Goal: Information Seeking & Learning: Learn about a topic

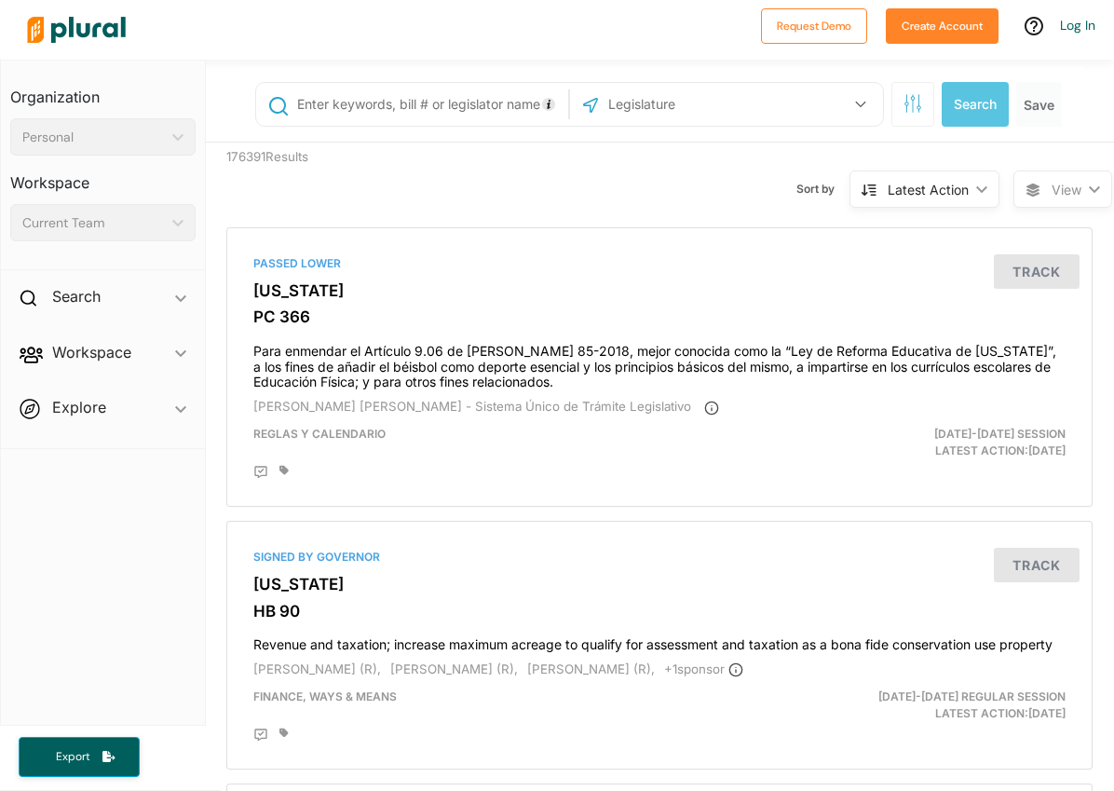
click at [377, 115] on input "text" at bounding box center [429, 104] width 269 height 35
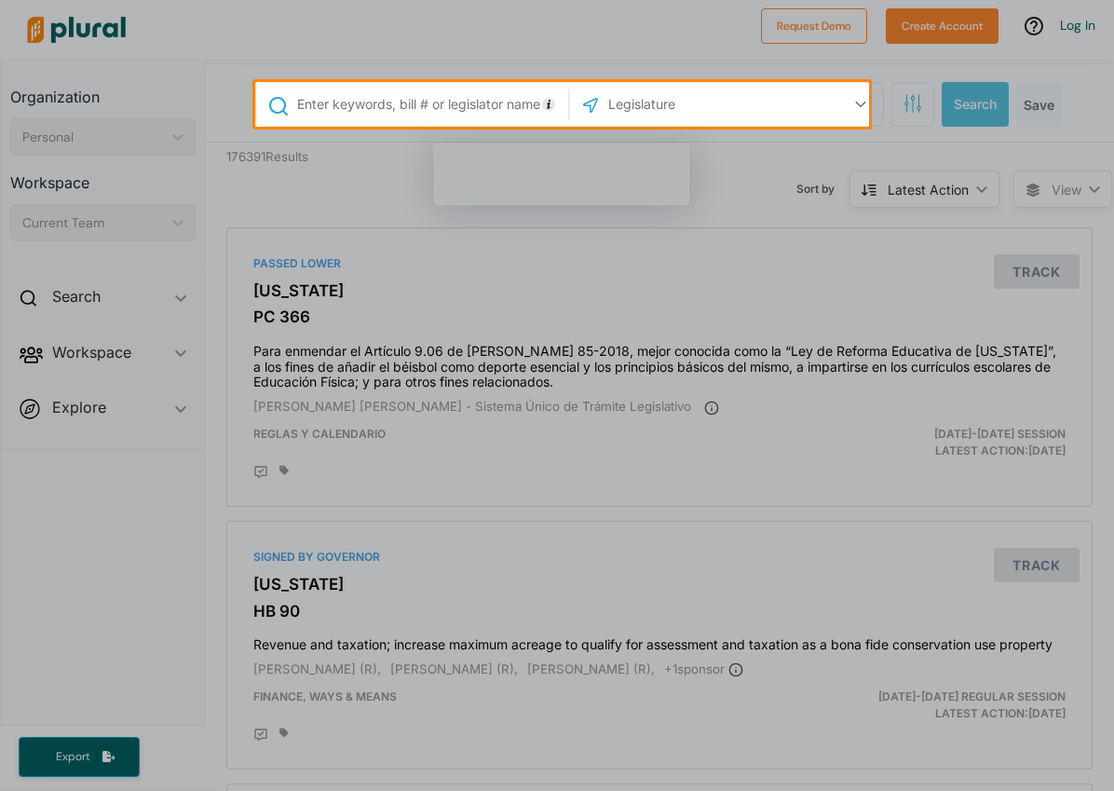
click at [580, 64] on div at bounding box center [557, 41] width 1114 height 82
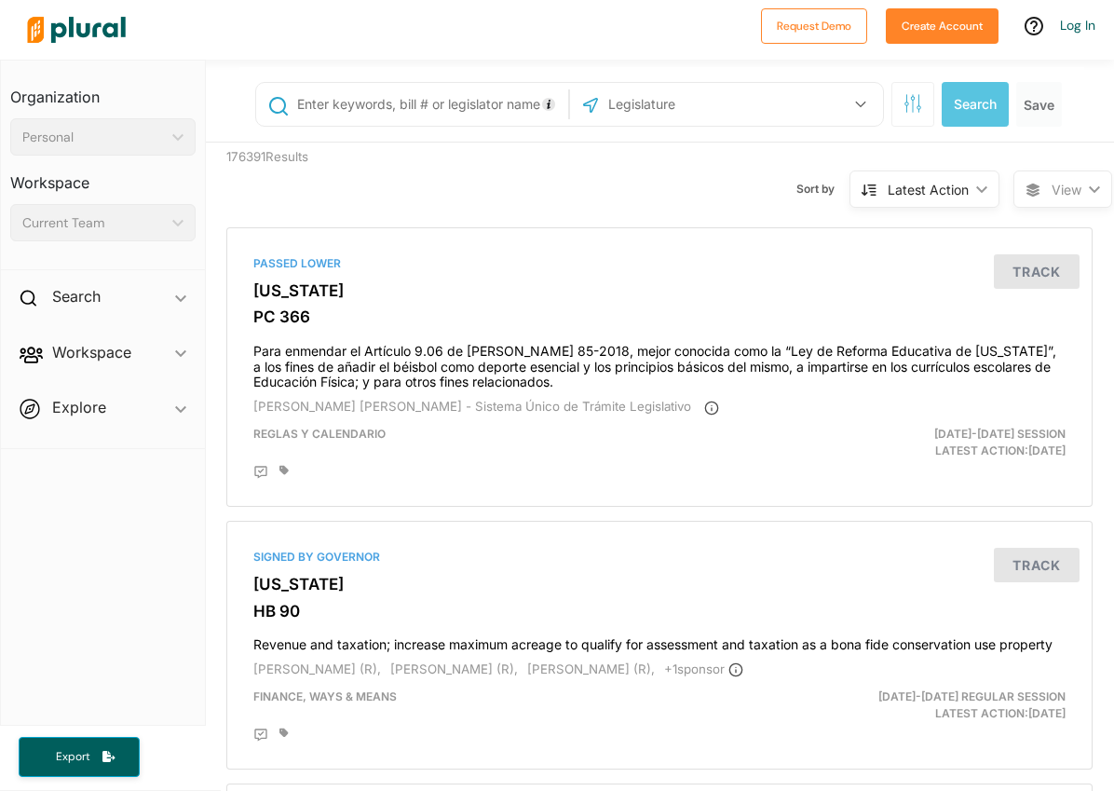
click at [460, 110] on input "text" at bounding box center [429, 104] width 269 height 35
type input "artificial intelligence"
click at [647, 77] on div "artificial intelligence US Congress [US_STATE] [US_STATE] [US_STATE] [US_STATE]…" at bounding box center [661, 104] width 845 height 75
click at [658, 104] on input "text" at bounding box center [705, 104] width 199 height 35
click at [861, 101] on button "button" at bounding box center [860, 104] width 35 height 35
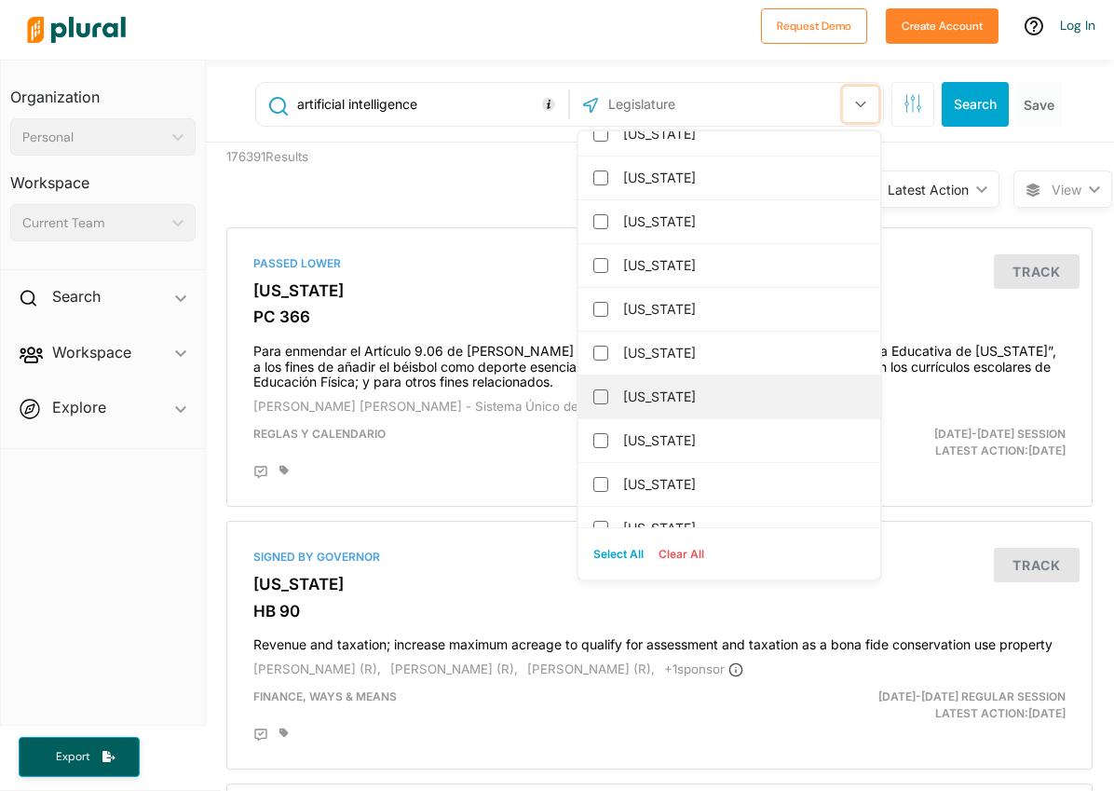
scroll to position [455, 0]
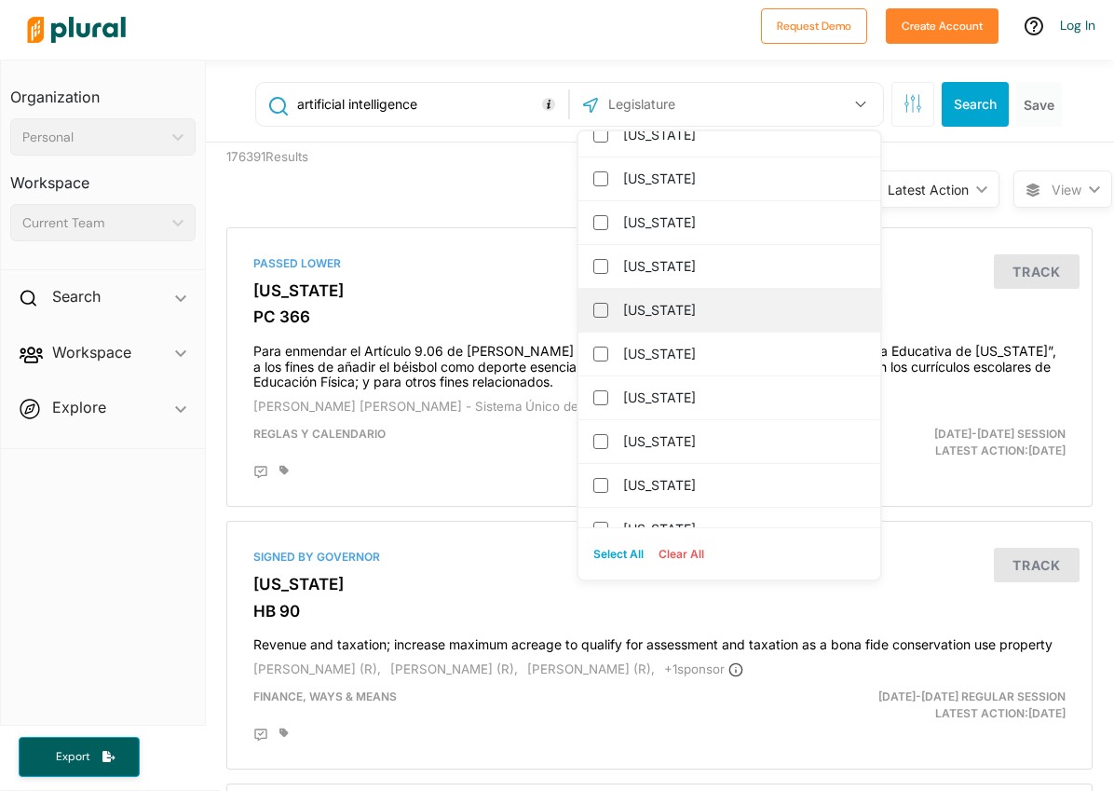
click at [671, 305] on label "[US_STATE]" at bounding box center [742, 310] width 238 height 28
click at [608, 305] on input "[US_STATE]" at bounding box center [600, 310] width 15 height 15
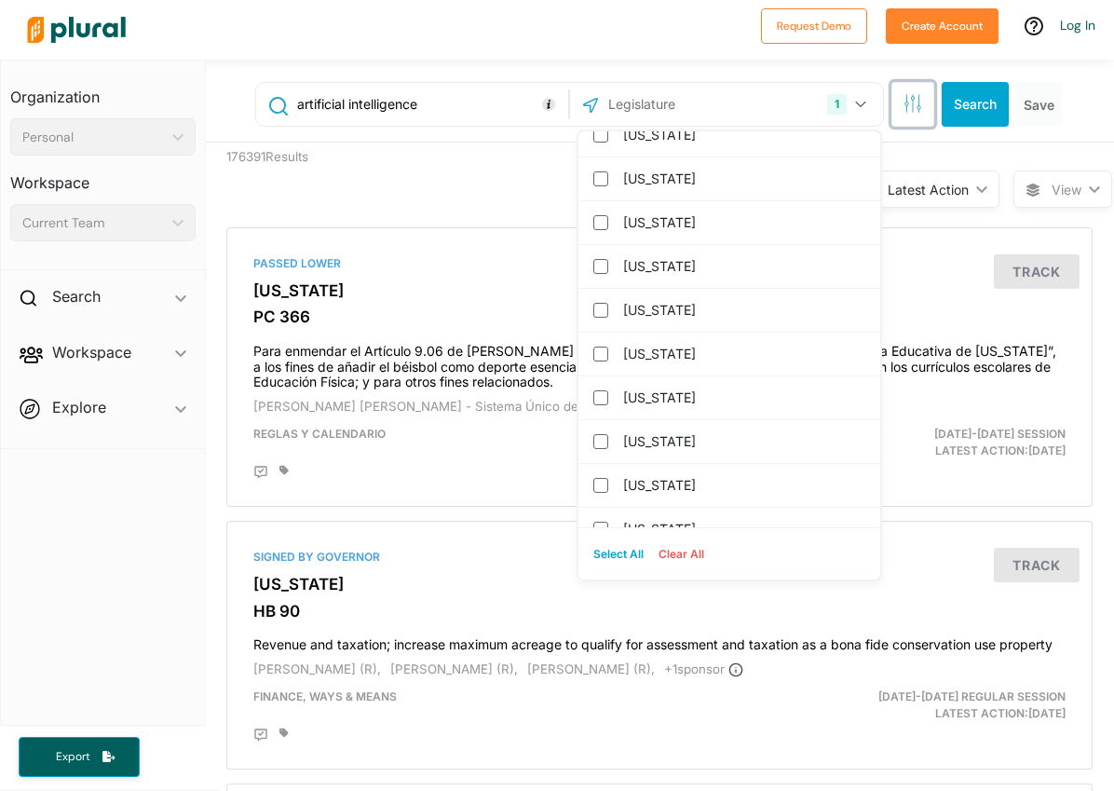
click at [903, 102] on icon "button" at bounding box center [912, 103] width 19 height 19
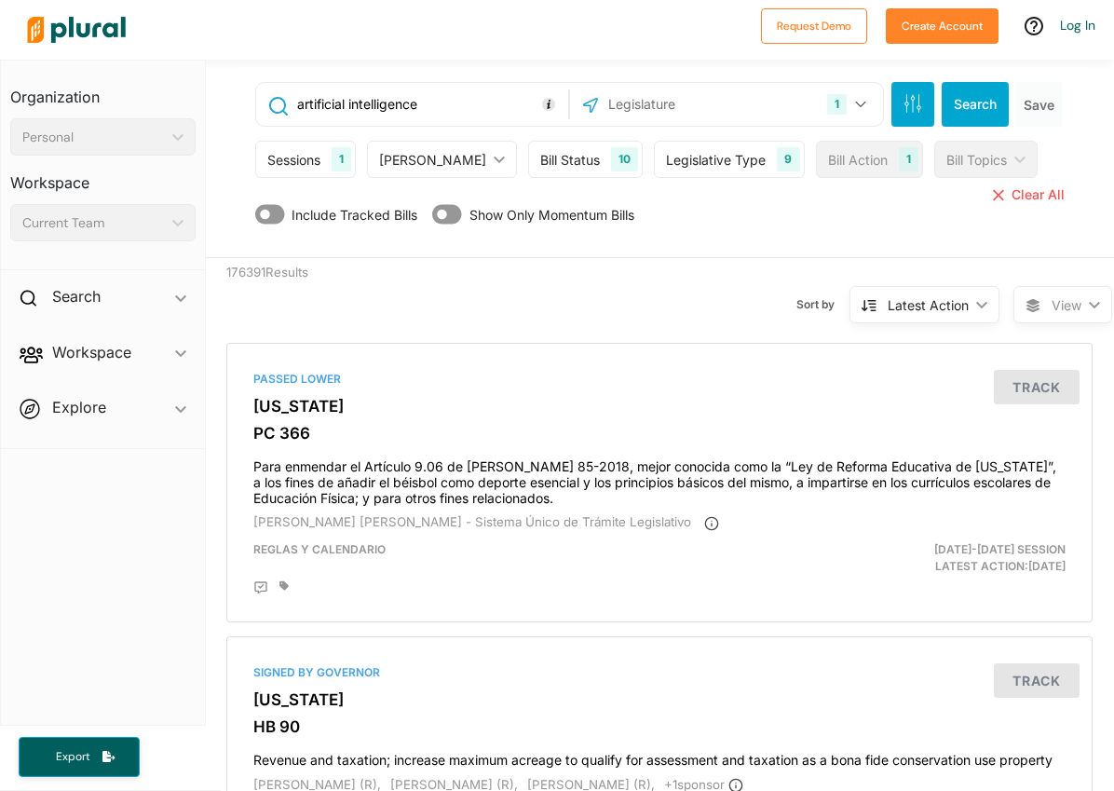
click at [434, 162] on div "[PERSON_NAME]" at bounding box center [432, 160] width 107 height 20
click at [436, 156] on div "[PERSON_NAME]" at bounding box center [432, 160] width 107 height 20
click at [689, 166] on div "Legislative Type" at bounding box center [716, 160] width 100 height 20
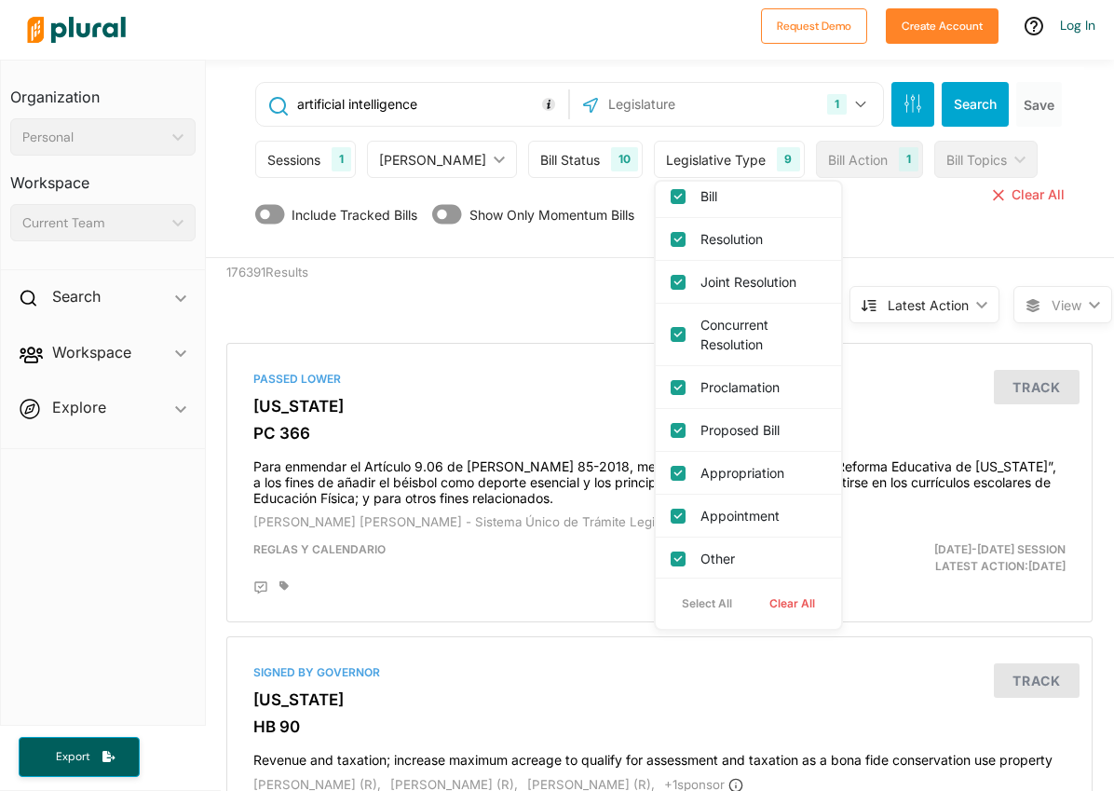
scroll to position [6, 0]
click at [751, 592] on button "Clear All" at bounding box center [792, 604] width 83 height 28
checkbox input "false"
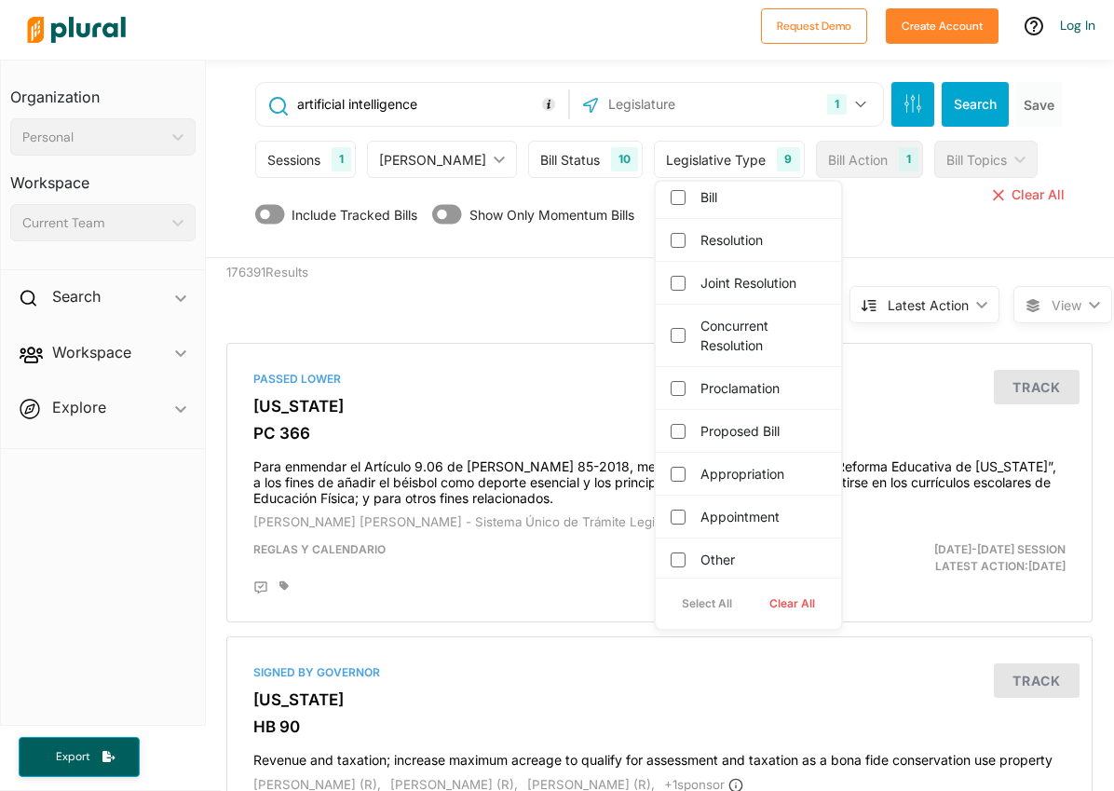
checkbox input "false"
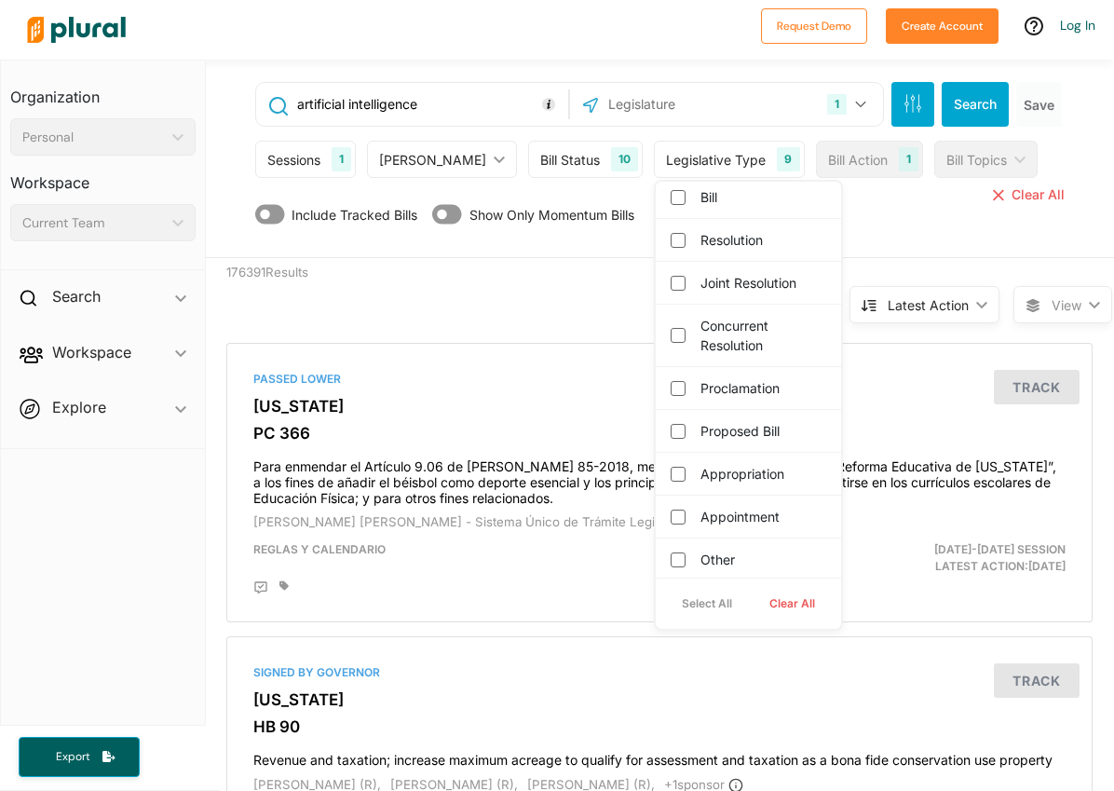
checkbox input "false"
click at [700, 200] on label "Bill" at bounding box center [761, 197] width 122 height 20
click at [671, 200] on input "Bill" at bounding box center [678, 197] width 15 height 15
checkbox input "true"
click at [700, 440] on label "Proposed Bill" at bounding box center [761, 431] width 122 height 20
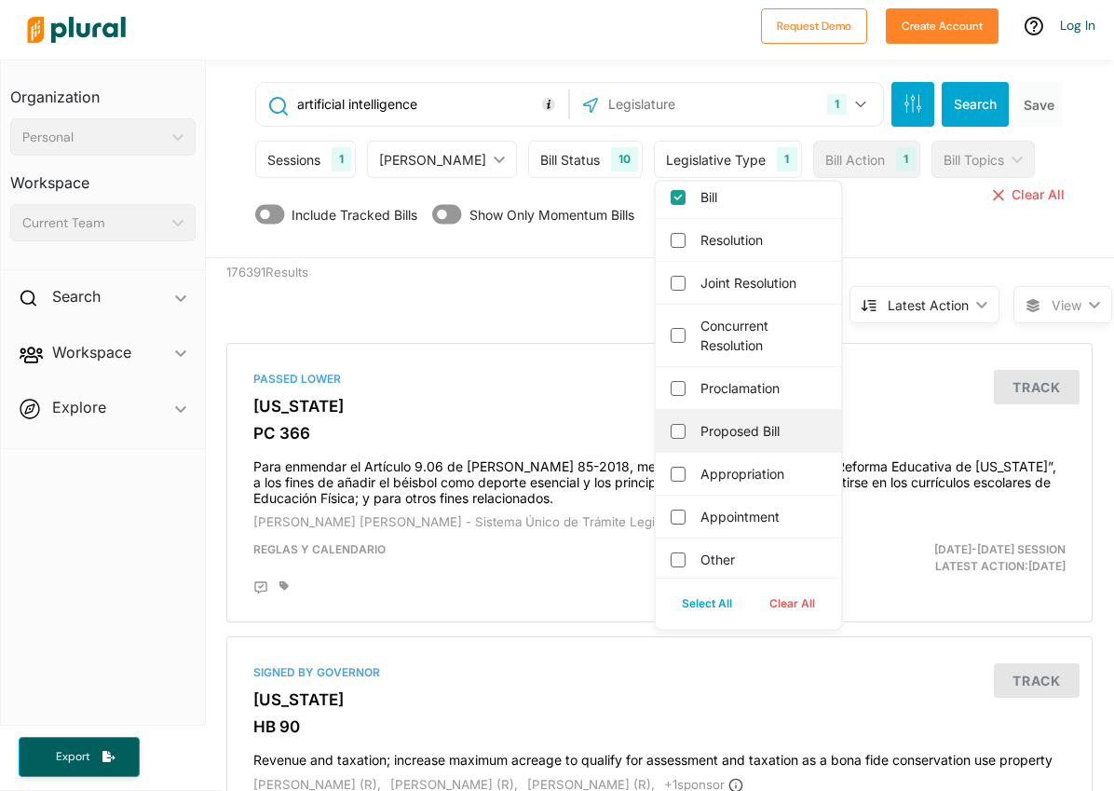
click at [686, 439] on input "Proposed Bill" at bounding box center [678, 431] width 15 height 15
checkbox input "true"
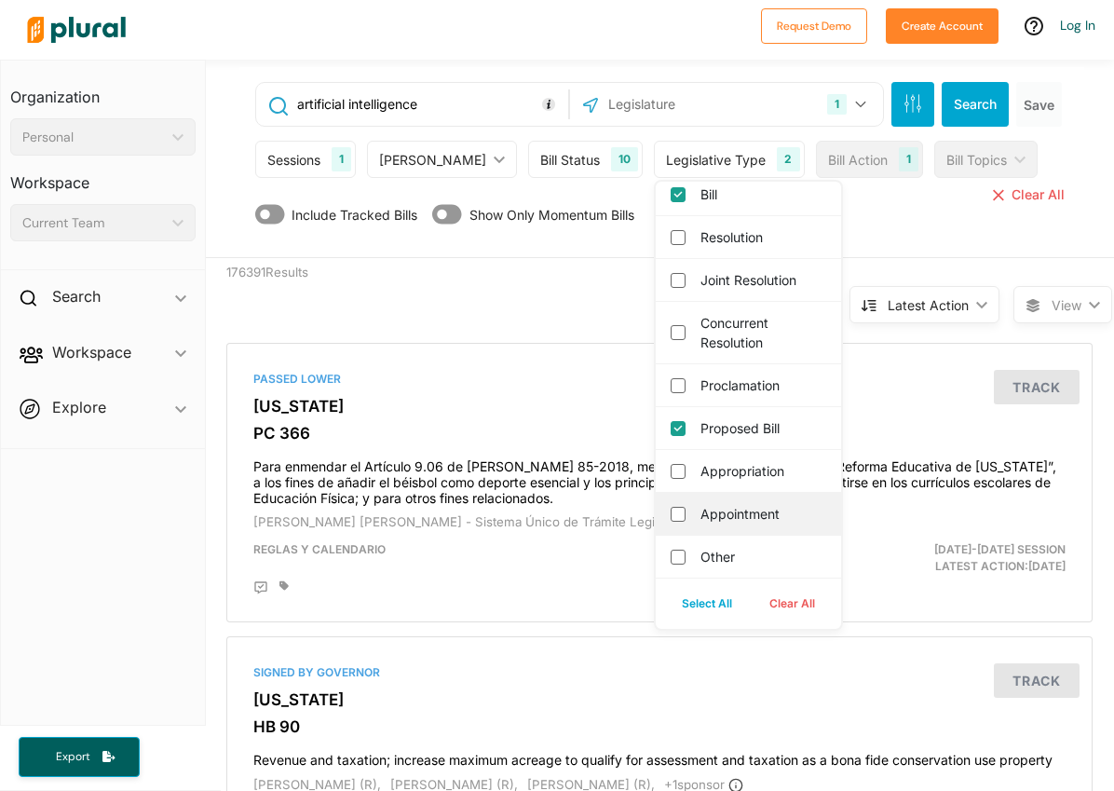
scroll to position [9, 0]
click at [545, 166] on div "Bill Status" at bounding box center [570, 160] width 60 height 20
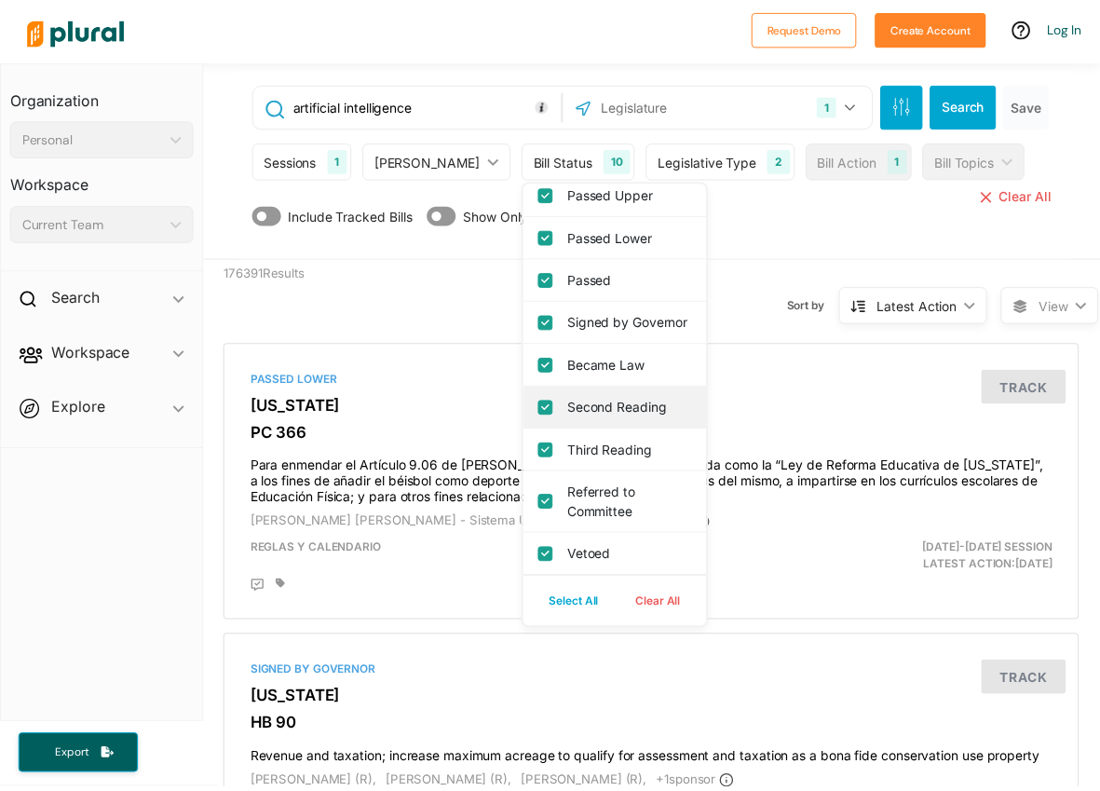
scroll to position [72, 0]
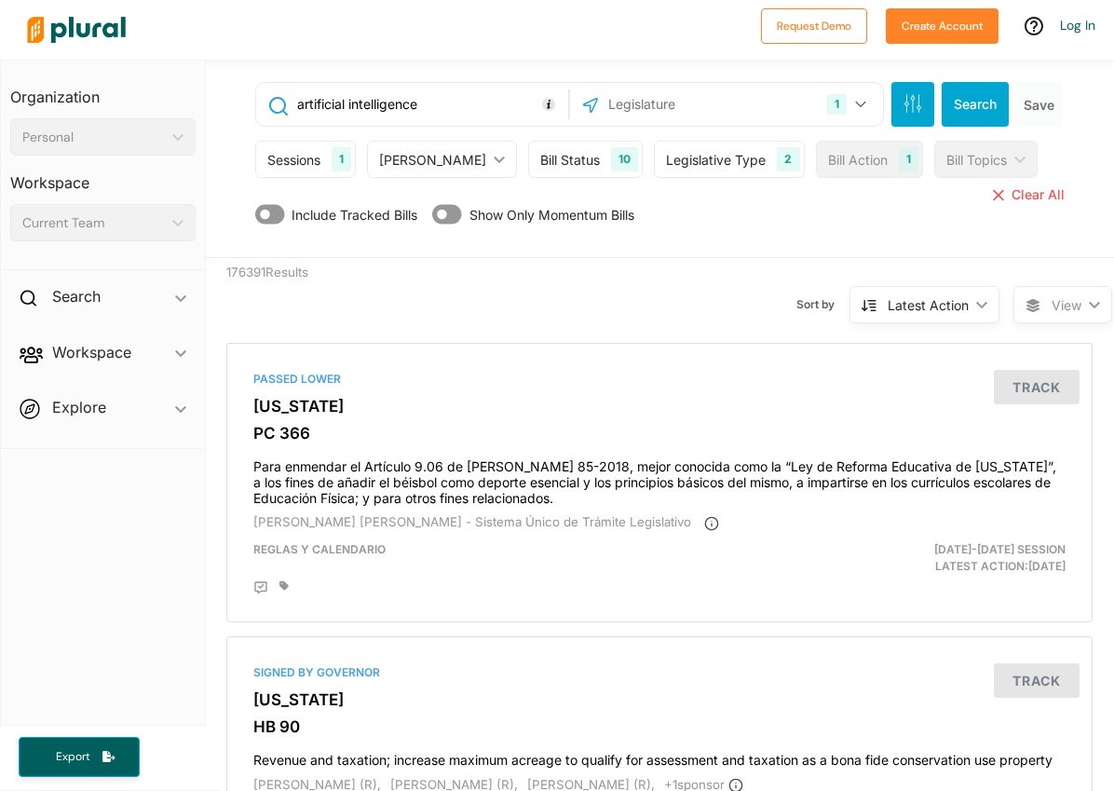
click at [437, 168] on div "[PERSON_NAME]" at bounding box center [432, 160] width 107 height 20
click at [816, 169] on div "Bill Action 1" at bounding box center [869, 159] width 107 height 37
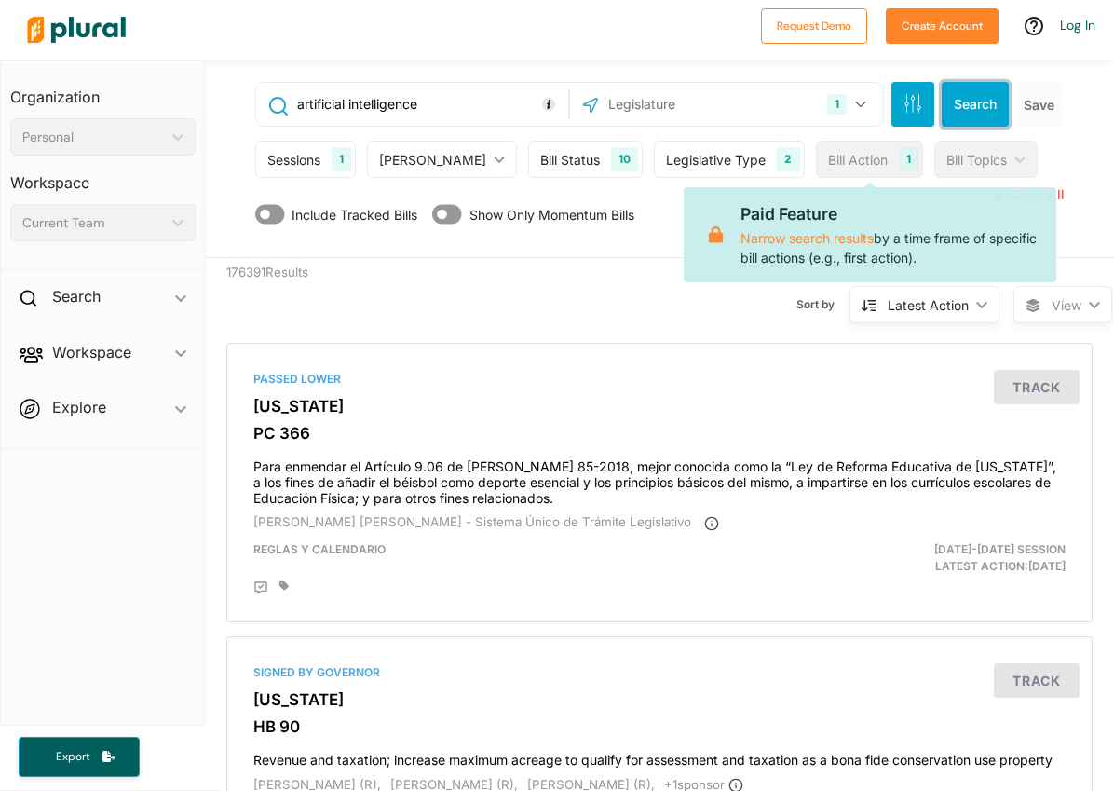
click at [958, 107] on button "Search" at bounding box center [975, 104] width 67 height 45
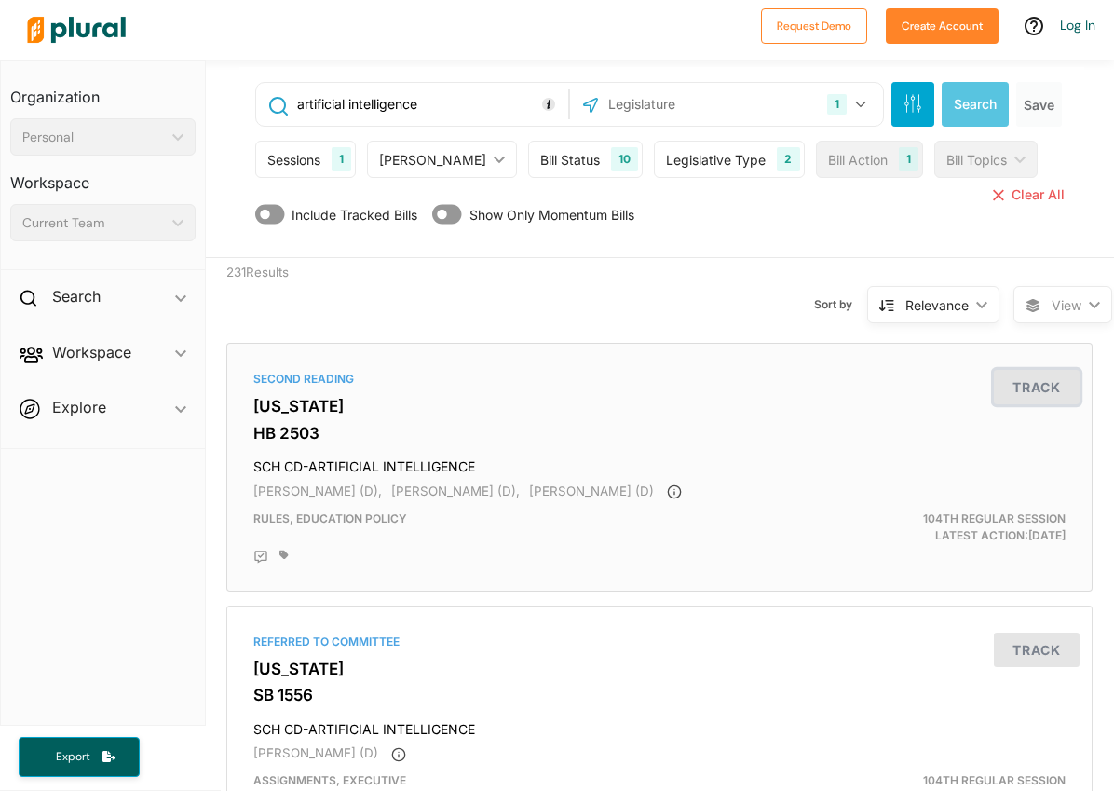
click at [1020, 397] on button "Track" at bounding box center [1037, 387] width 86 height 34
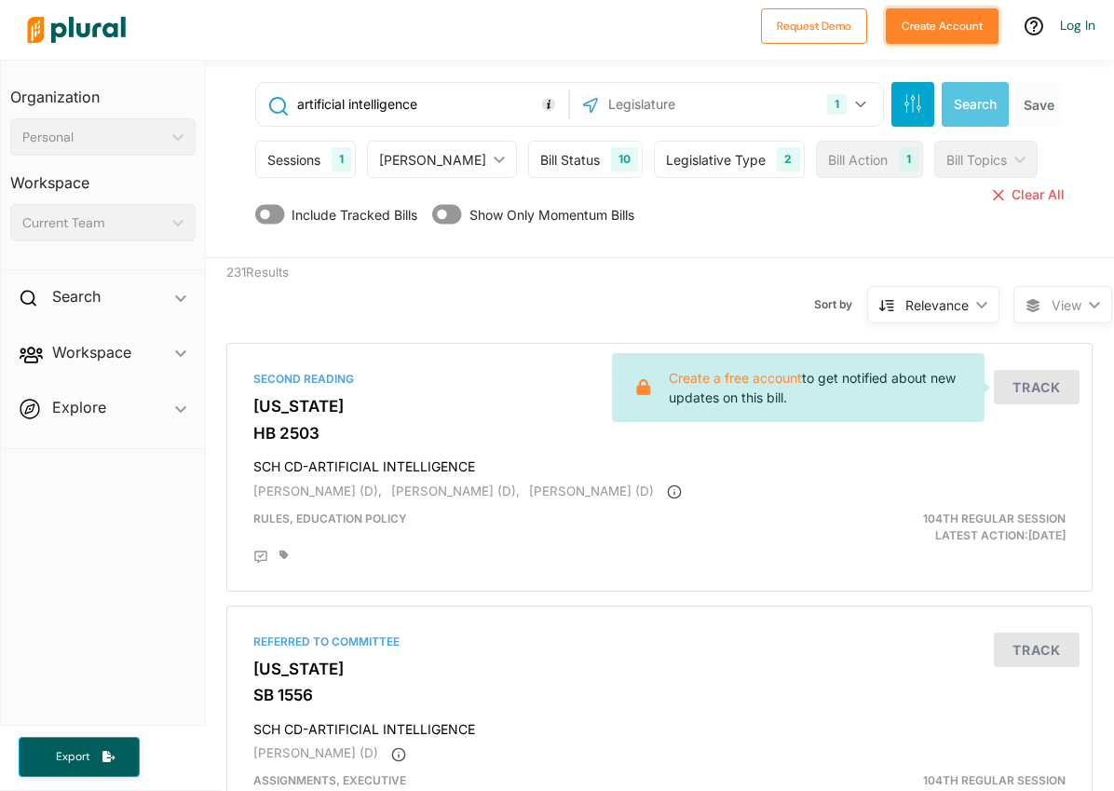
click at [903, 26] on button "Create Account" at bounding box center [942, 25] width 113 height 35
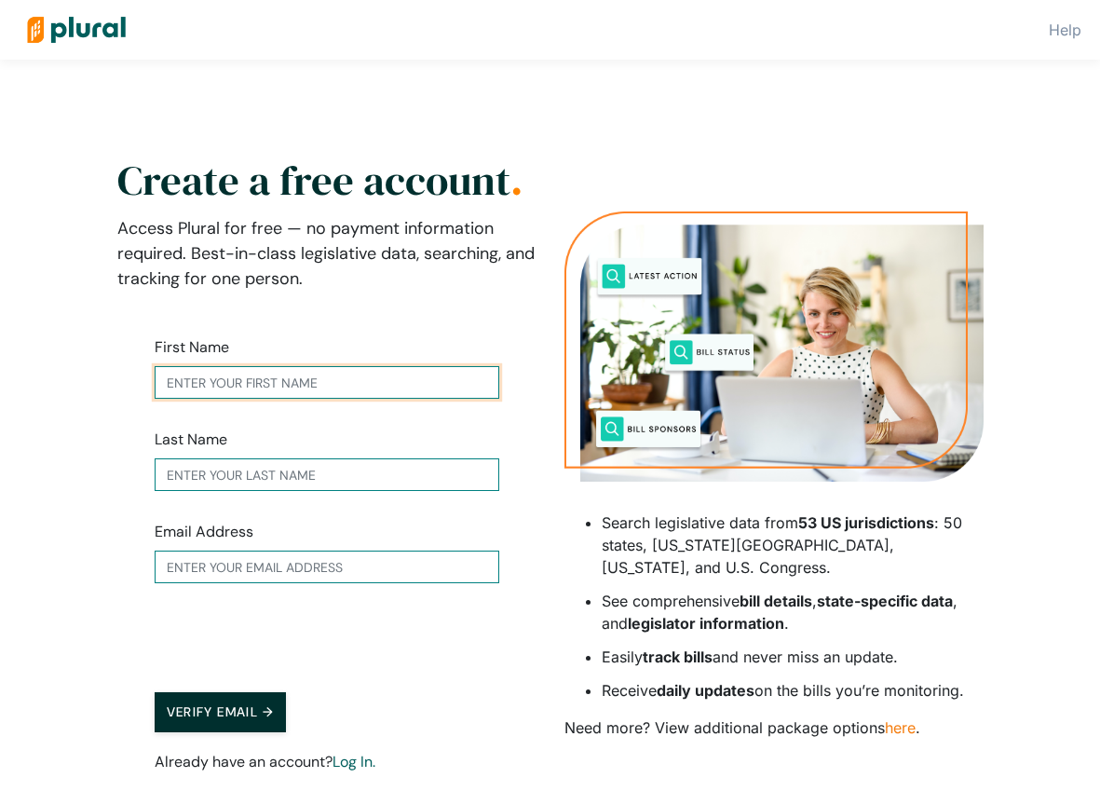
click at [269, 391] on input "text" at bounding box center [327, 382] width 345 height 33
type input "Ava"
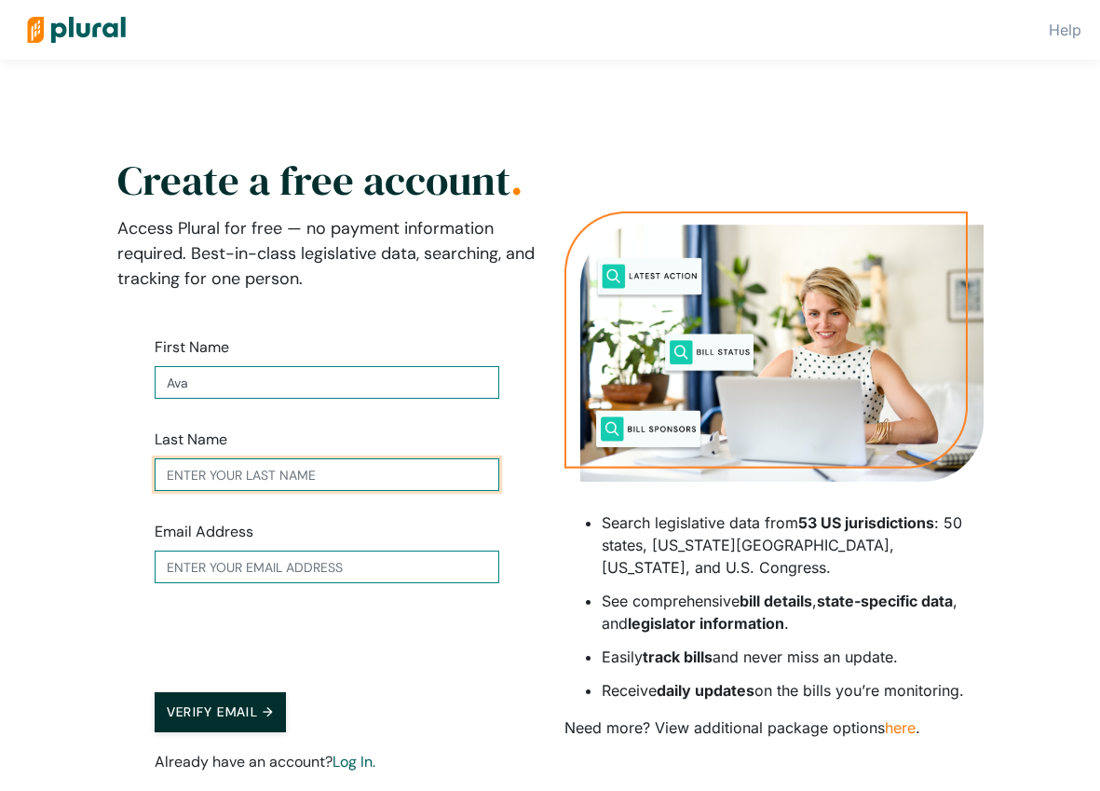
click at [277, 468] on input "text" at bounding box center [327, 474] width 345 height 33
type input "D"
type input "[PERSON_NAME]"
click at [281, 565] on input "text" at bounding box center [327, 566] width 345 height 33
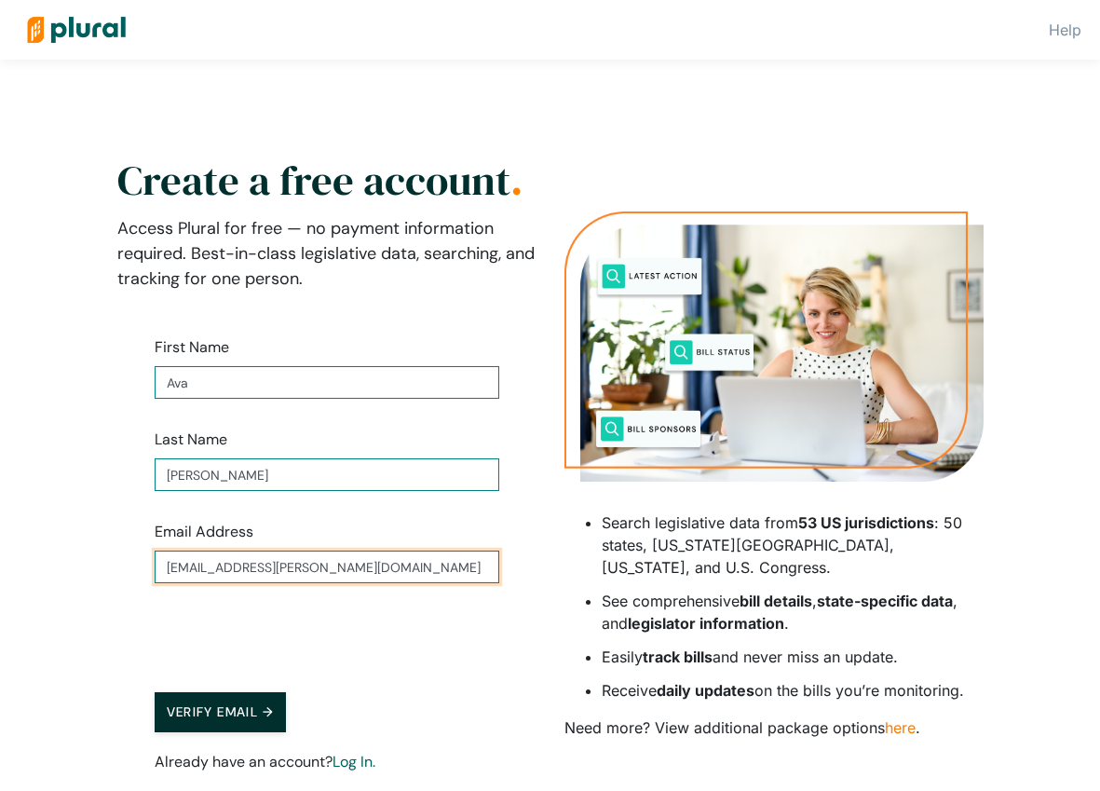
type input "[EMAIL_ADDRESS][PERSON_NAME][DOMAIN_NAME]"
click at [252, 711] on button "Verify Email →" at bounding box center [221, 712] width 132 height 40
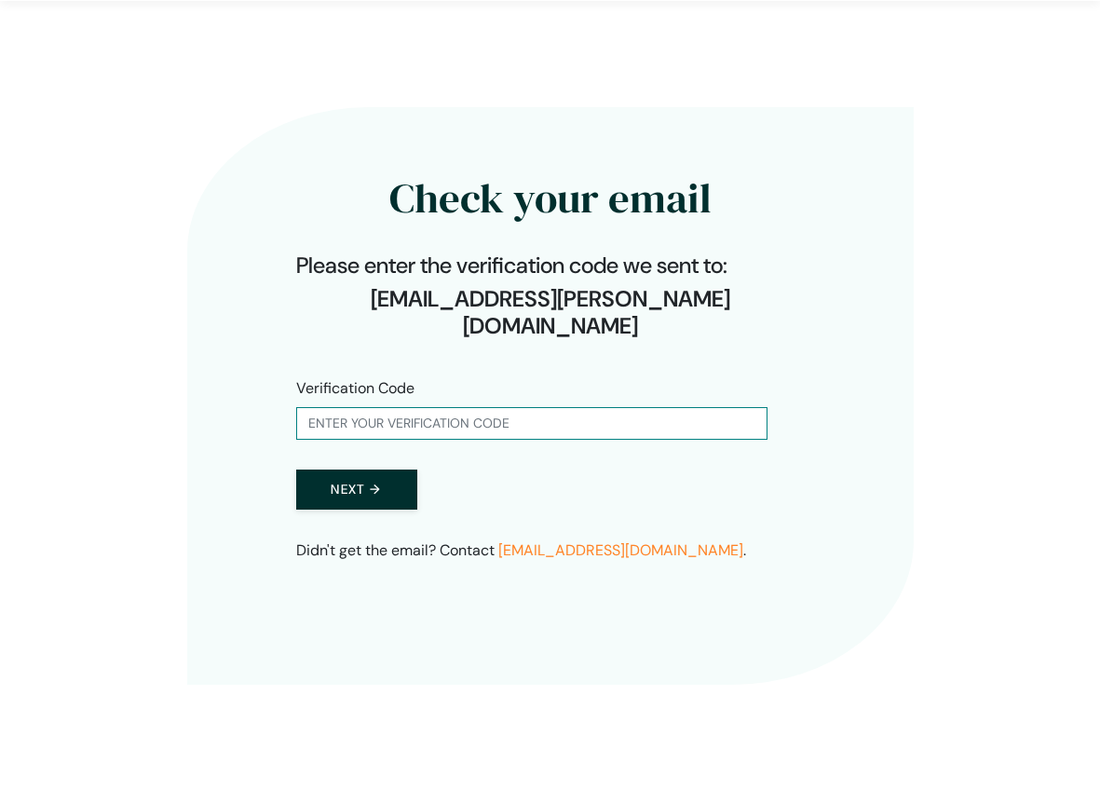
scroll to position [56, 0]
click at [521, 407] on input "text" at bounding box center [531, 423] width 471 height 33
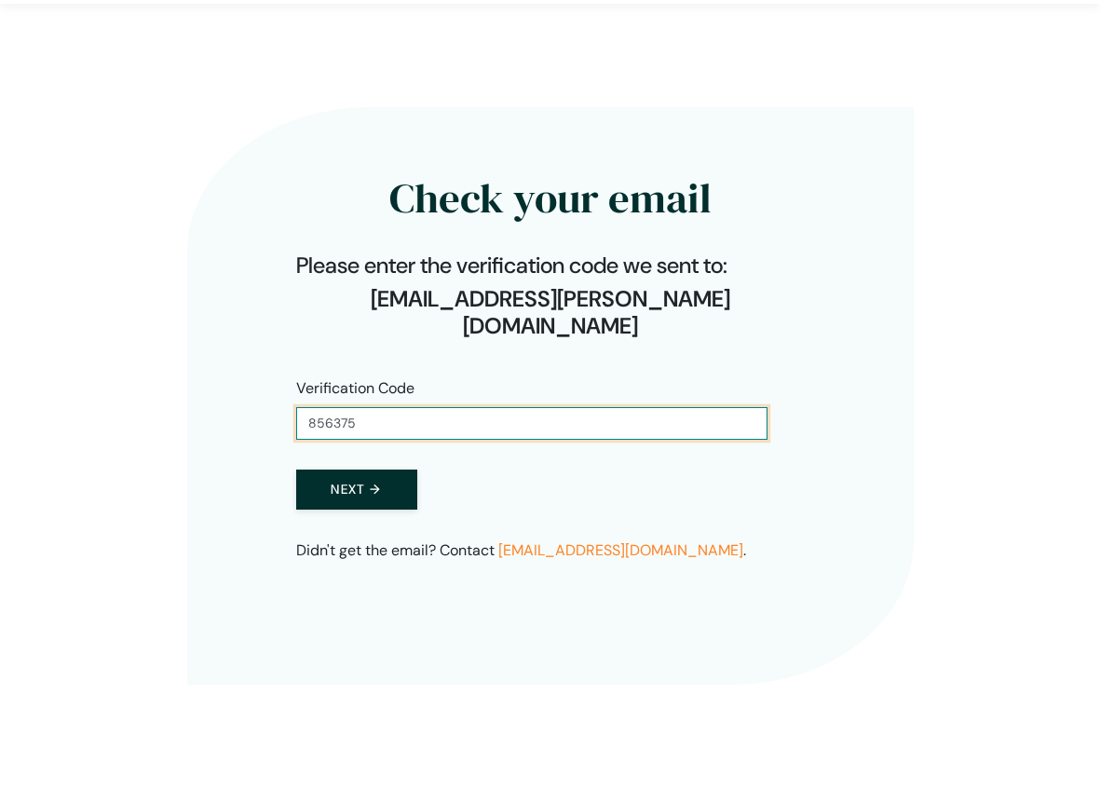
type input "856375"
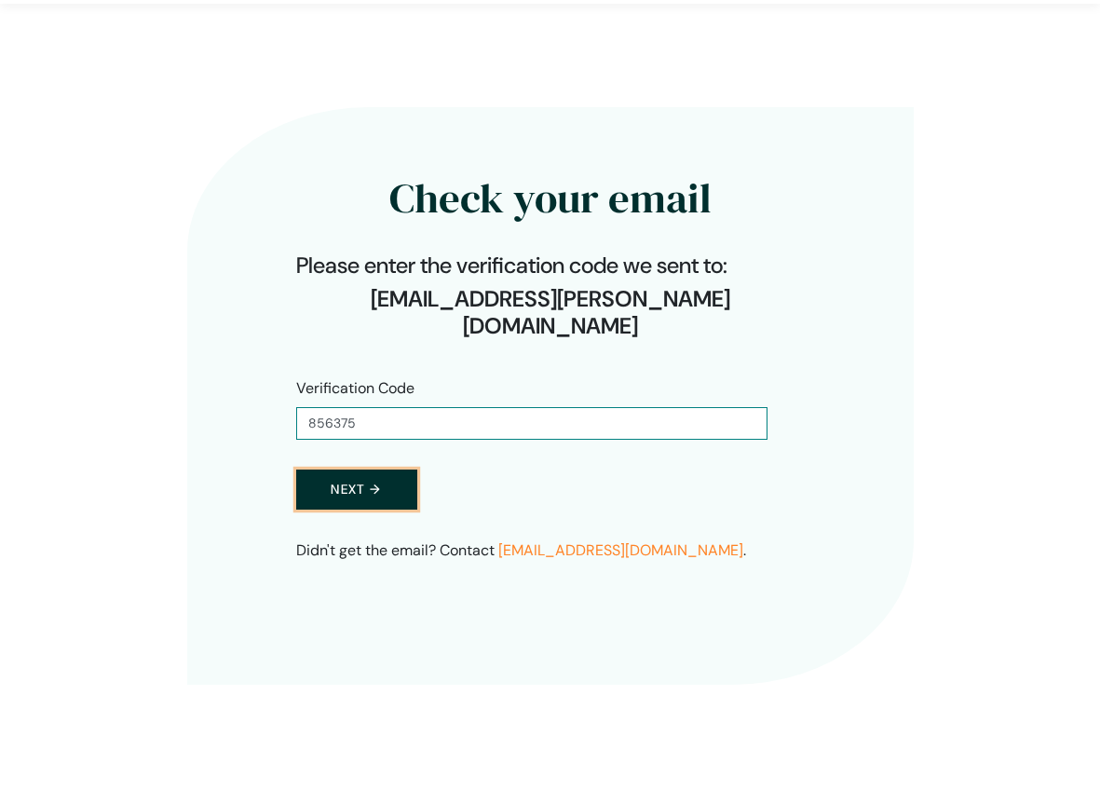
click at [409, 469] on button "Next →" at bounding box center [356, 489] width 121 height 40
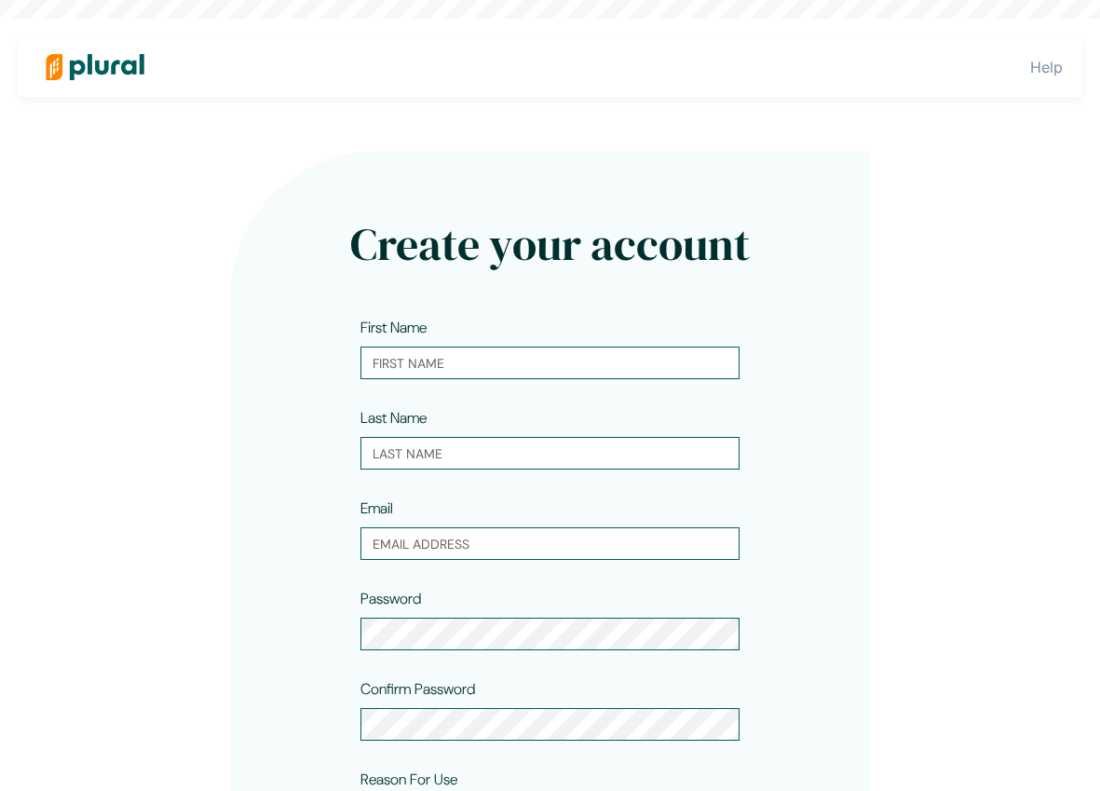
type input "Ava"
type input "[PERSON_NAME]"
type input "[EMAIL_ADDRESS][PERSON_NAME][DOMAIN_NAME]"
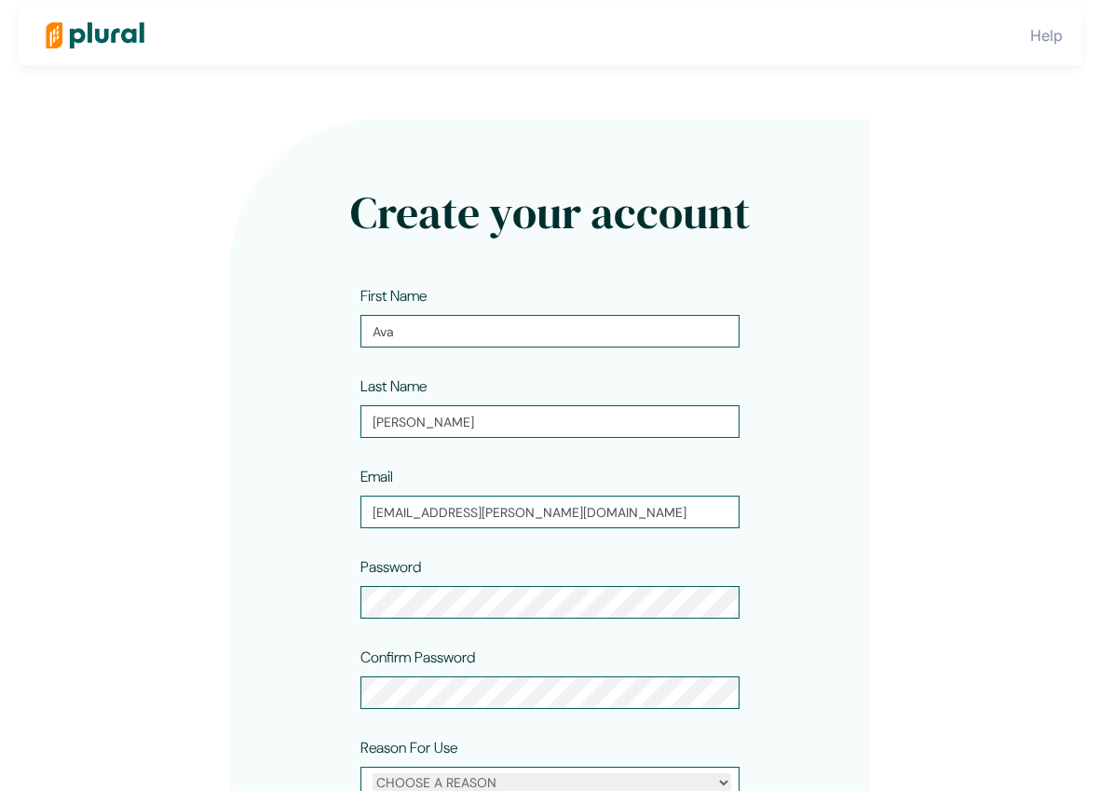
scroll to position [141, 0]
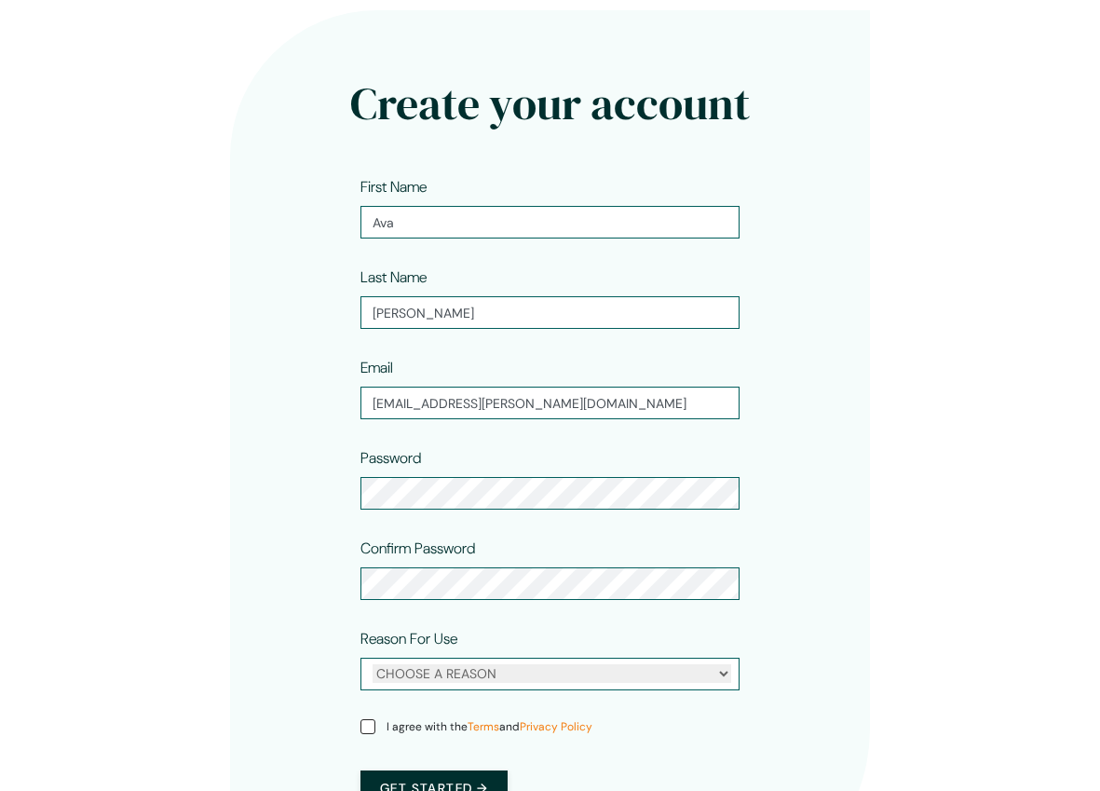
click at [442, 691] on div "Reason For Use CHOOSE A REASON Personal Professional" at bounding box center [549, 662] width 379 height 68
click at [443, 687] on div "CHOOSE A REASON Personal Professional" at bounding box center [549, 674] width 379 height 33
click at [449, 680] on select "CHOOSE A REASON Personal Professional" at bounding box center [552, 673] width 359 height 19
select select "professional"
click at [373, 664] on select "CHOOSE A REASON Personal Professional" at bounding box center [552, 673] width 359 height 19
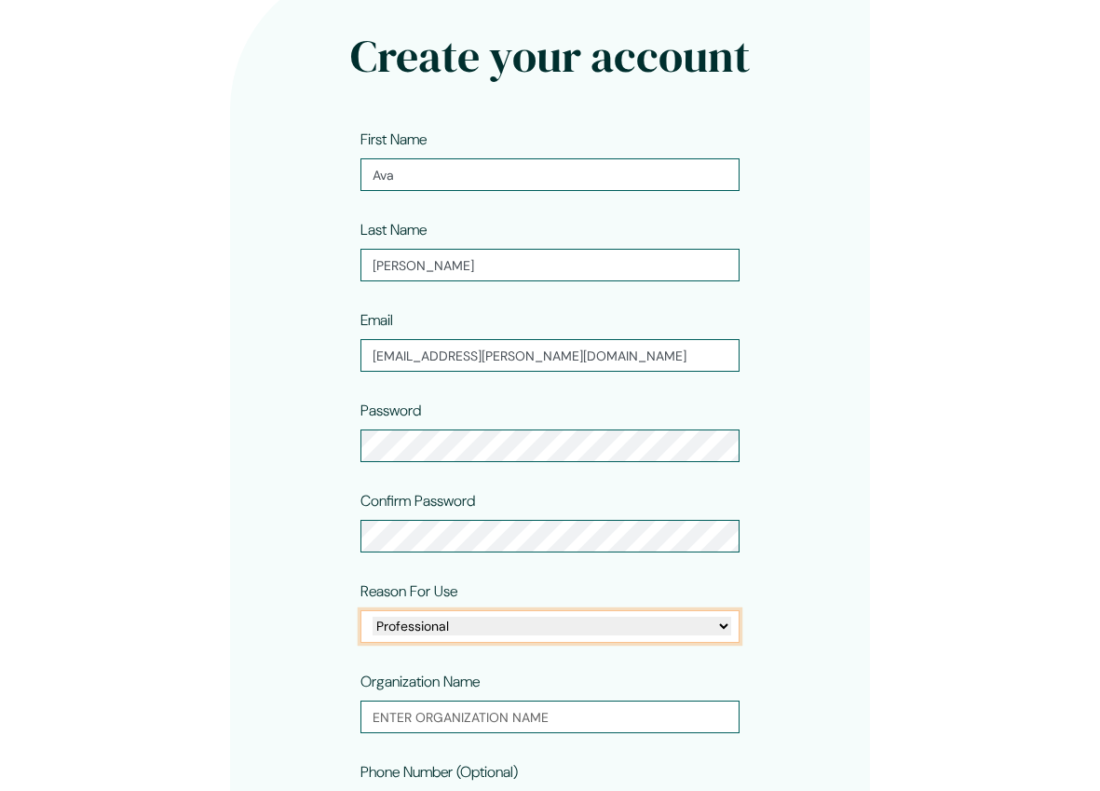
scroll to position [430, 0]
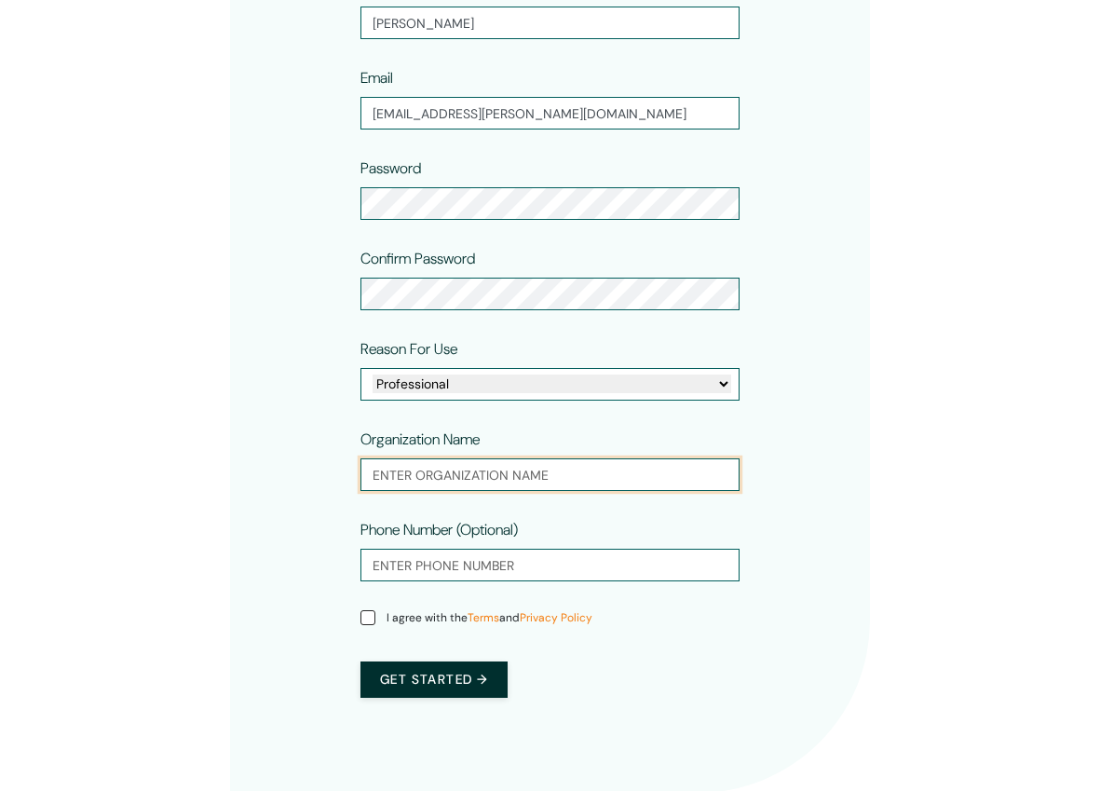
click at [597, 479] on input "text" at bounding box center [549, 474] width 379 height 33
type input "EliseAI"
click at [373, 623] on input "I agree with the Terms and Privacy Policy" at bounding box center [367, 617] width 15 height 15
checkbox input "true"
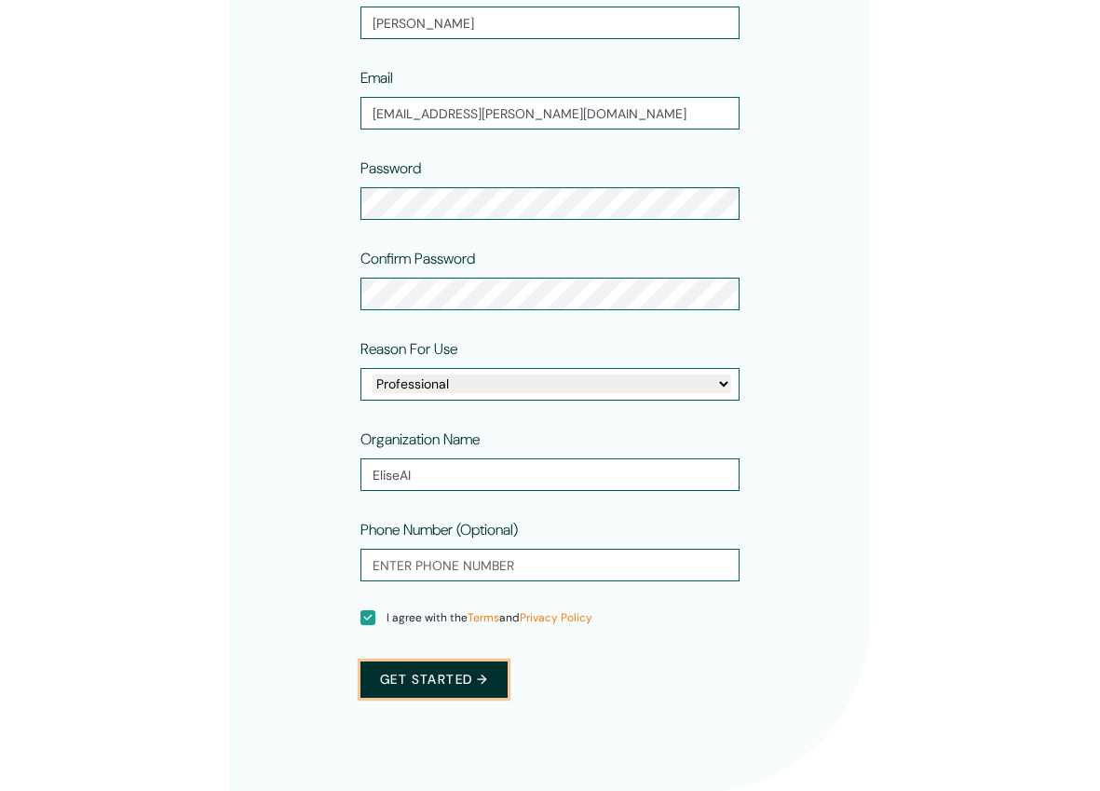
click at [475, 680] on button "Get started →" at bounding box center [433, 679] width 147 height 36
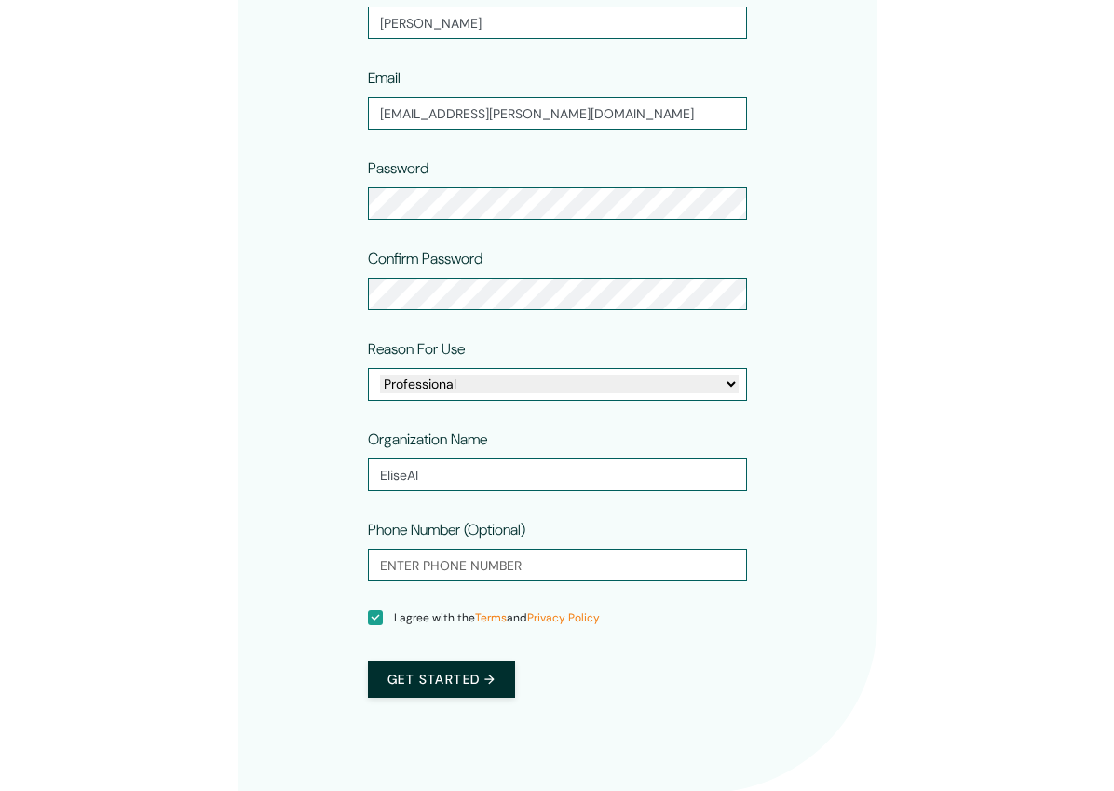
scroll to position [0, 0]
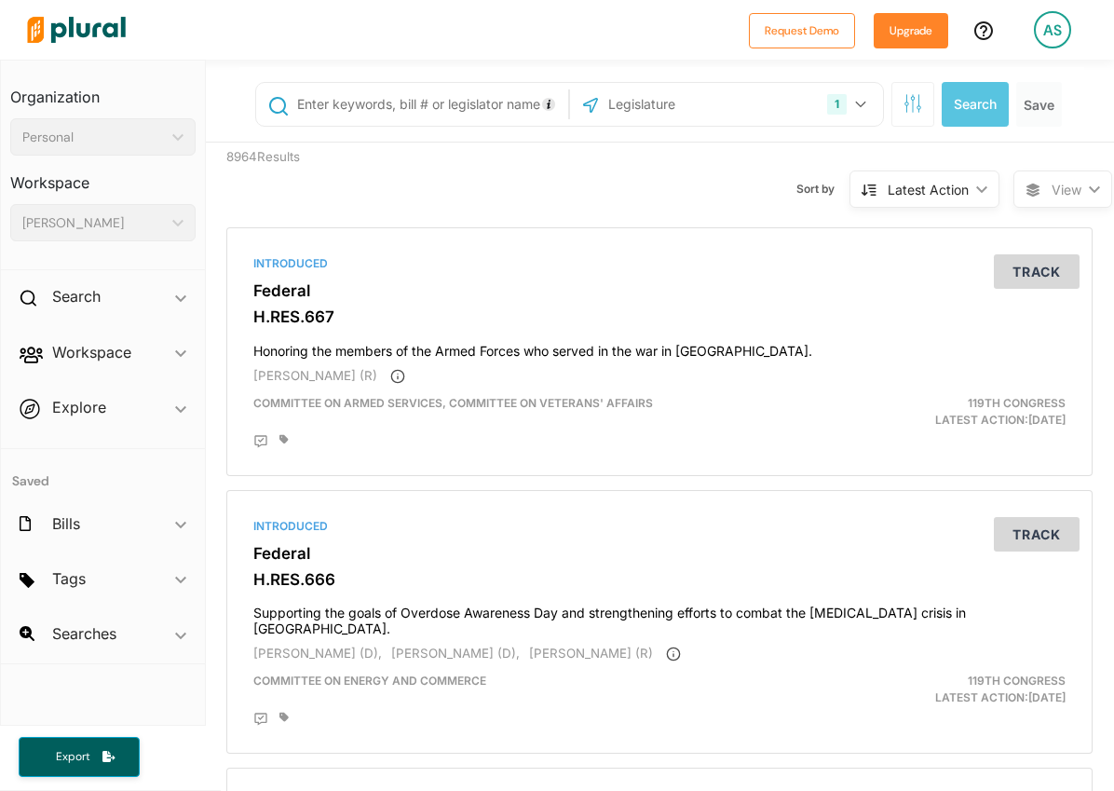
click at [400, 98] on input "text" at bounding box center [429, 104] width 269 height 35
click at [411, 107] on input "text" at bounding box center [429, 104] width 269 height 35
click at [720, 108] on input "text" at bounding box center [705, 104] width 199 height 35
click at [401, 115] on input "artificial intelliggence" at bounding box center [429, 104] width 269 height 35
type input "artificial intelligence"
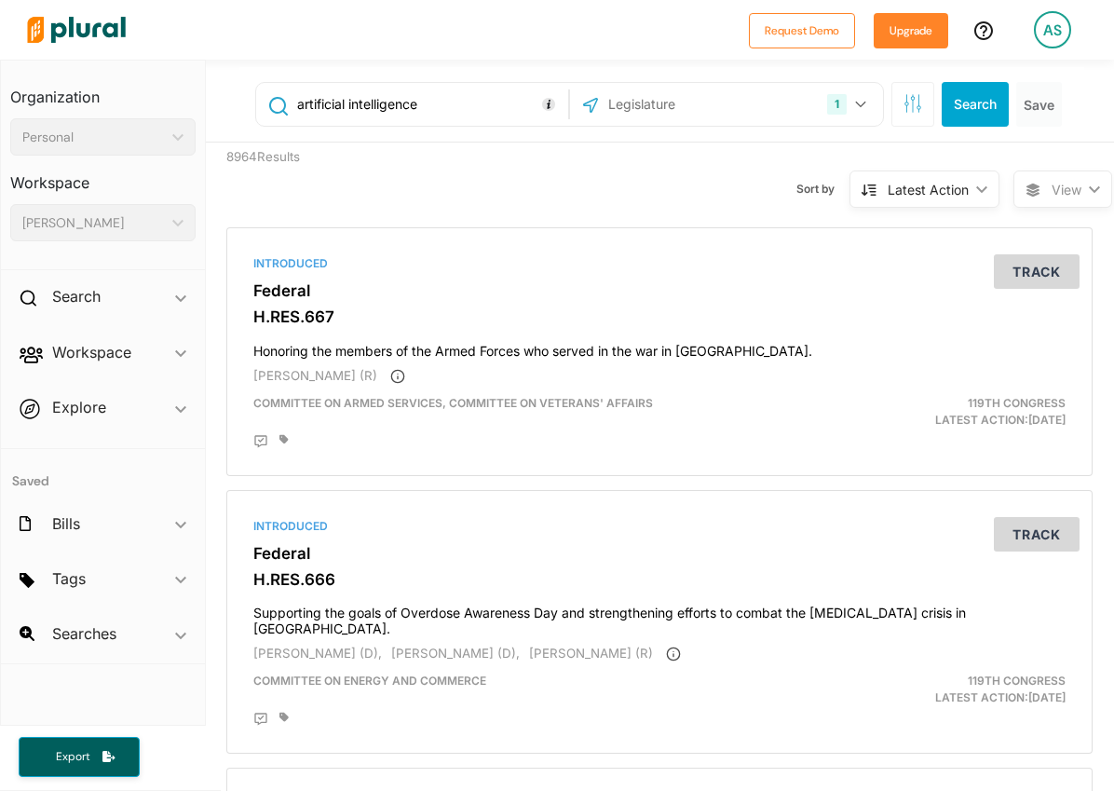
click at [677, 119] on input "text" at bounding box center [705, 104] width 199 height 35
click at [903, 104] on icon "button" at bounding box center [912, 103] width 19 height 19
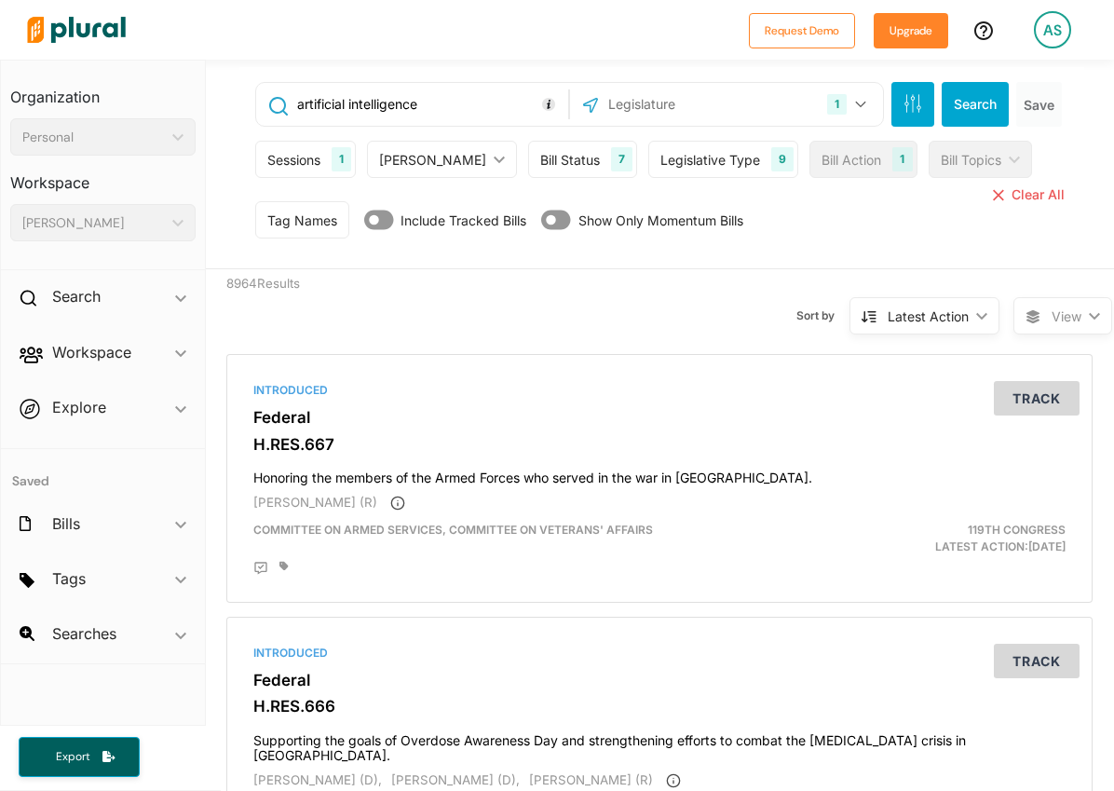
click at [373, 223] on icon at bounding box center [379, 220] width 30 height 26
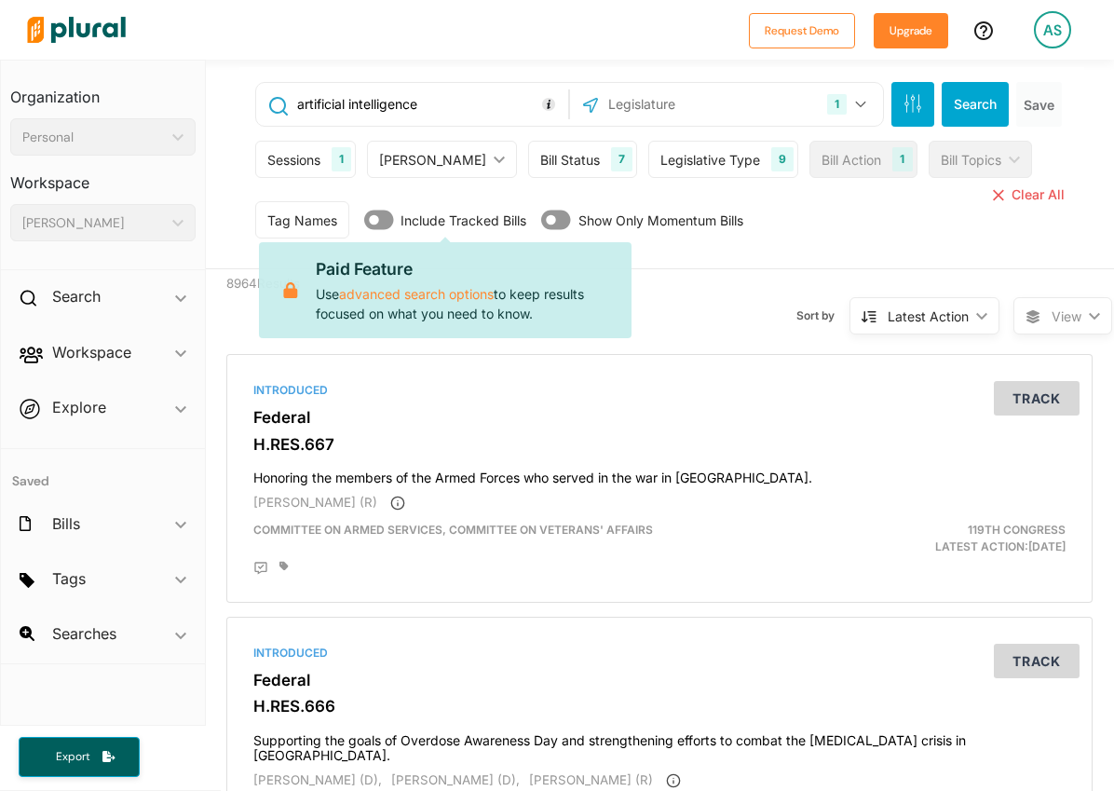
click at [395, 162] on div "[PERSON_NAME]" at bounding box center [432, 160] width 107 height 20
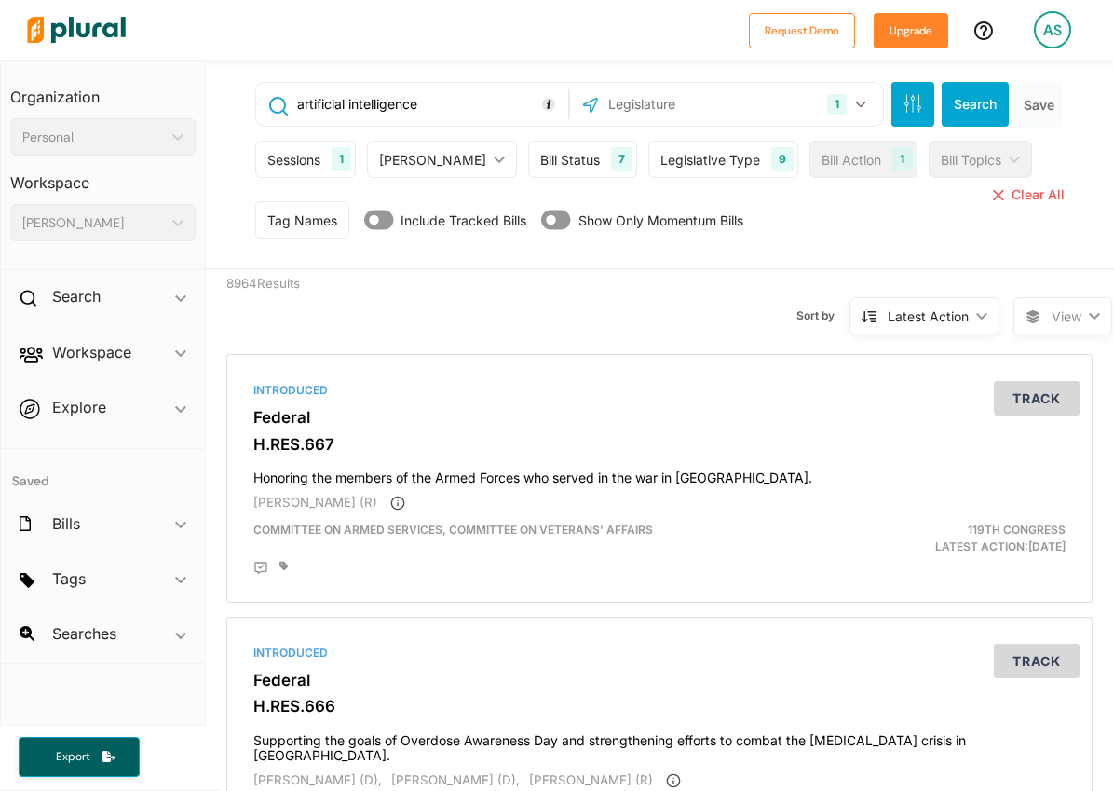
click at [556, 159] on div "Bill Status" at bounding box center [570, 160] width 60 height 20
click at [660, 151] on div "Legislative Type" at bounding box center [710, 160] width 100 height 20
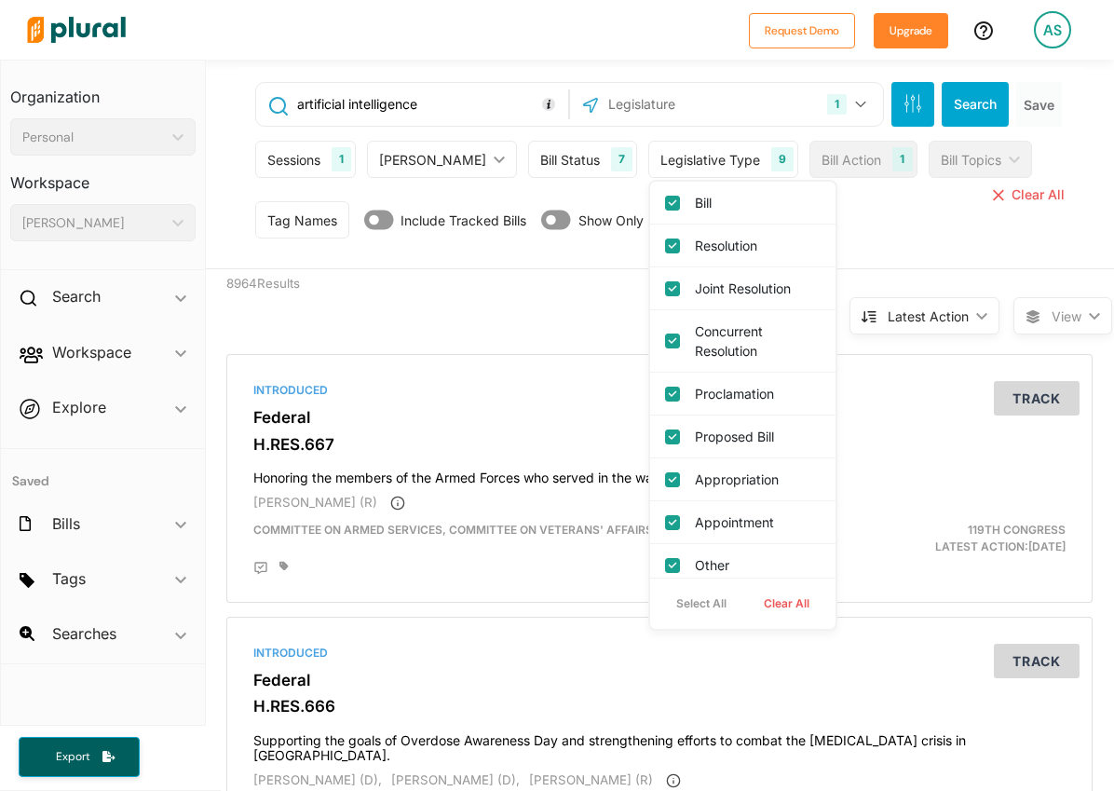
click at [749, 610] on button "Clear All" at bounding box center [786, 604] width 83 height 28
checkbox input "false"
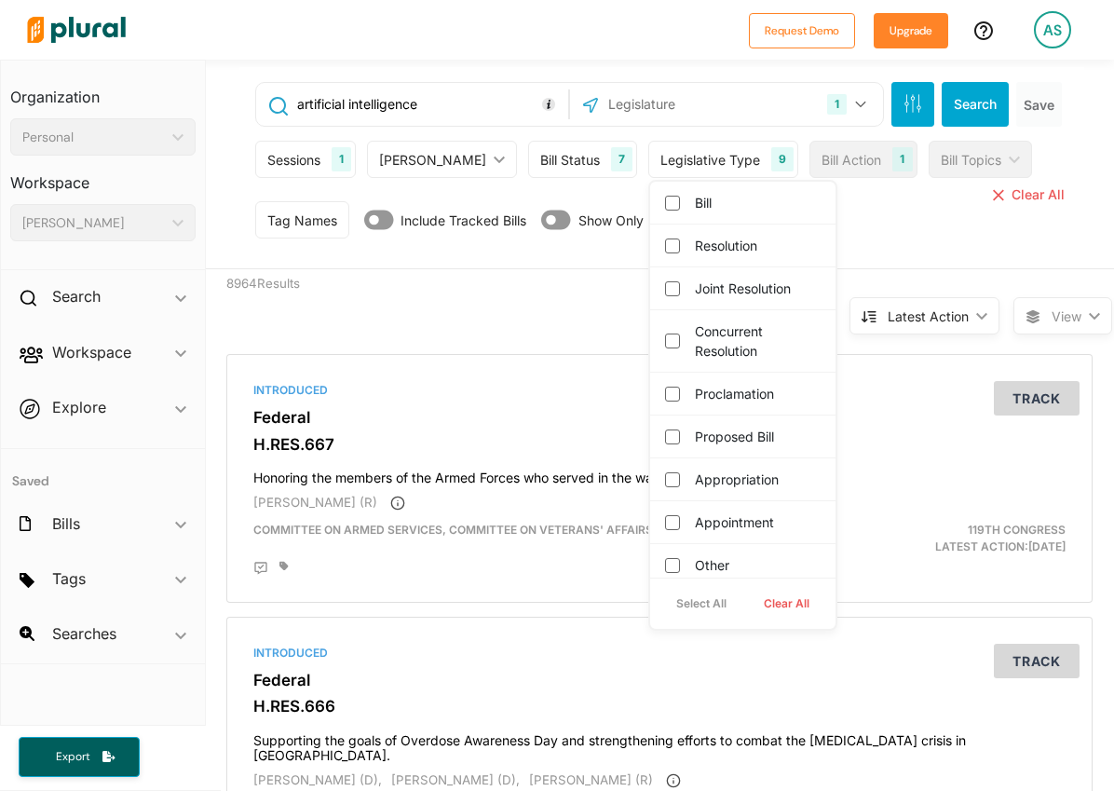
checkbox input "false"
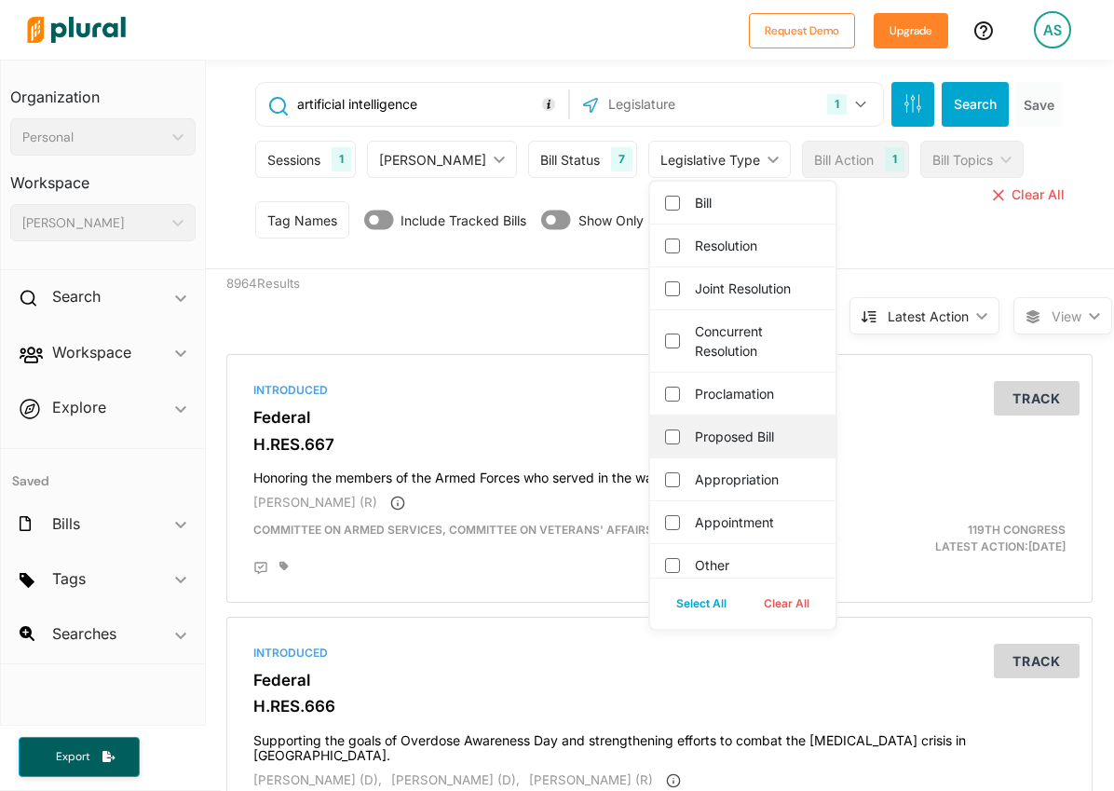
click at [676, 425] on div "Proposed Bill" at bounding box center [742, 436] width 185 height 43
click at [695, 435] on label "Proposed Bill" at bounding box center [756, 437] width 122 height 20
click at [678, 435] on input "Proposed Bill" at bounding box center [672, 436] width 15 height 15
checkbox input "true"
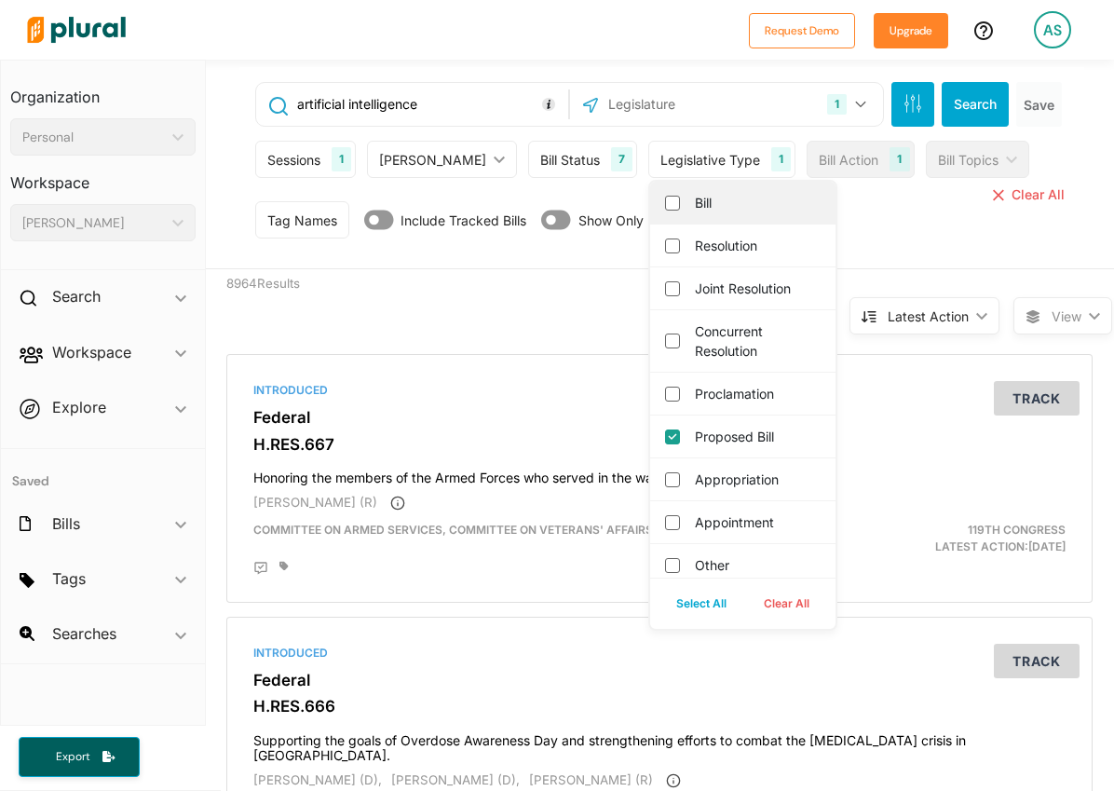
click at [650, 198] on div "Bill" at bounding box center [742, 203] width 185 height 43
click at [732, 114] on input "text" at bounding box center [705, 104] width 199 height 35
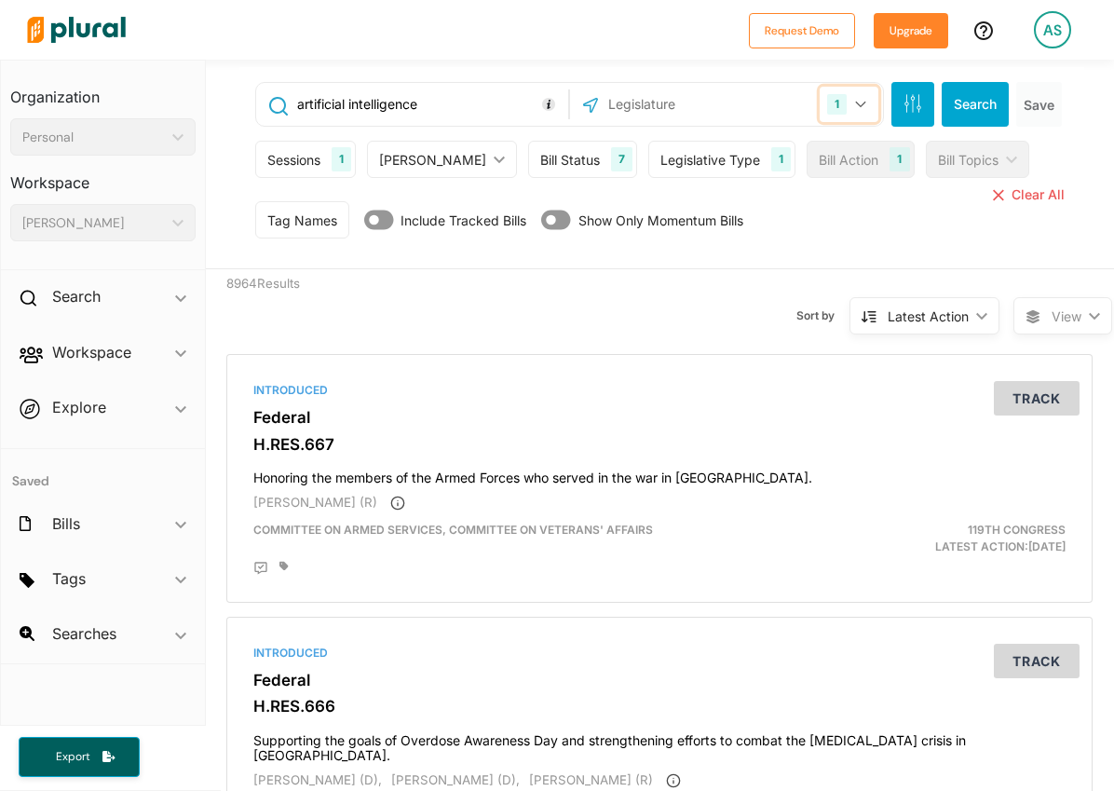
click at [851, 103] on button "1" at bounding box center [849, 104] width 59 height 35
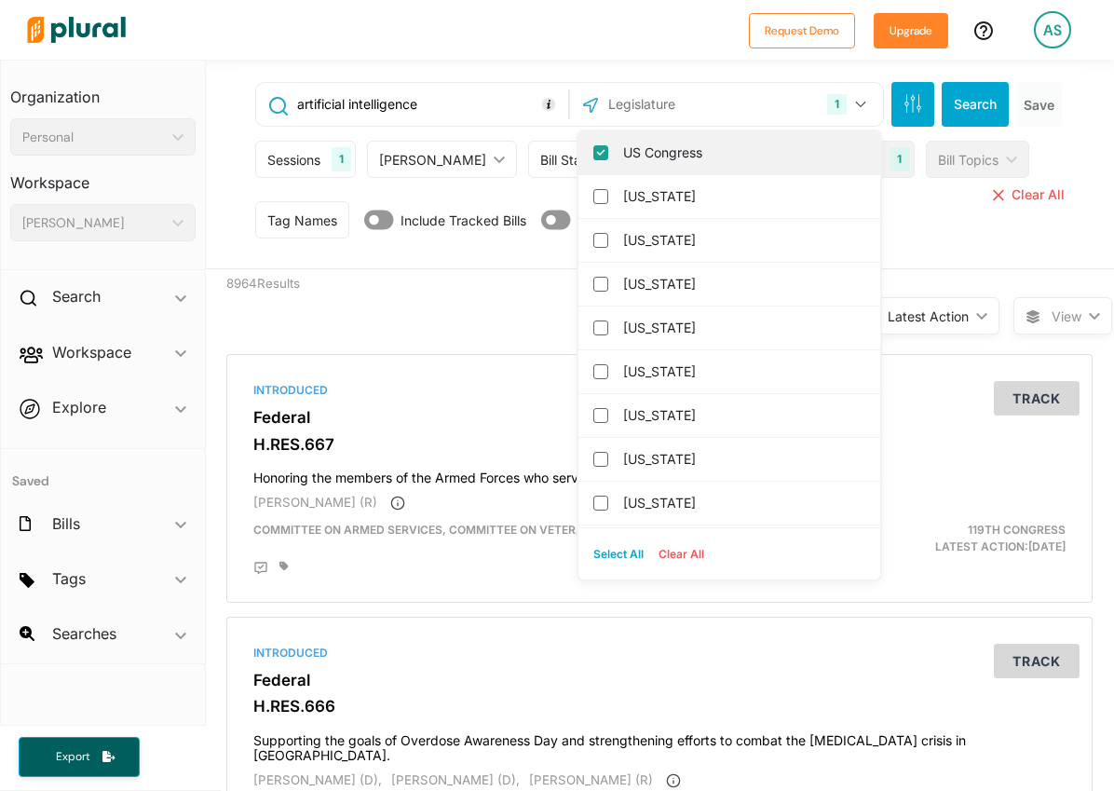
click at [593, 150] on input "US Congress" at bounding box center [600, 152] width 15 height 15
checkbox input "false"
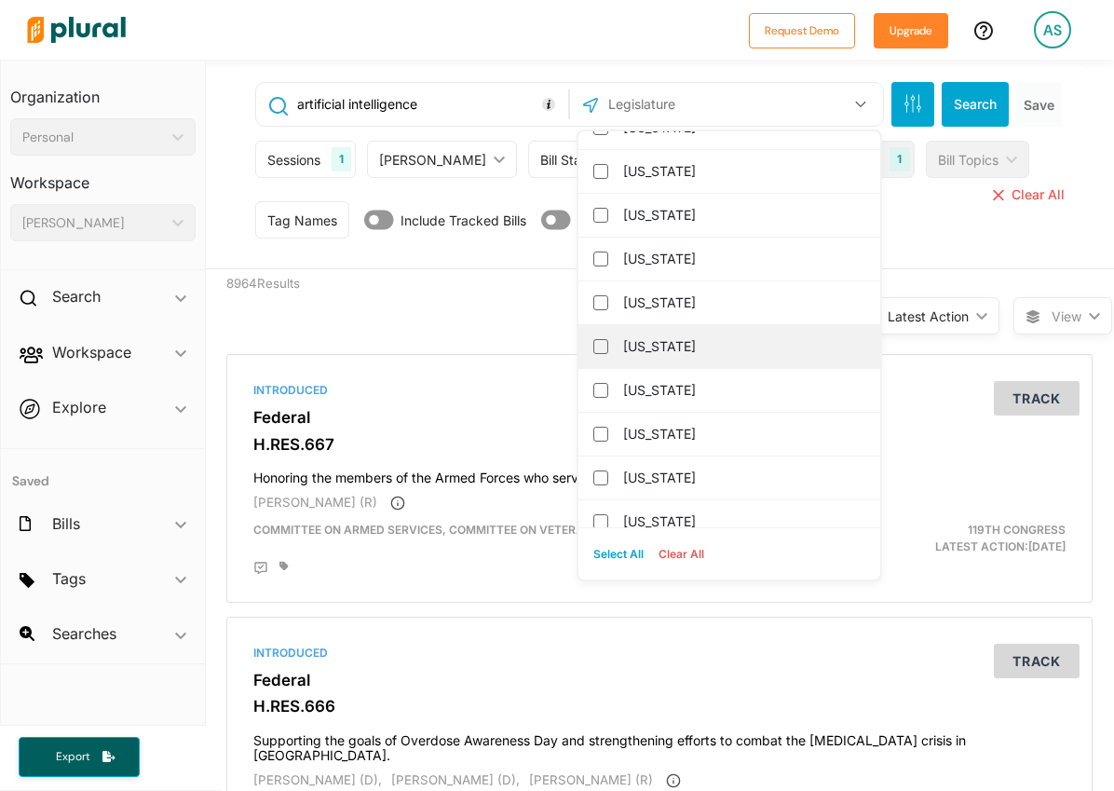
scroll to position [1860, 0]
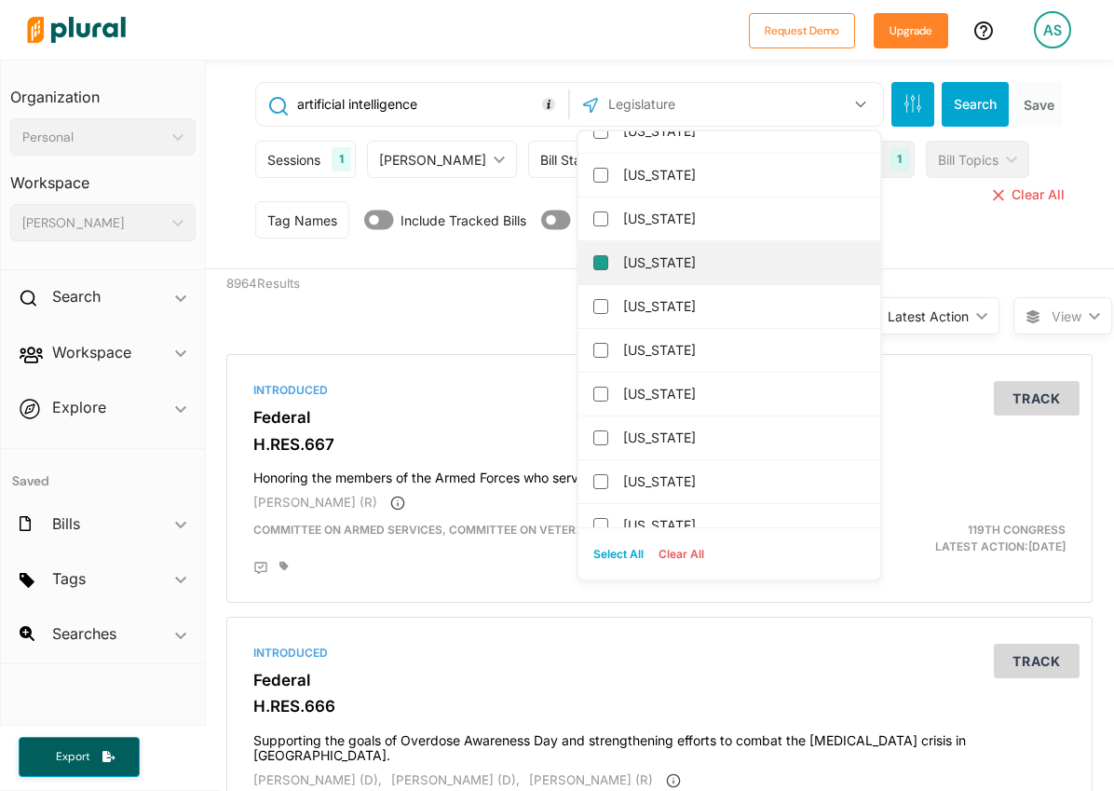
click at [593, 265] on input "[US_STATE]" at bounding box center [600, 262] width 15 height 15
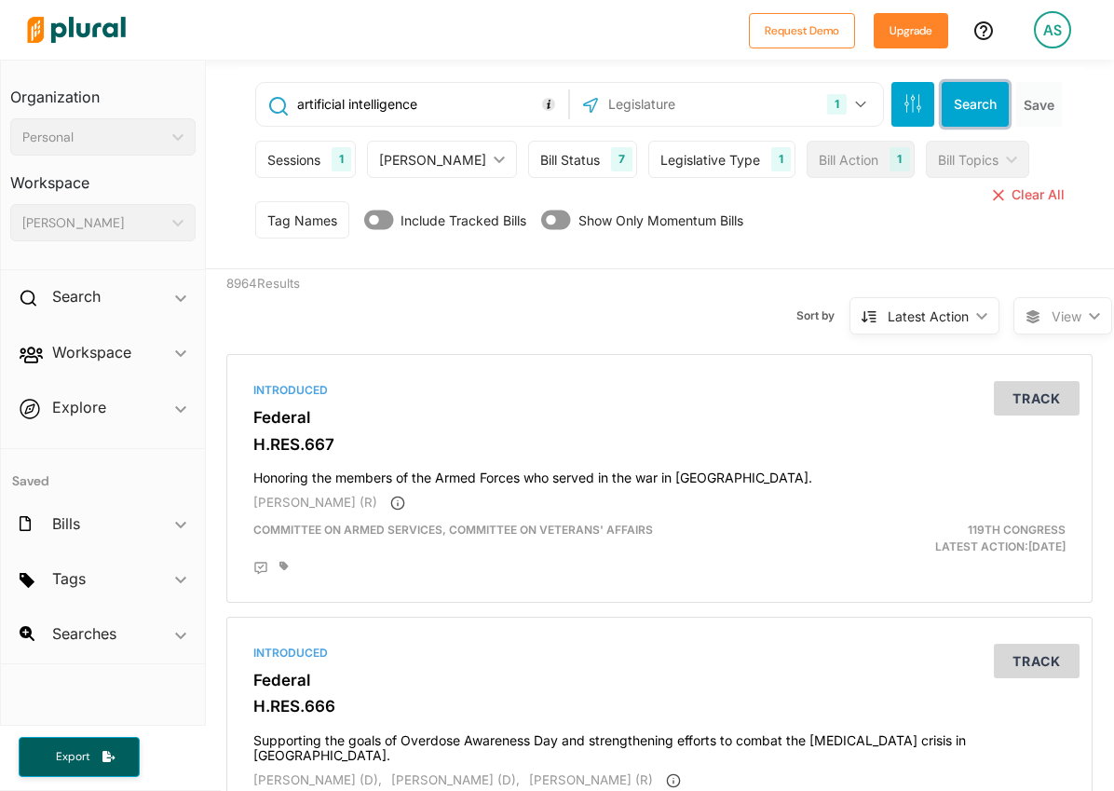
click at [942, 94] on button "Search" at bounding box center [975, 104] width 67 height 45
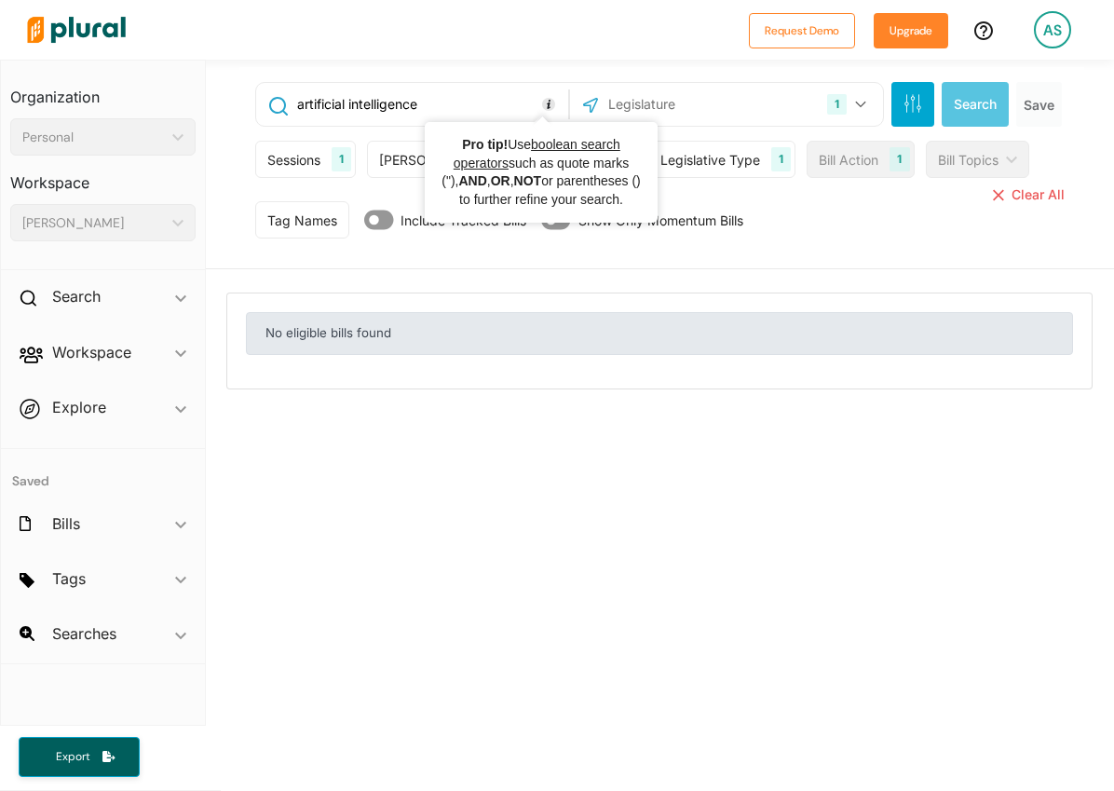
click at [419, 105] on input "artificial intelligence" at bounding box center [429, 104] width 269 height 35
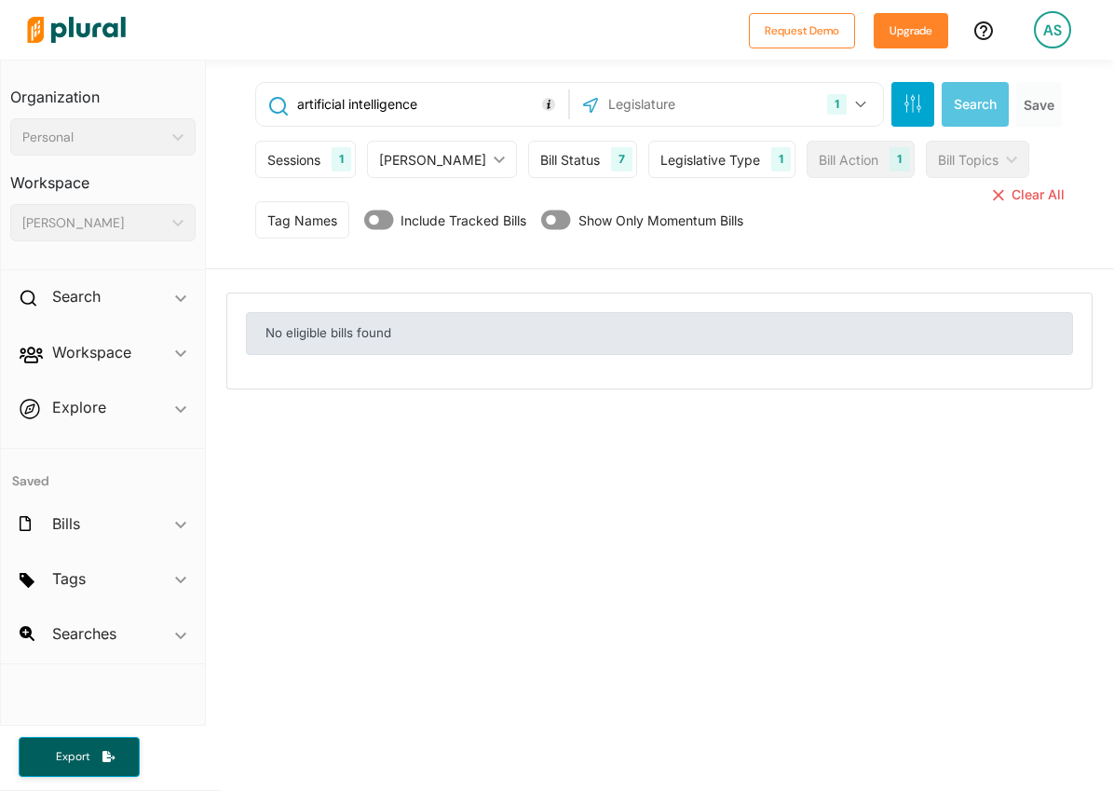
drag, startPoint x: 692, startPoint y: 107, endPoint x: 706, endPoint y: 110, distance: 14.2
click at [694, 106] on input "text" at bounding box center [705, 104] width 199 height 35
click at [833, 109] on button "1" at bounding box center [849, 104] width 59 height 35
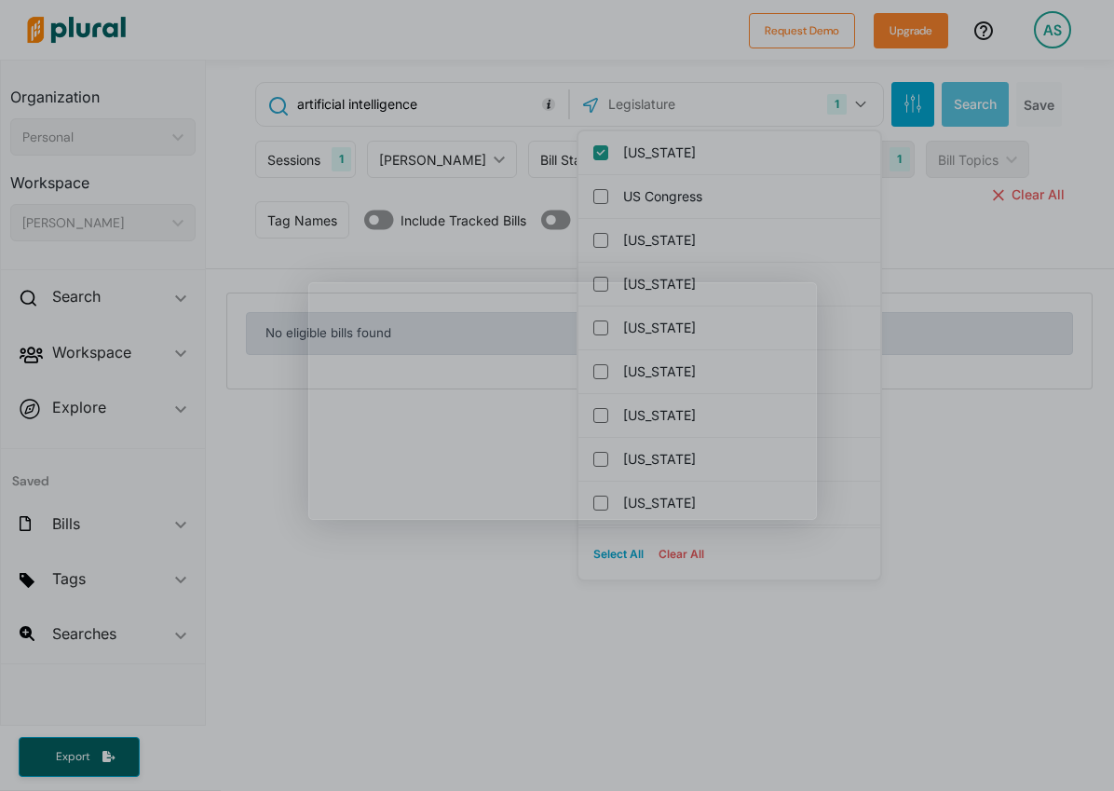
drag, startPoint x: 587, startPoint y: 156, endPoint x: 595, endPoint y: 162, distance: 10.1
click at [588, 156] on div "Product tour overlay" at bounding box center [557, 395] width 1114 height 791
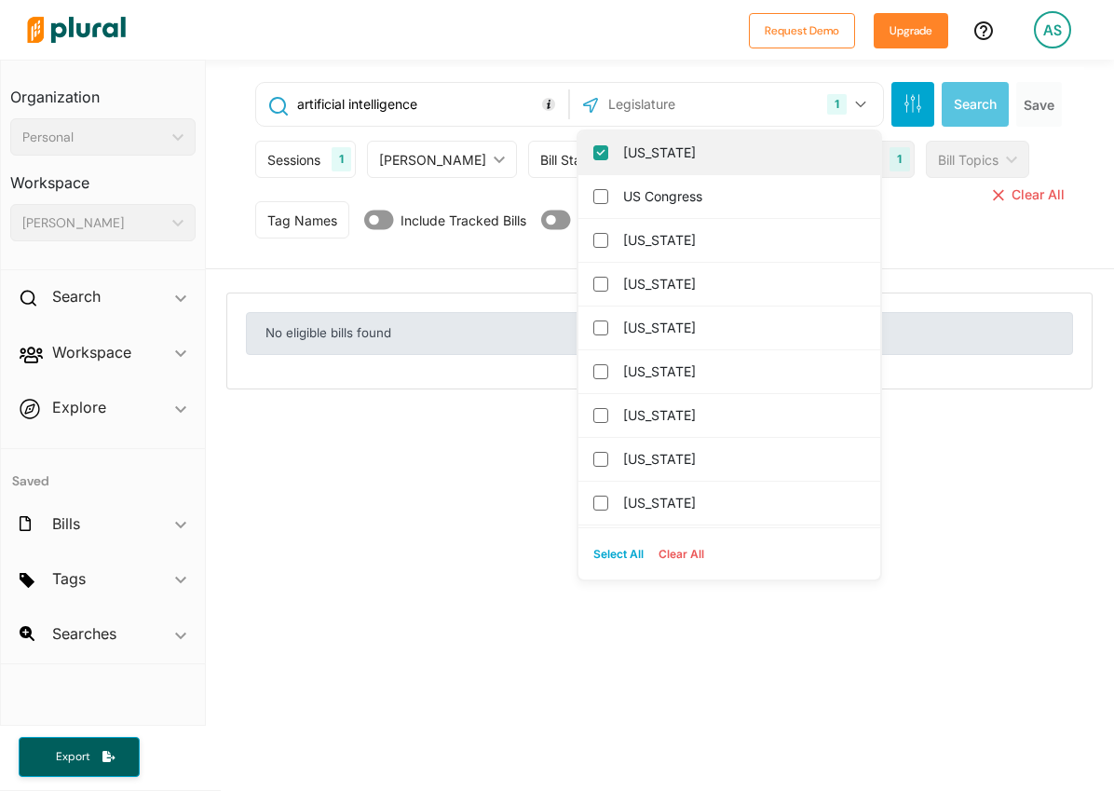
click at [593, 146] on input "[US_STATE]" at bounding box center [600, 152] width 15 height 15
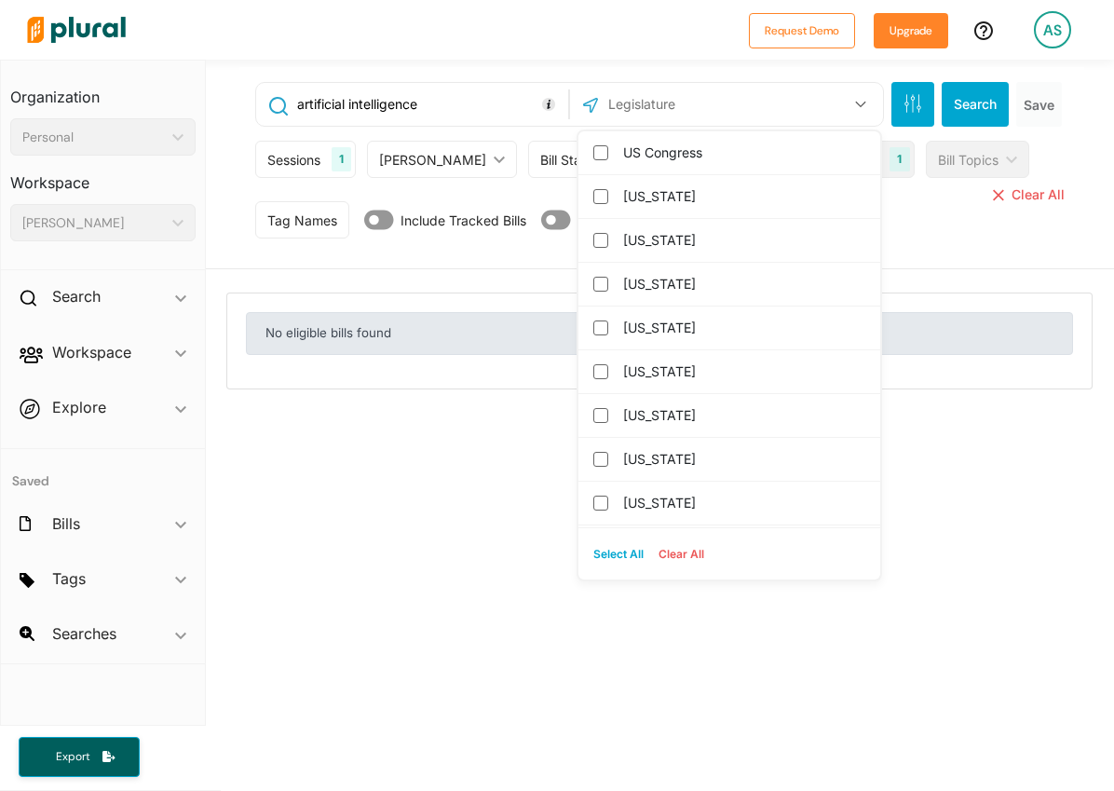
click at [607, 557] on button "Select All" at bounding box center [618, 554] width 65 height 28
checkbox input "true"
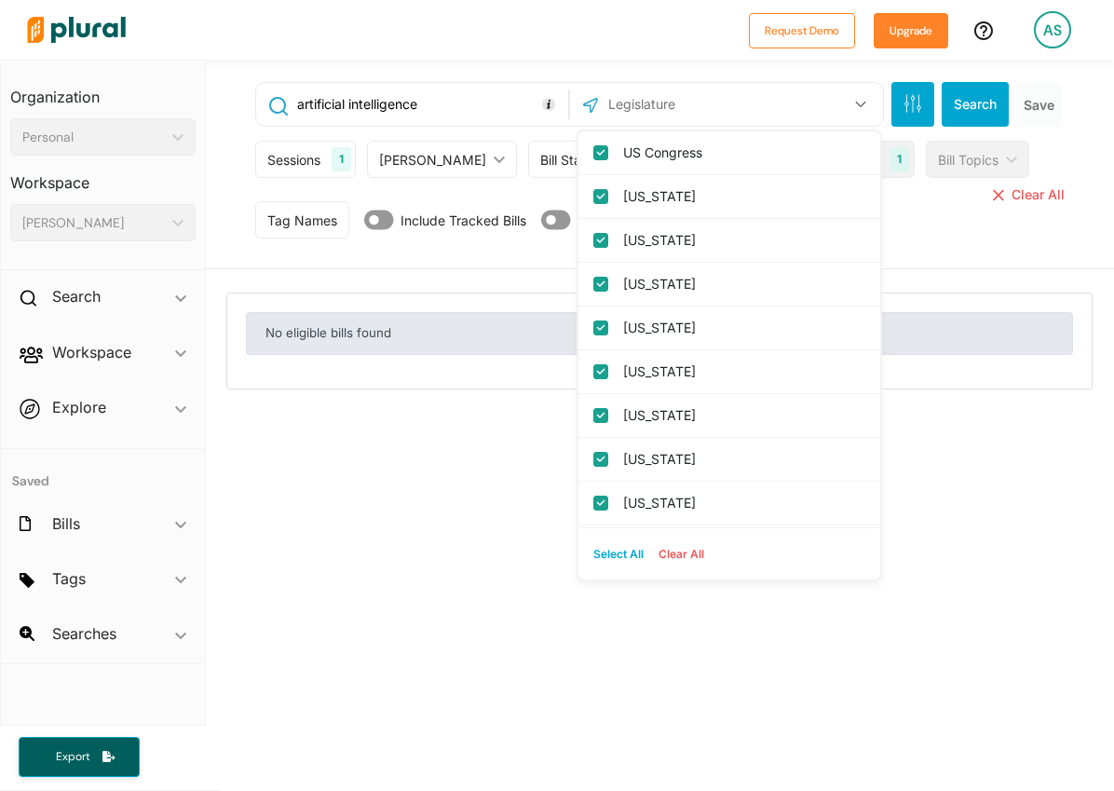
checkbox input "true"
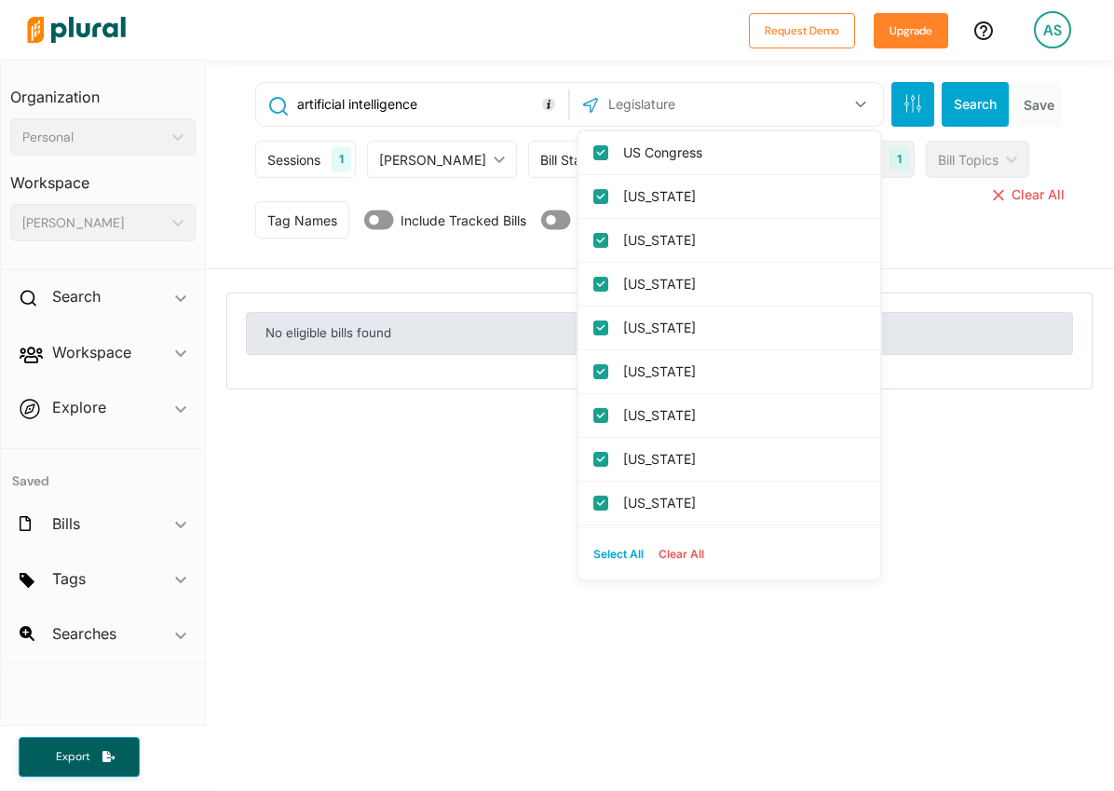
checkbox input "true"
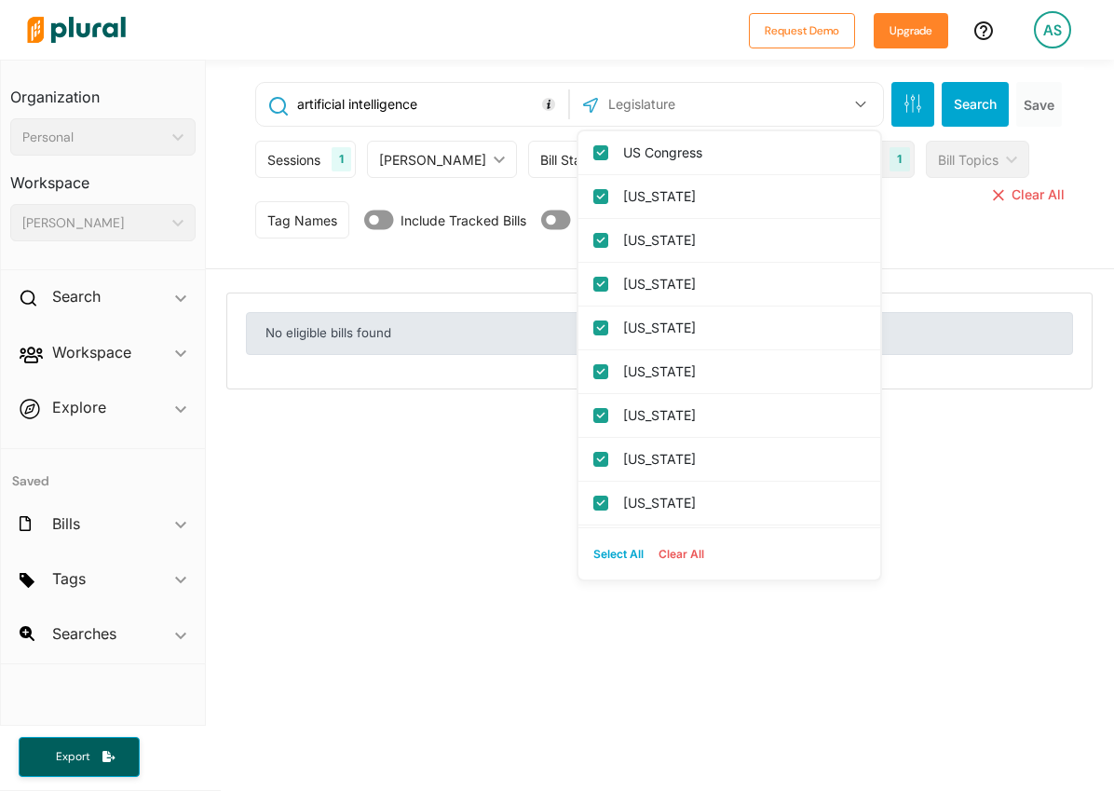
checkbox input "true"
checkbox columbia "true"
checkbox input "true"
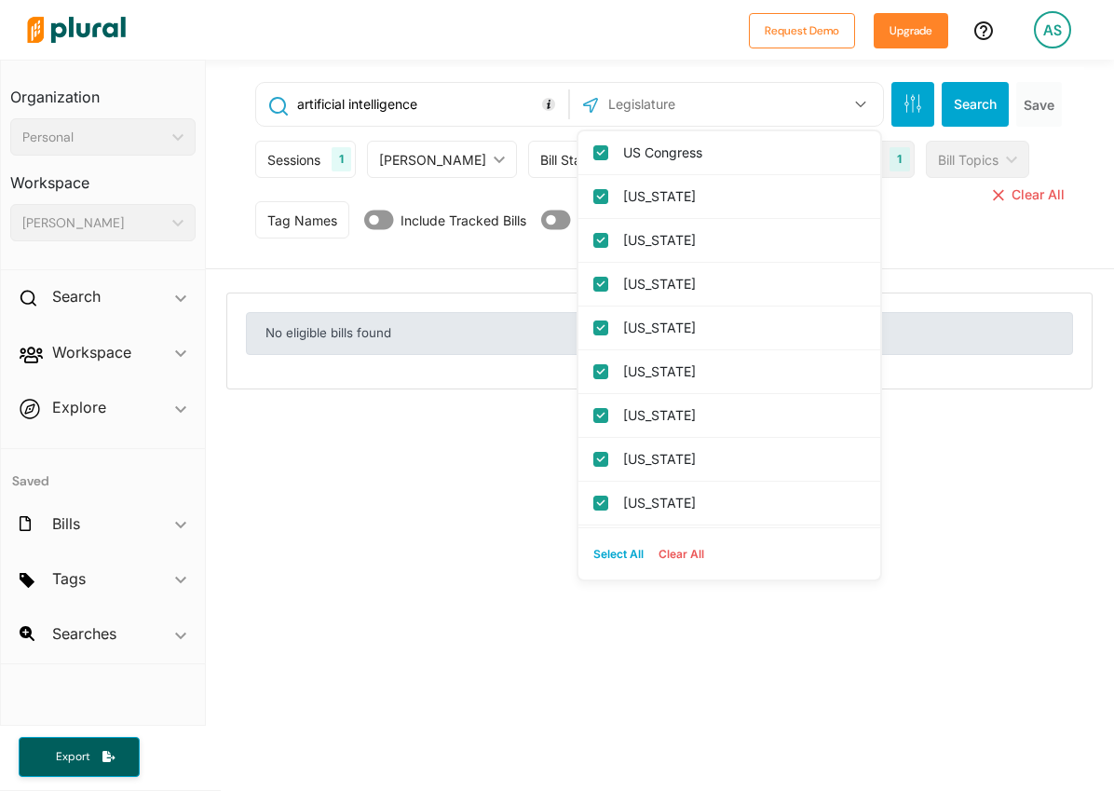
checkbox input "true"
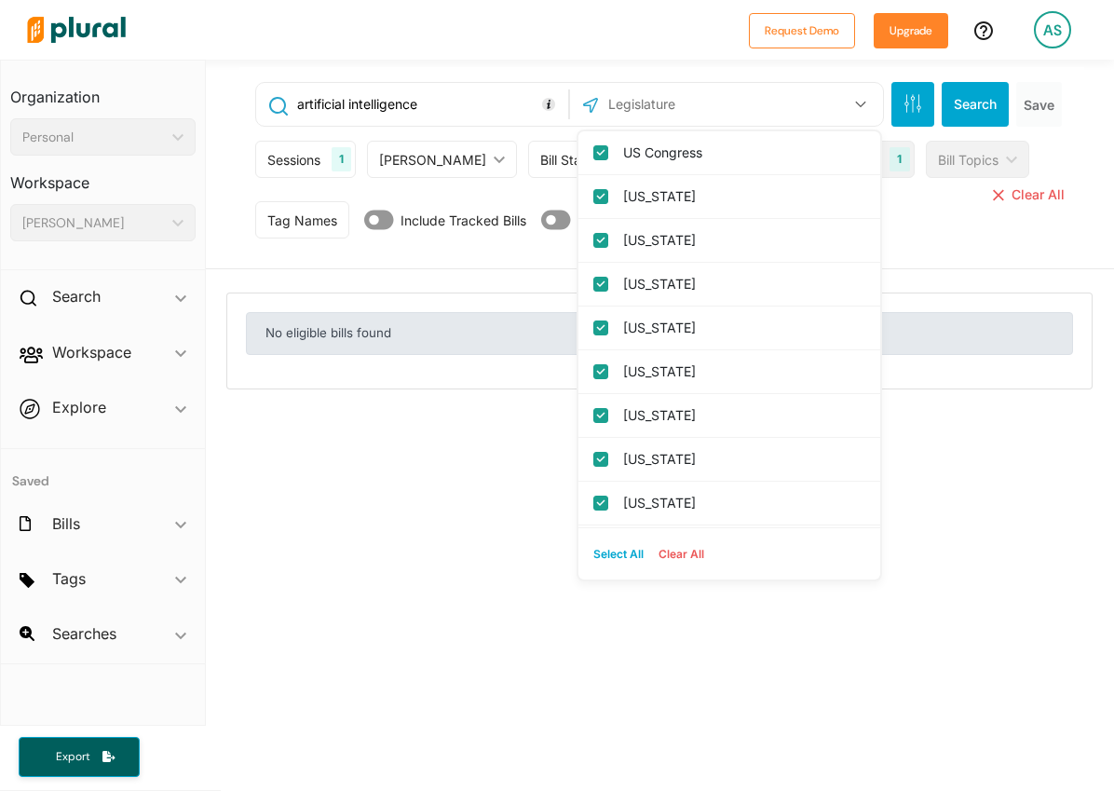
checkbox input "true"
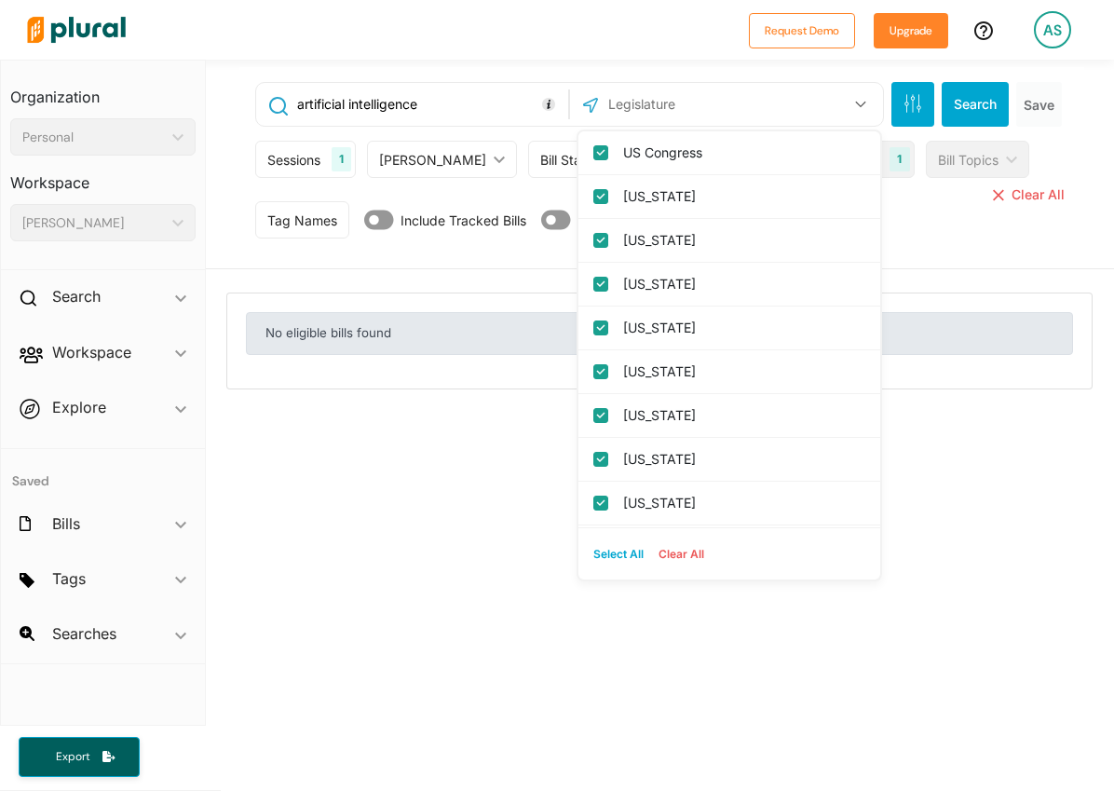
checkbox input "true"
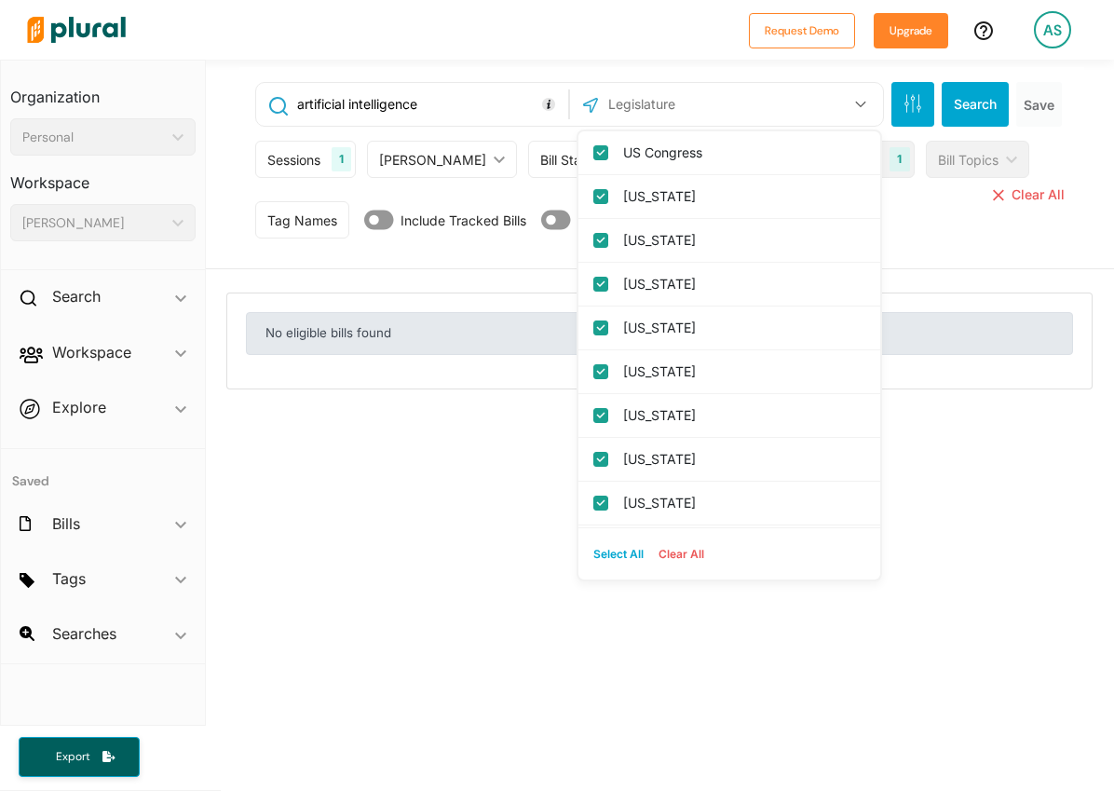
checkbox input "true"
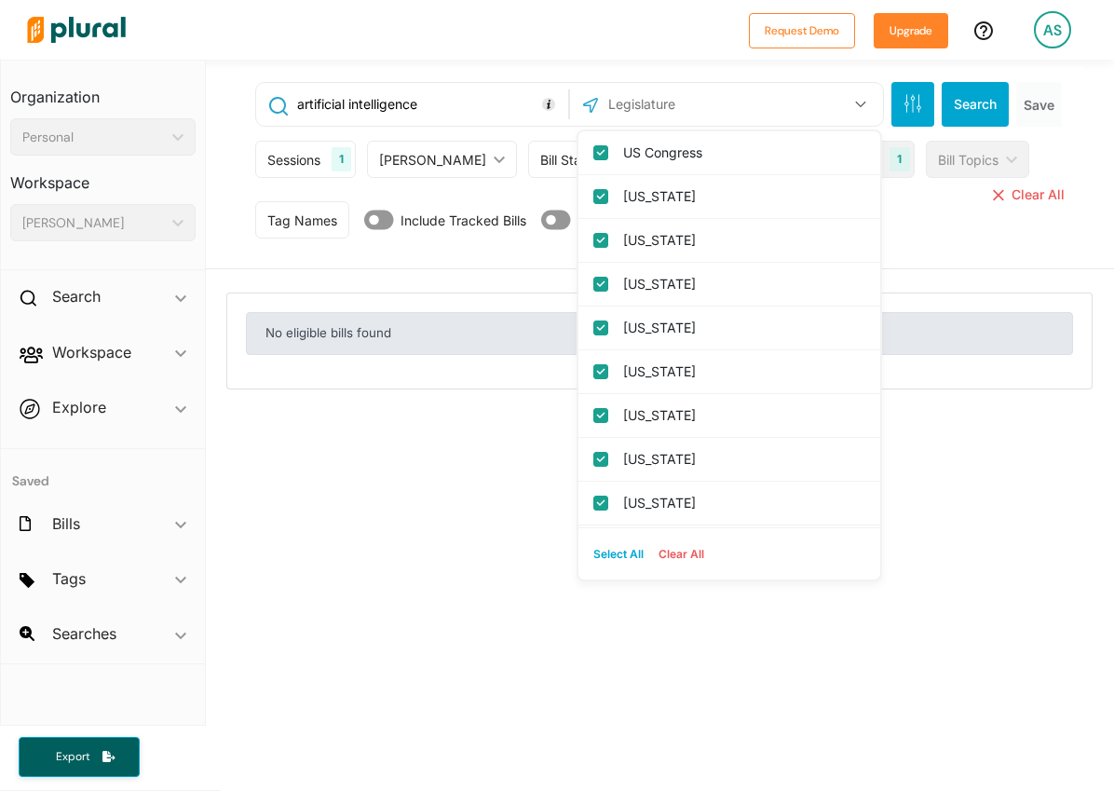
checkbox input "true"
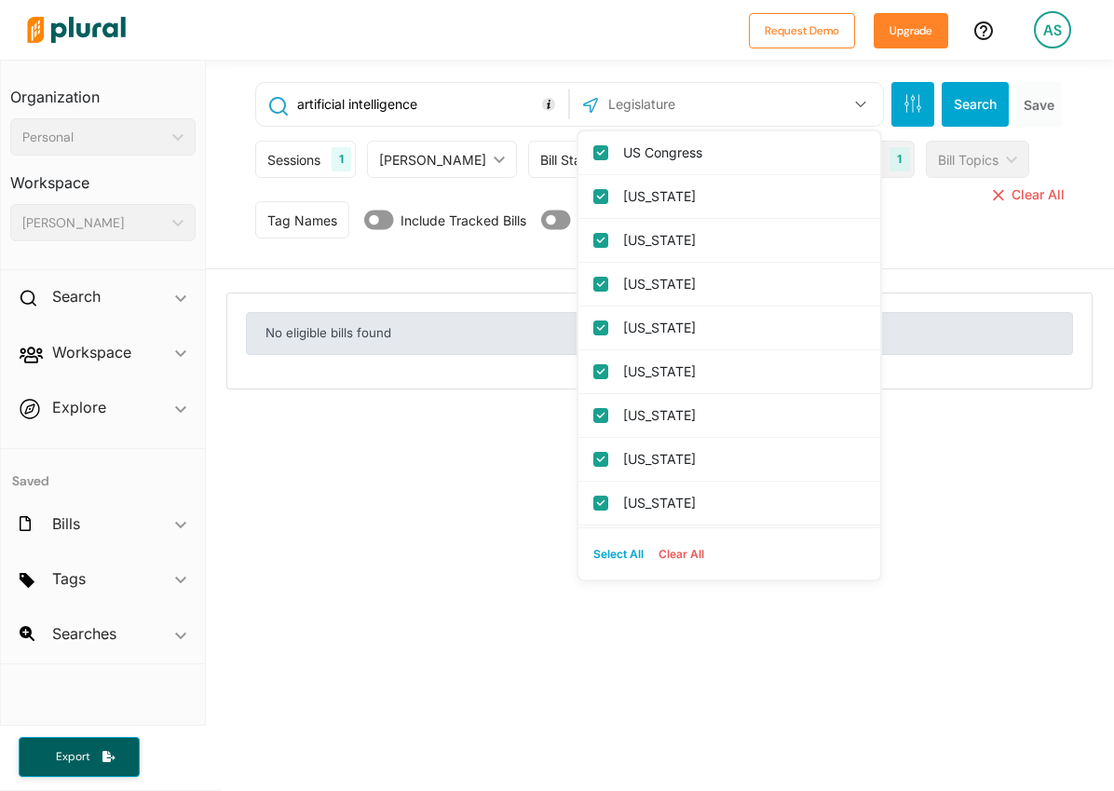
checkbox input "true"
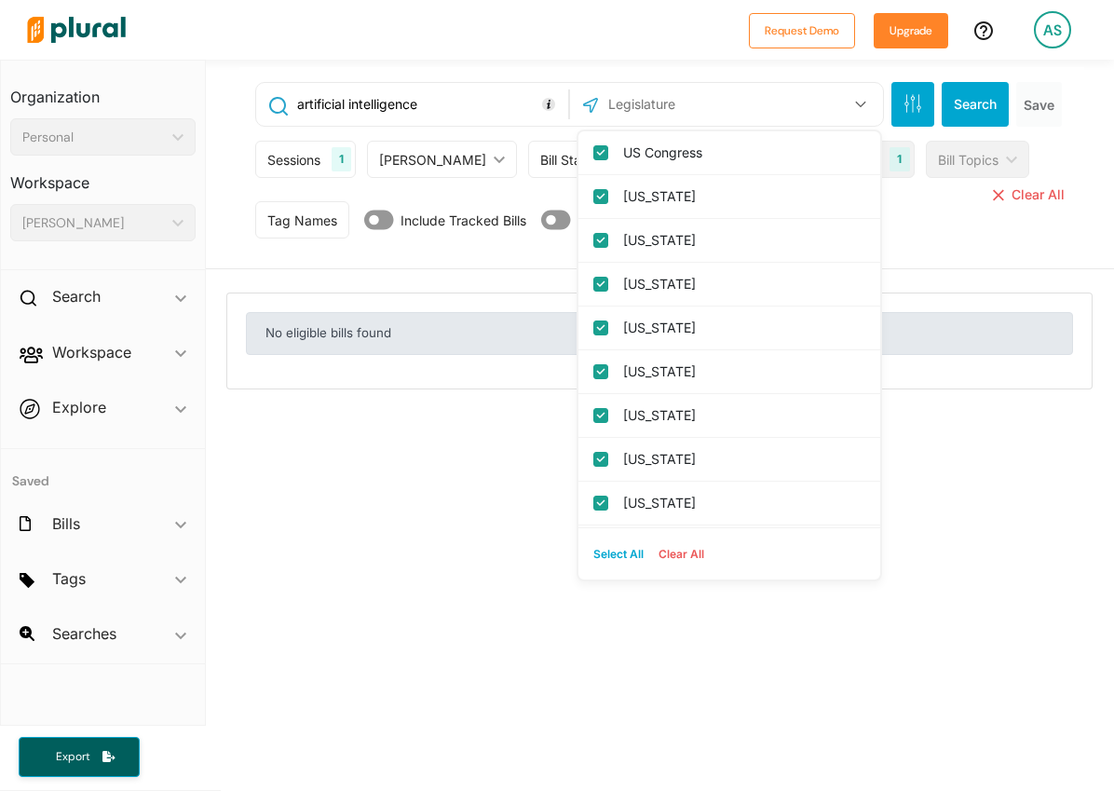
checkbox input "true"
click at [593, 149] on input "US Congress" at bounding box center [600, 152] width 15 height 15
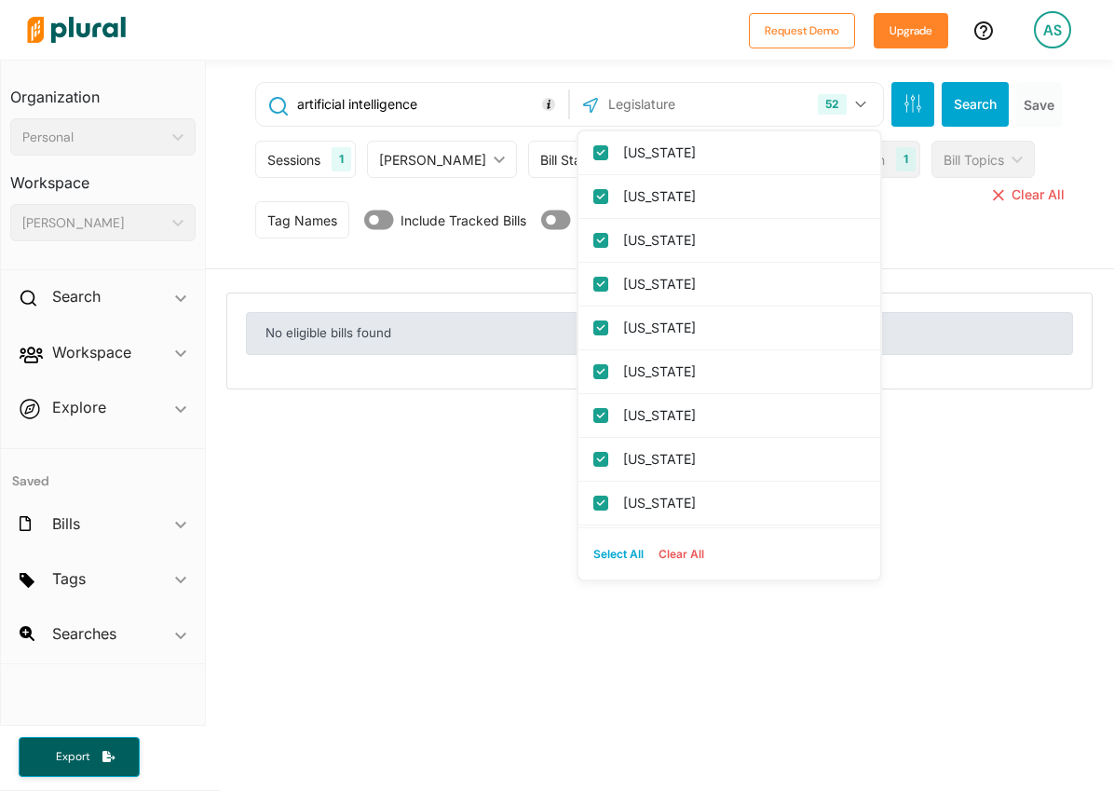
click at [544, 87] on input "artificial intelligence" at bounding box center [429, 104] width 269 height 35
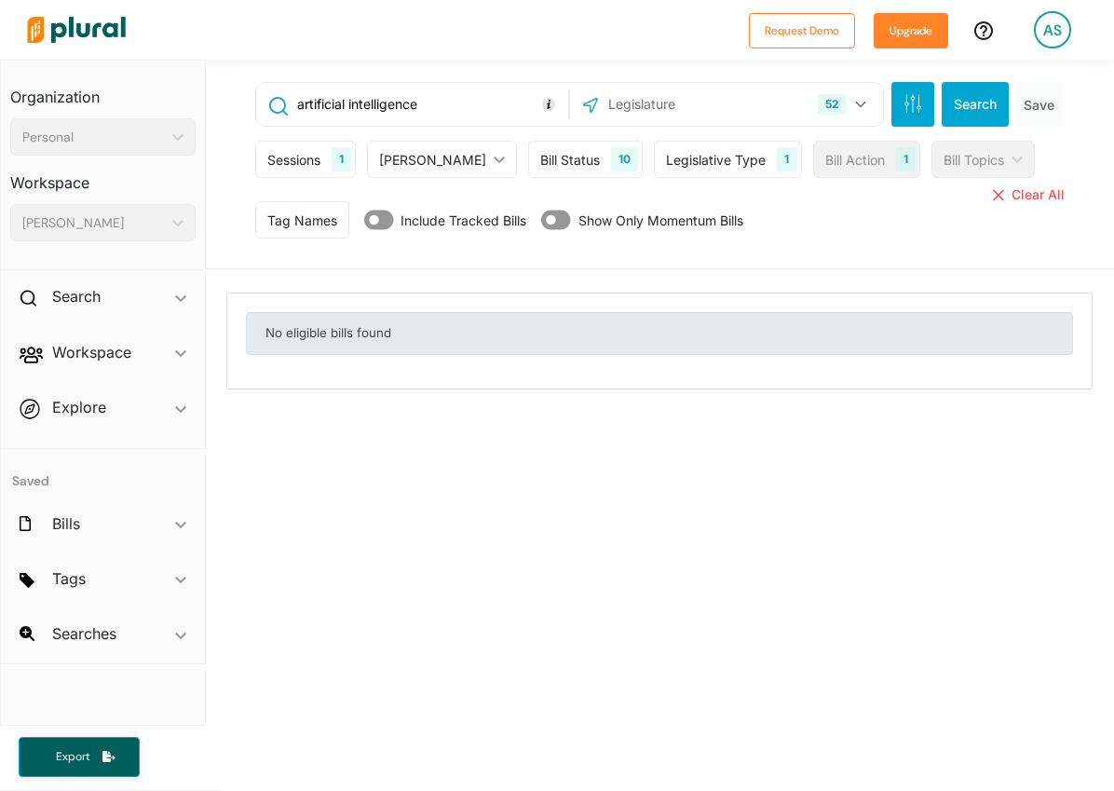
click at [484, 110] on input "artificial intelligence" at bounding box center [429, 104] width 269 height 35
click at [303, 102] on input "artificial intelligence" at bounding box center [429, 104] width 269 height 35
click at [459, 102] on input ""artificial intelligence" at bounding box center [429, 104] width 269 height 35
type input ""artificial intelligence" OR "data privacy""
click at [975, 103] on button "Search" at bounding box center [975, 104] width 67 height 45
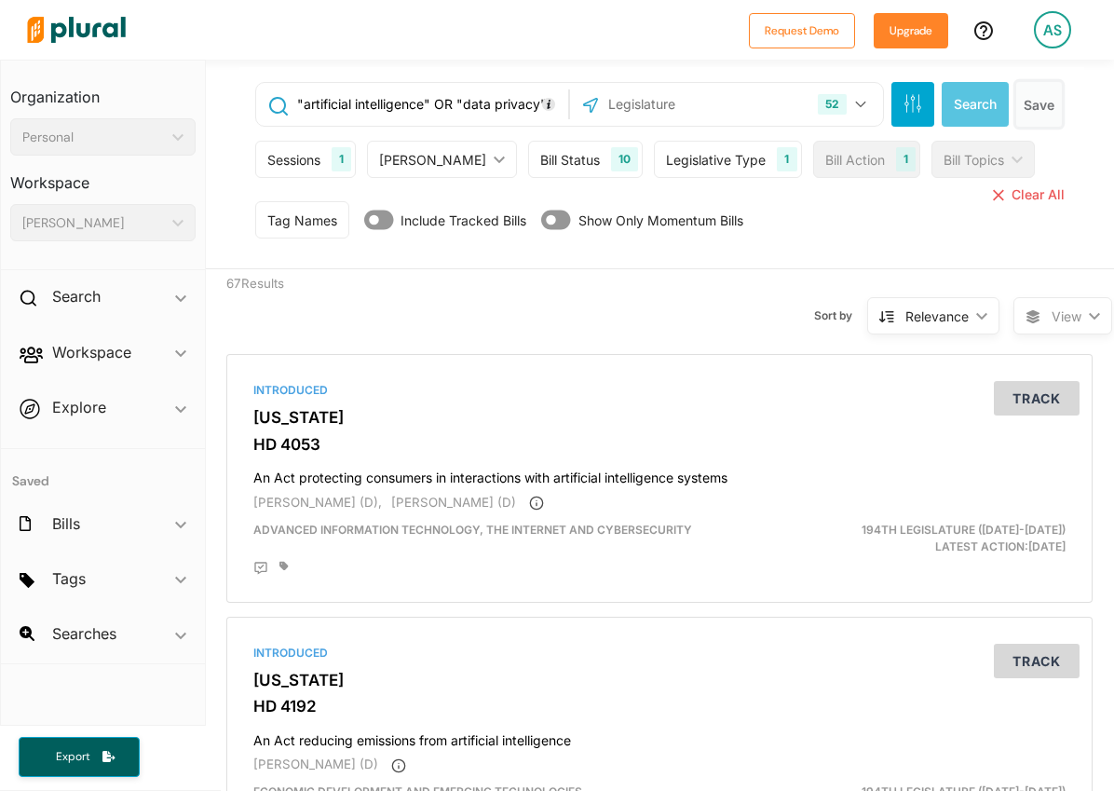
click at [1020, 110] on button "Save" at bounding box center [1039, 104] width 46 height 45
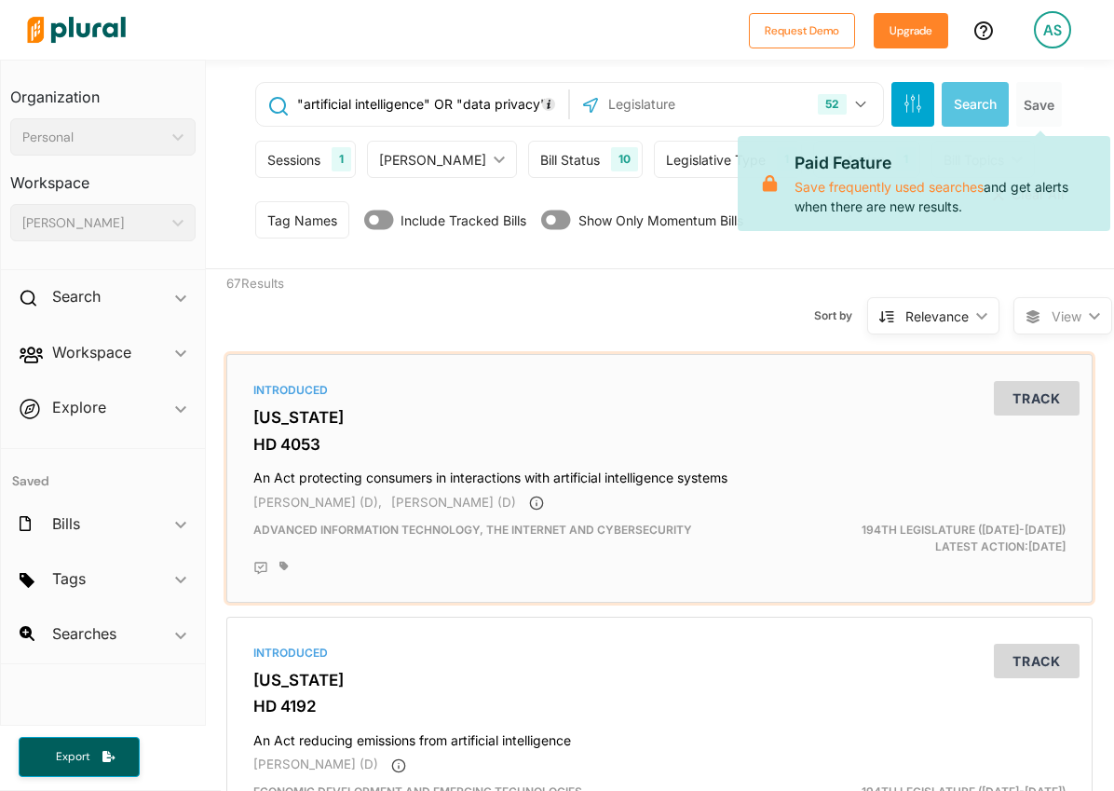
click at [632, 398] on div "Introduced" at bounding box center [659, 390] width 812 height 17
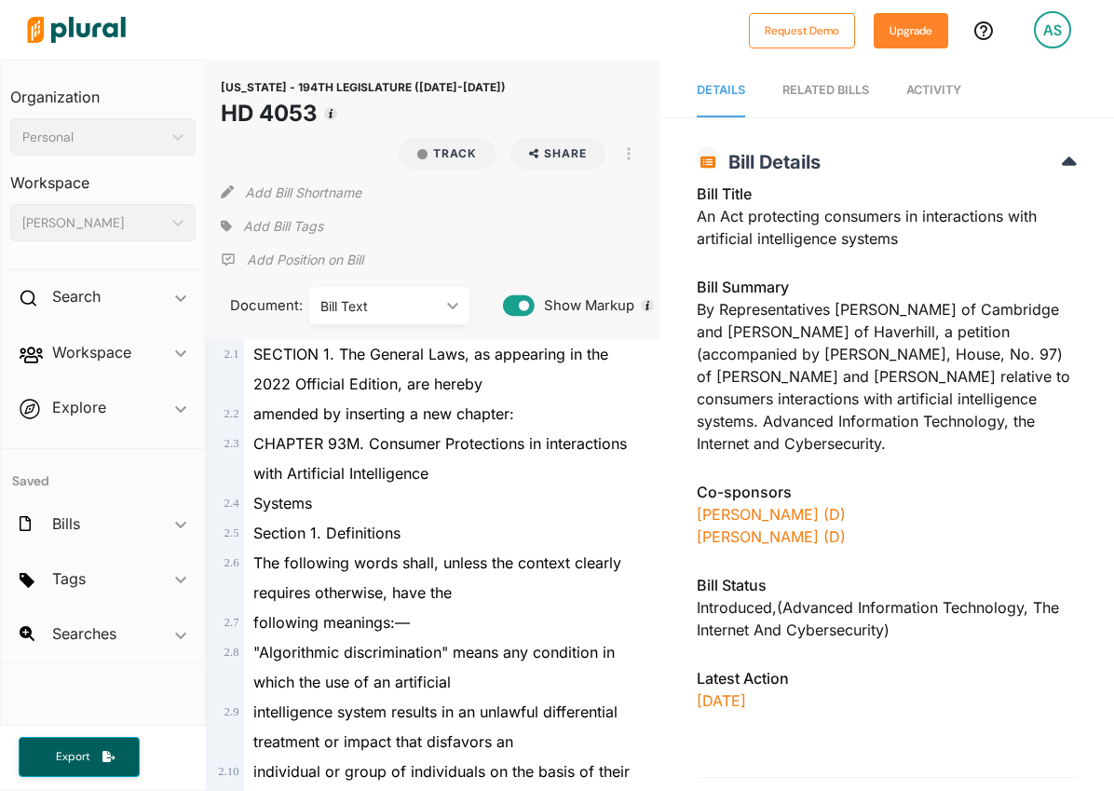
click at [753, 320] on div "Bill Summary By Representatives [PERSON_NAME] of Cambridge and [PERSON_NAME] of…" at bounding box center [887, 371] width 380 height 190
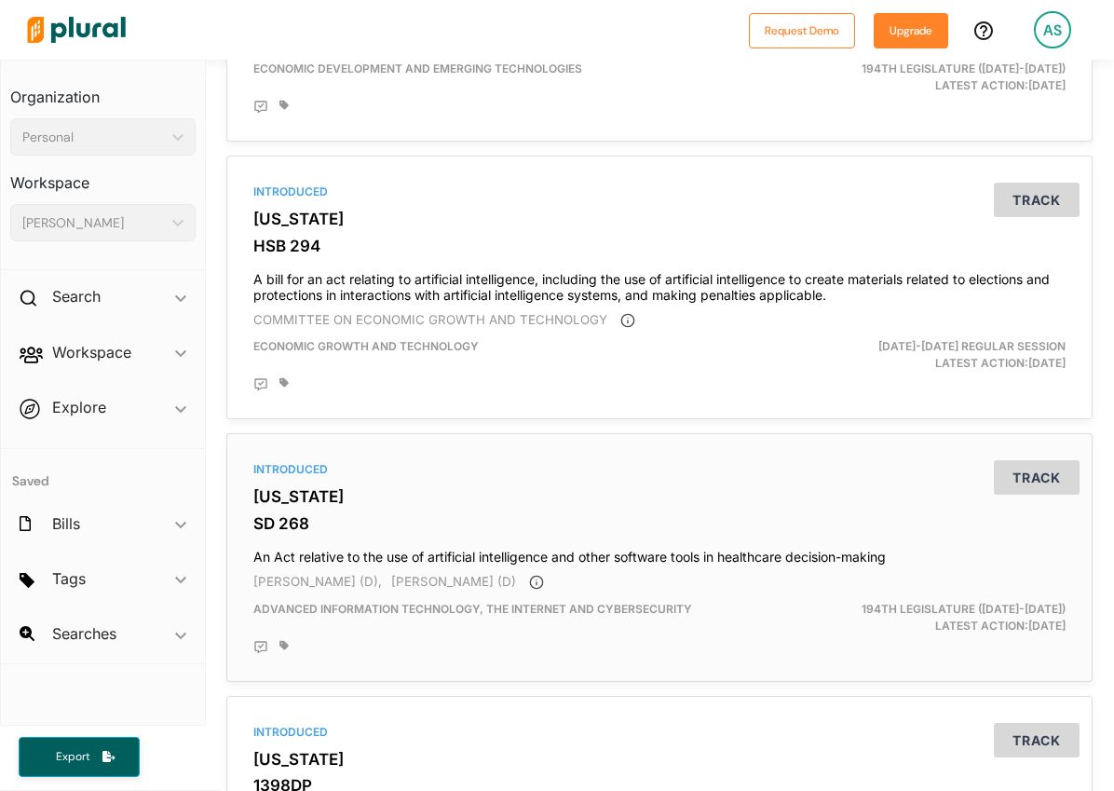
scroll to position [597, 0]
click at [410, 576] on span "[PERSON_NAME] (D)" at bounding box center [453, 580] width 125 height 15
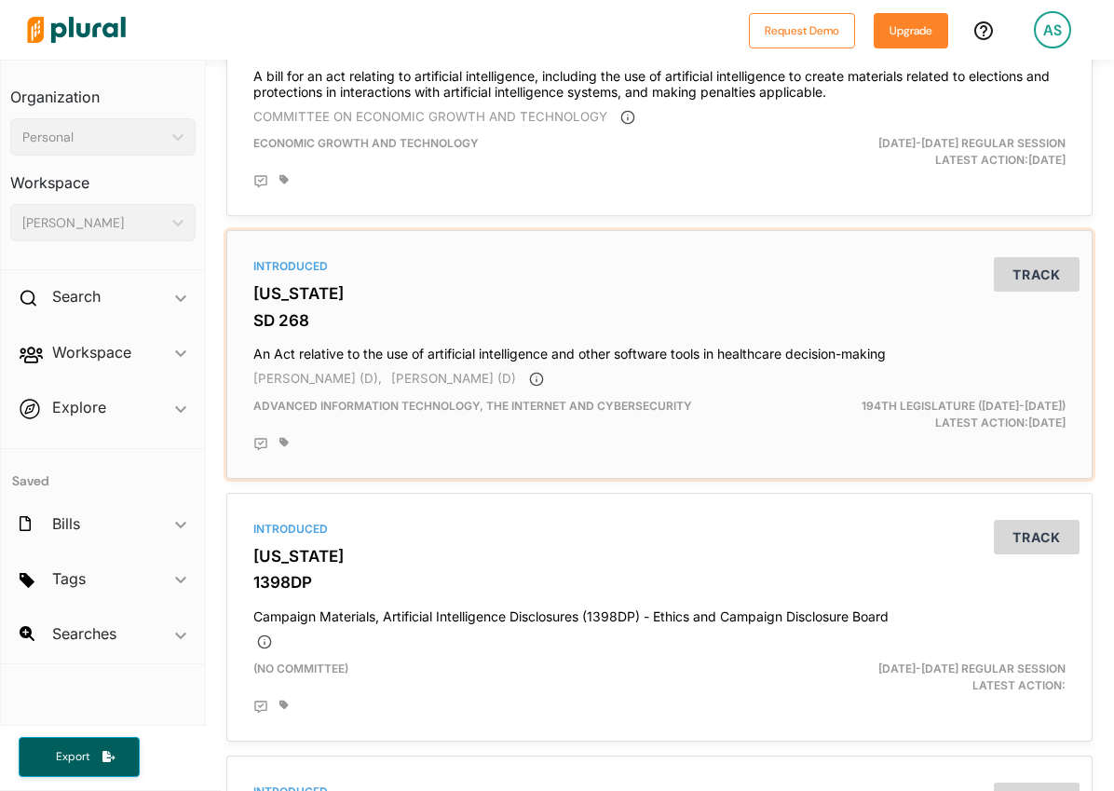
scroll to position [810, 0]
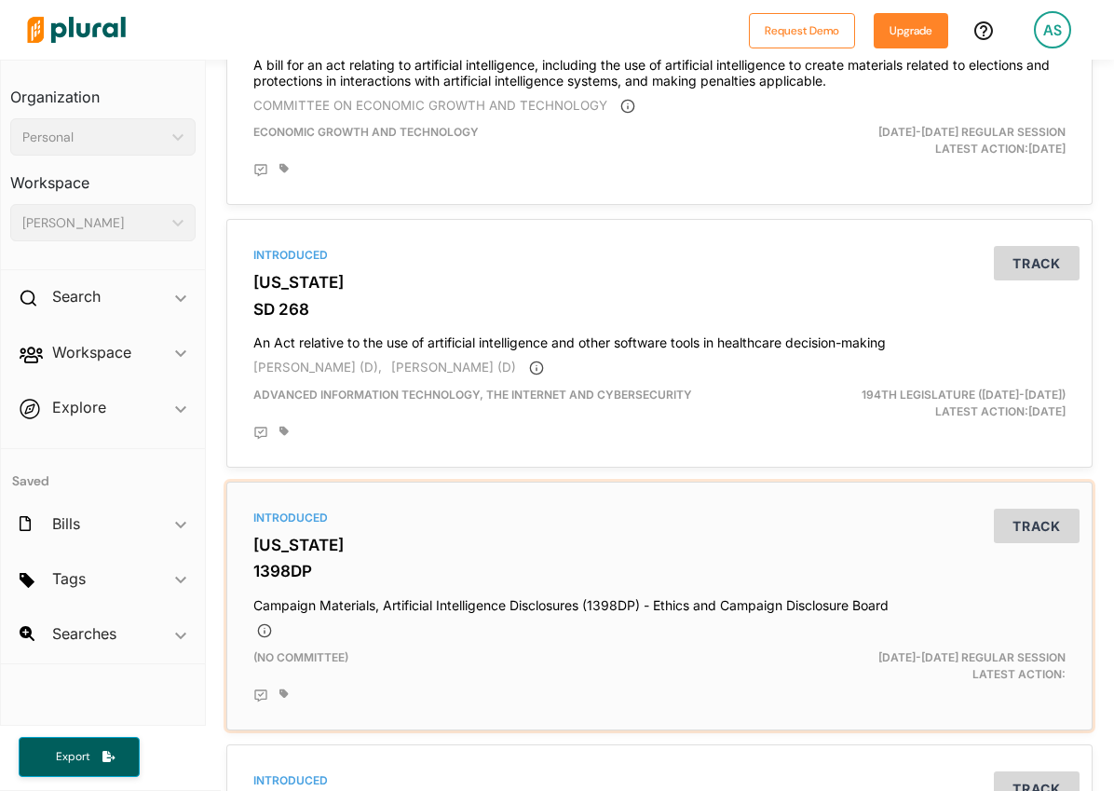
click at [563, 602] on h4 "Campaign Materials, Artificial Intelligence Disclosures (1398DP) - Ethics and C…" at bounding box center [659, 601] width 812 height 25
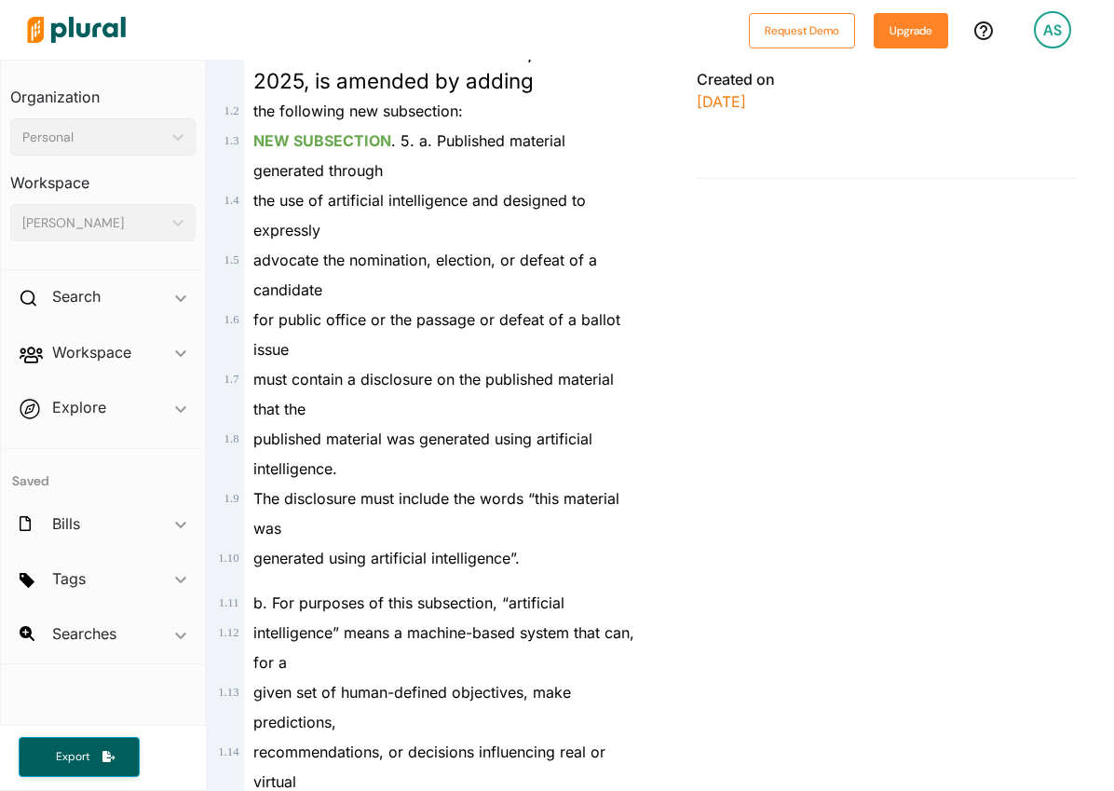
scroll to position [562, 0]
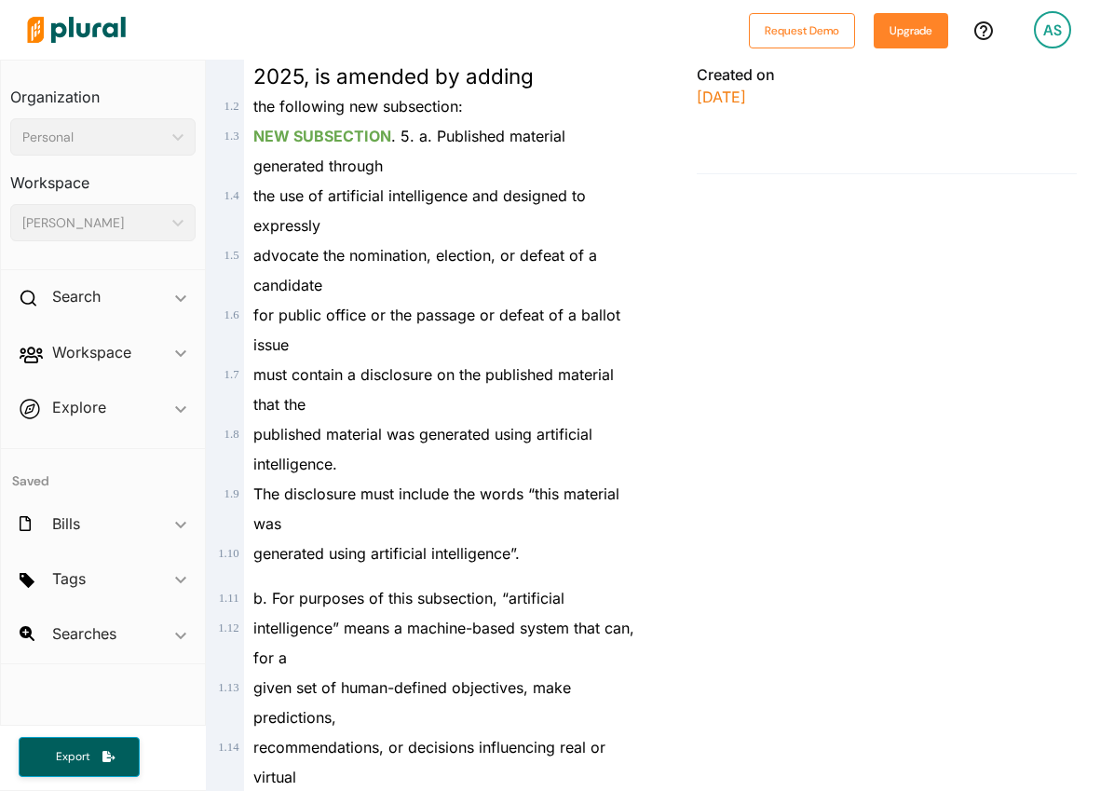
click at [396, 328] on div "for public office or the passage or defeat of a ballot issue" at bounding box center [441, 330] width 395 height 60
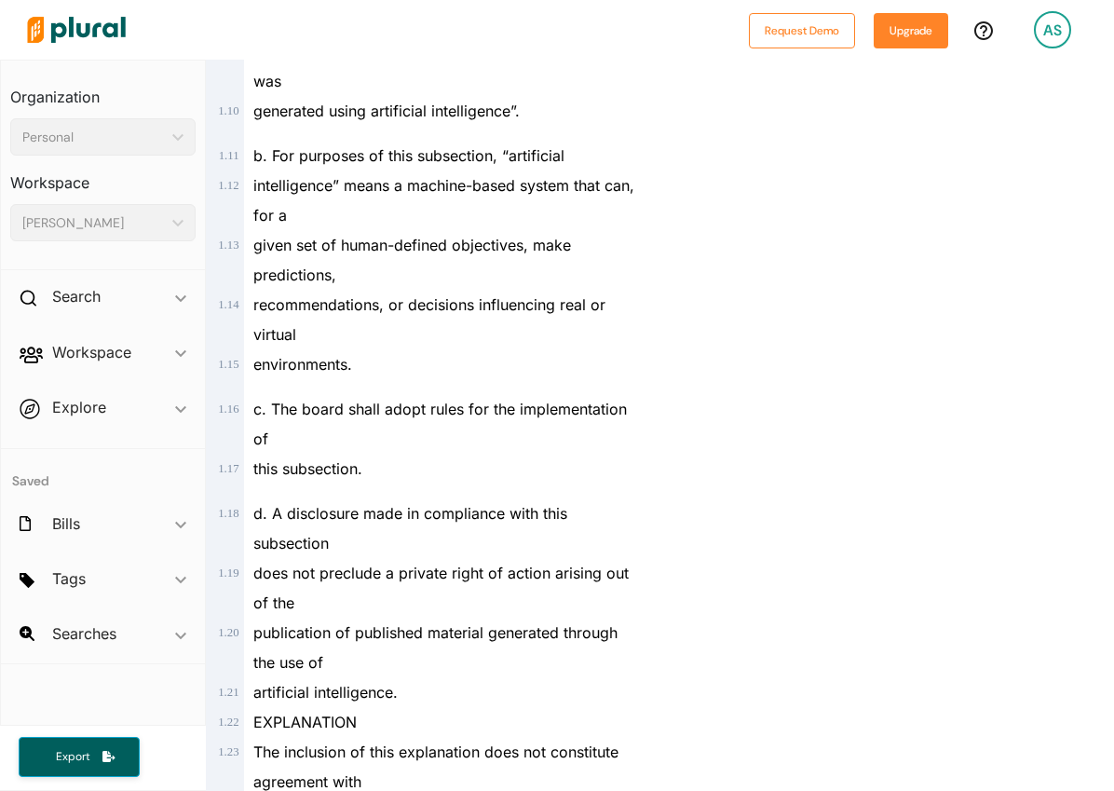
scroll to position [1008, 0]
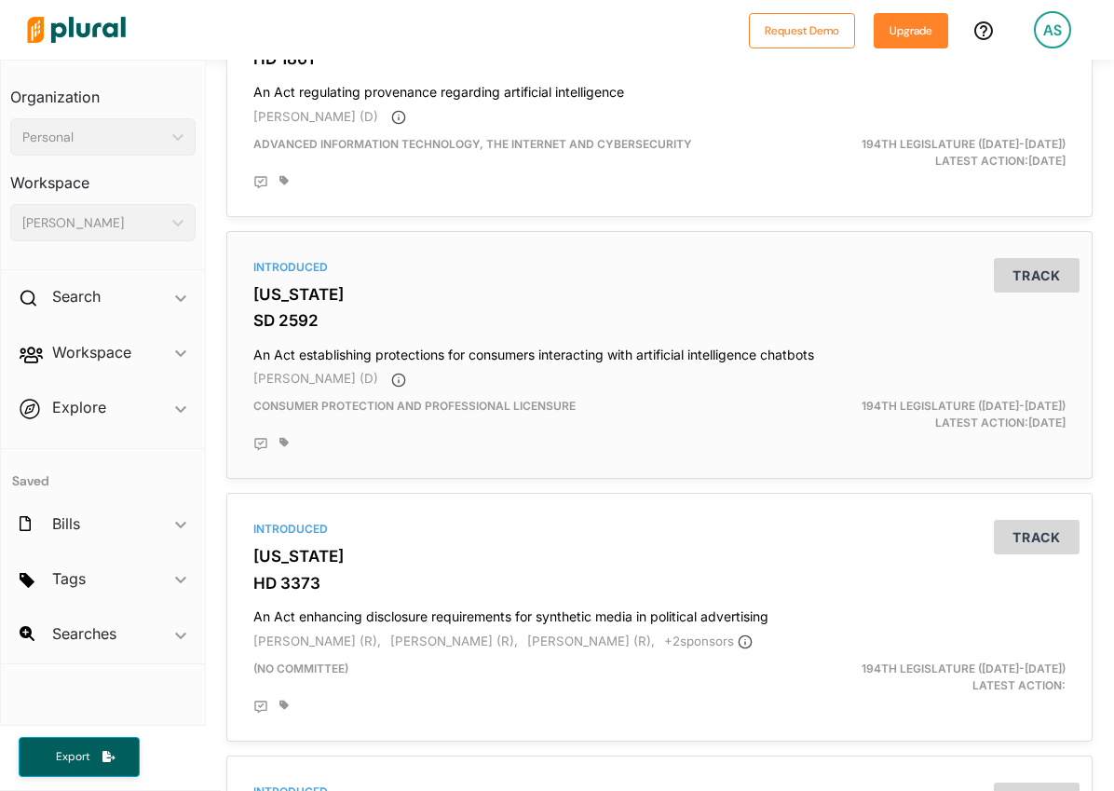
scroll to position [2382, 0]
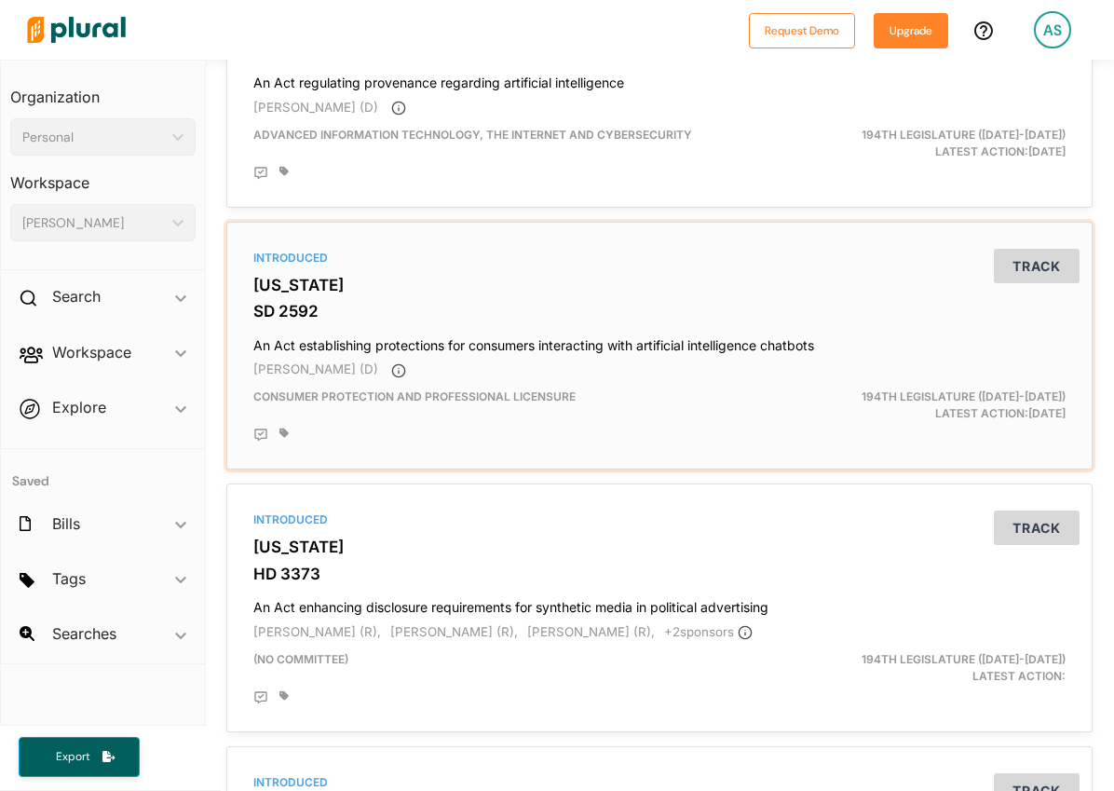
click at [771, 344] on h4 "An Act establishing protections for consumers interacting with artificial intel…" at bounding box center [659, 341] width 812 height 25
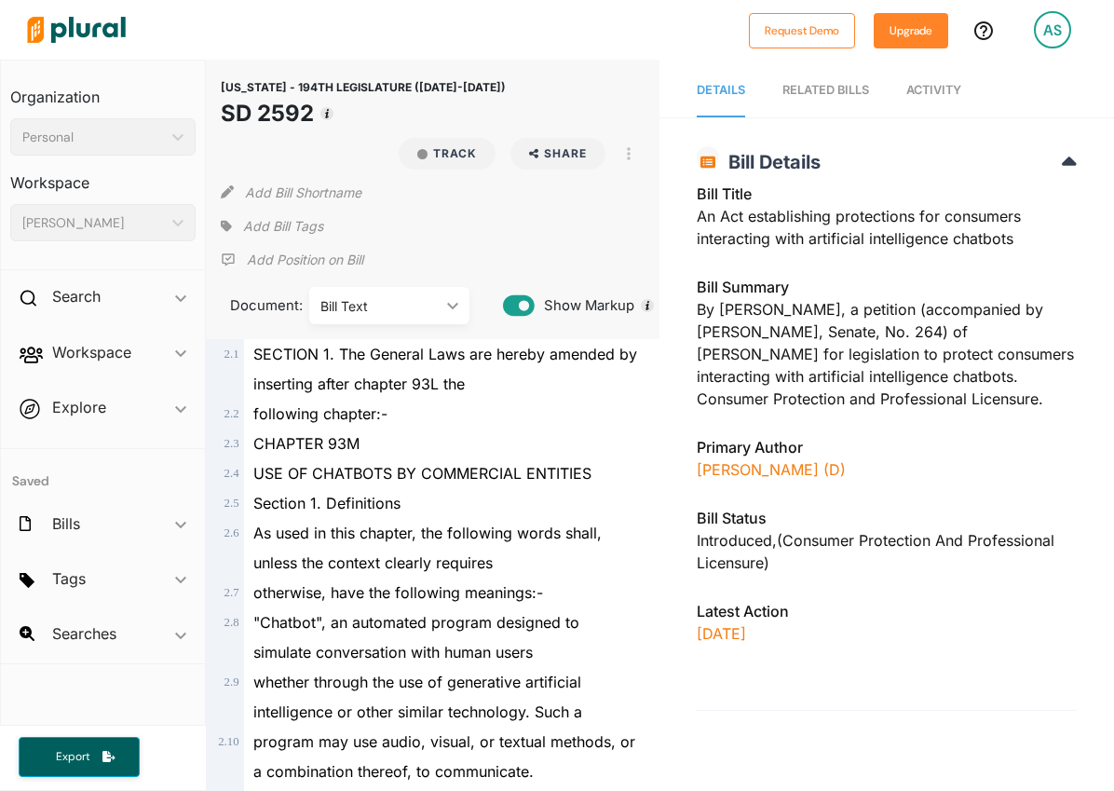
click at [527, 303] on icon at bounding box center [518, 305] width 31 height 20
click at [175, 296] on icon "ic_keyboard_arrow_down" at bounding box center [180, 298] width 11 height 8
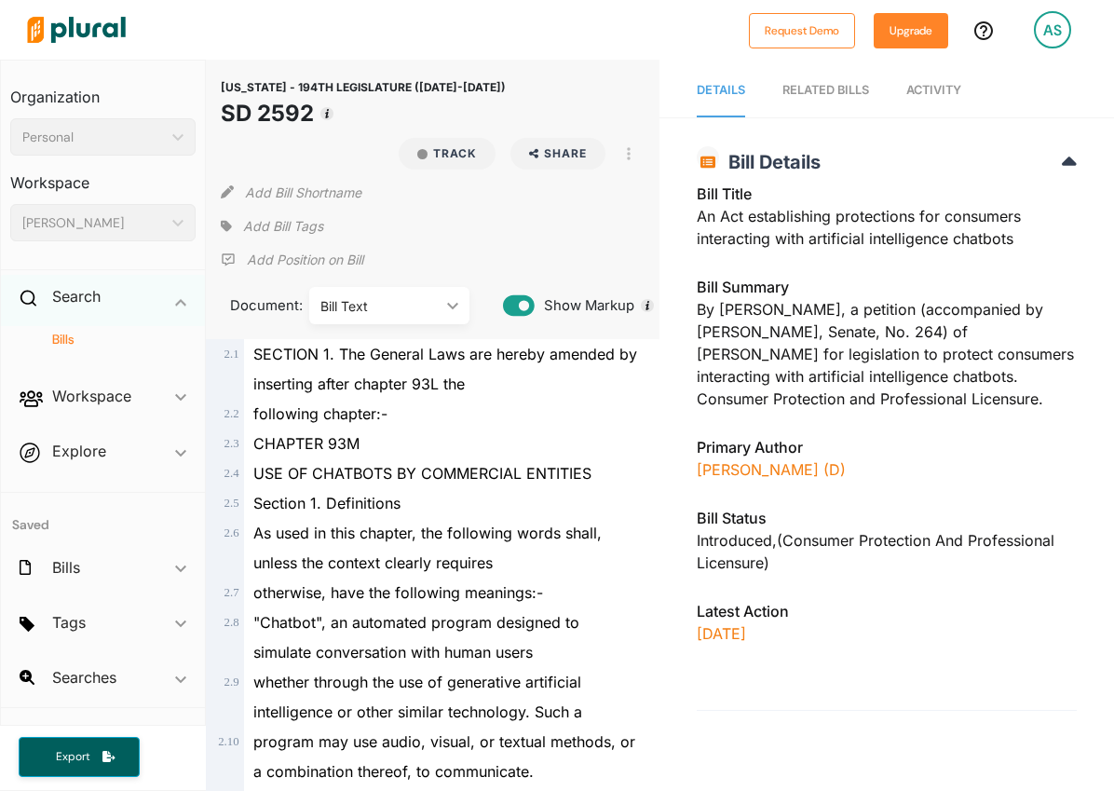
click at [182, 298] on icon "ic_keyboard_arrow_down" at bounding box center [180, 302] width 11 height 8
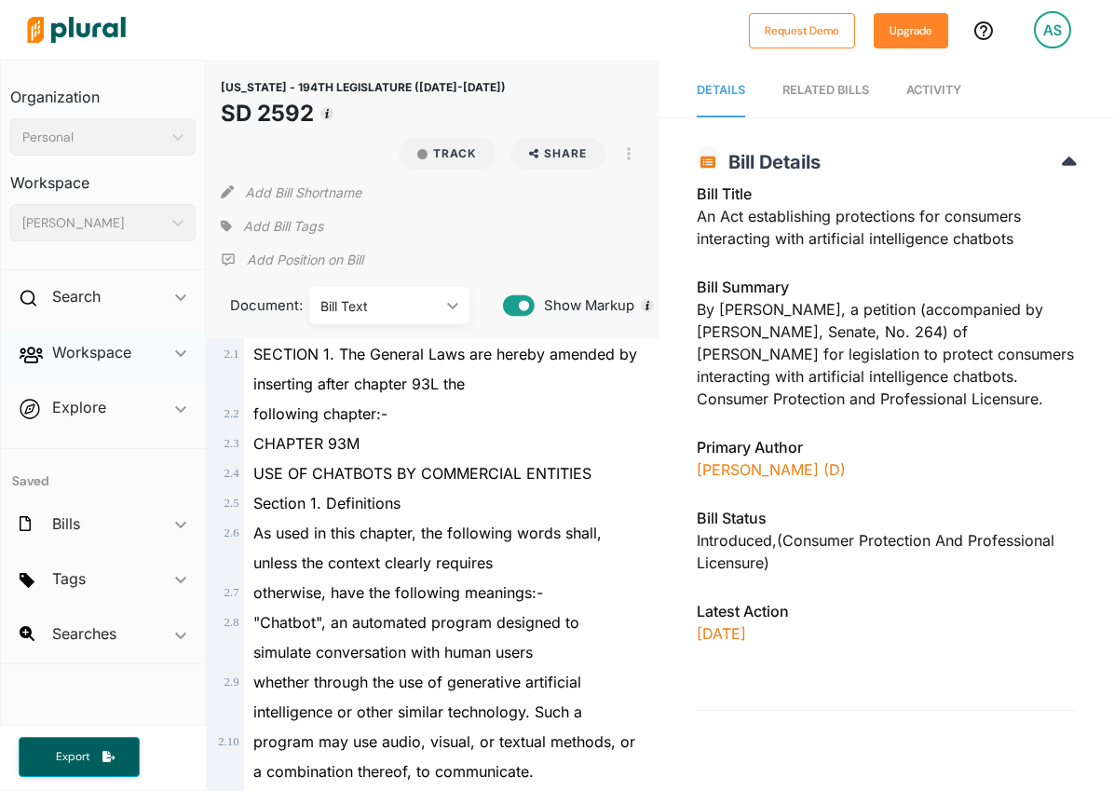
click at [181, 365] on span "ic_keyboard_arrow_down" at bounding box center [180, 356] width 11 height 28
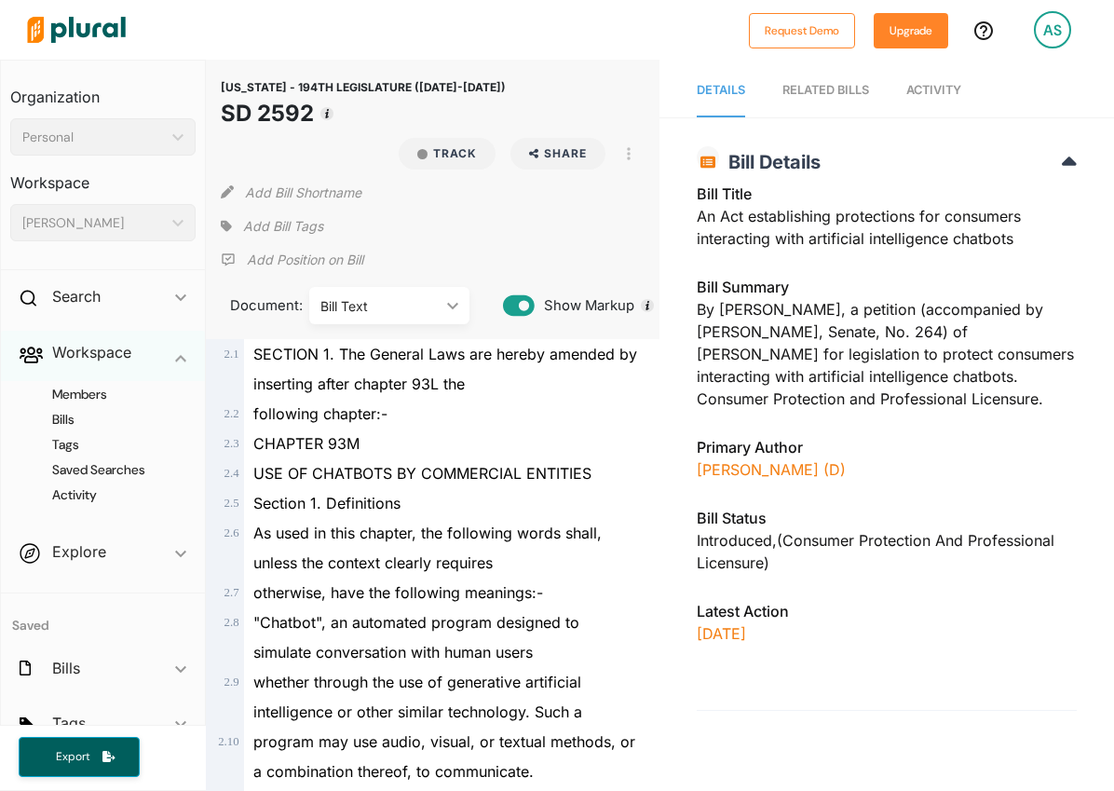
click at [179, 360] on div "Workspace ic_keyboard_arrow_down" at bounding box center [103, 356] width 204 height 50
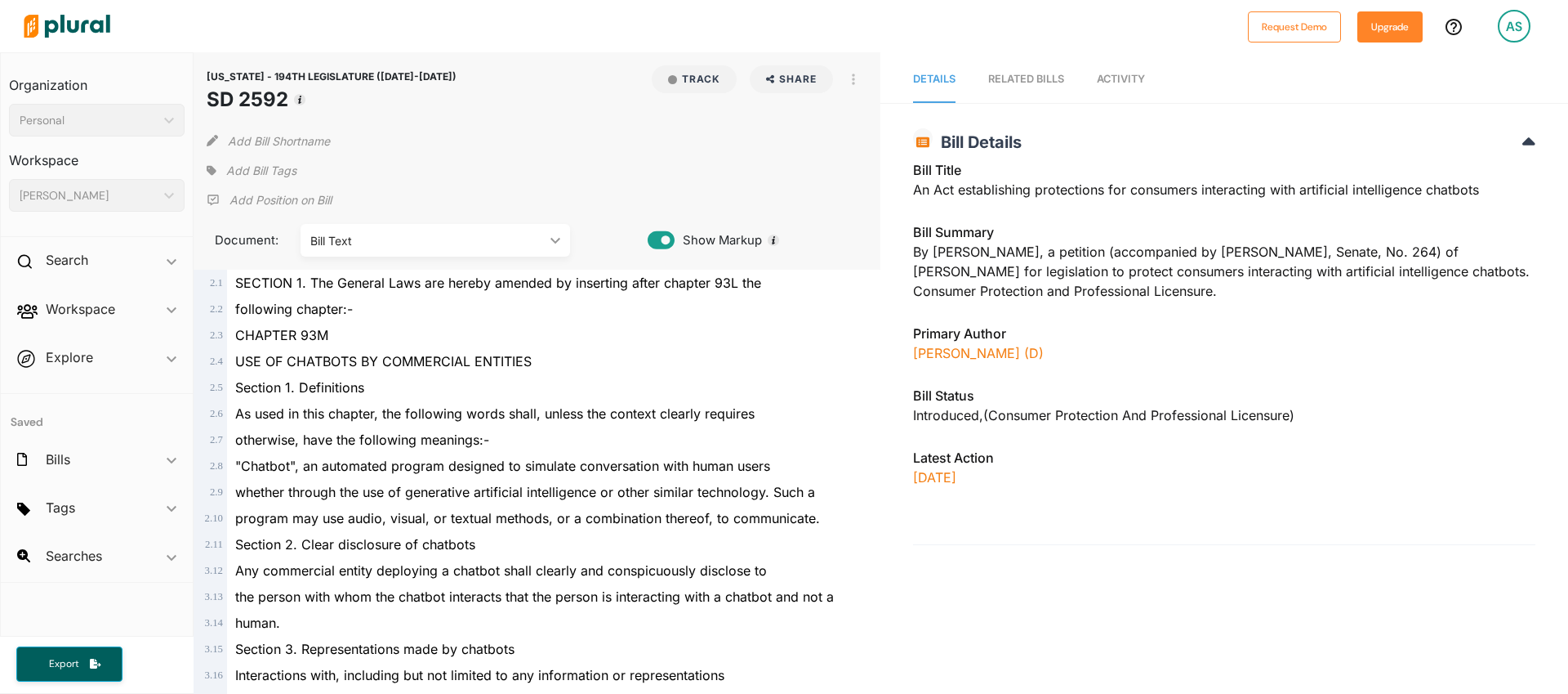
drag, startPoint x: 284, startPoint y: 99, endPoint x: 209, endPoint y: 93, distance: 75.2
click at [209, 93] on h1 "SD 2592" at bounding box center [331, 100] width 250 height 30
copy h1 "SD 2592"
